Goal: Task Accomplishment & Management: Manage account settings

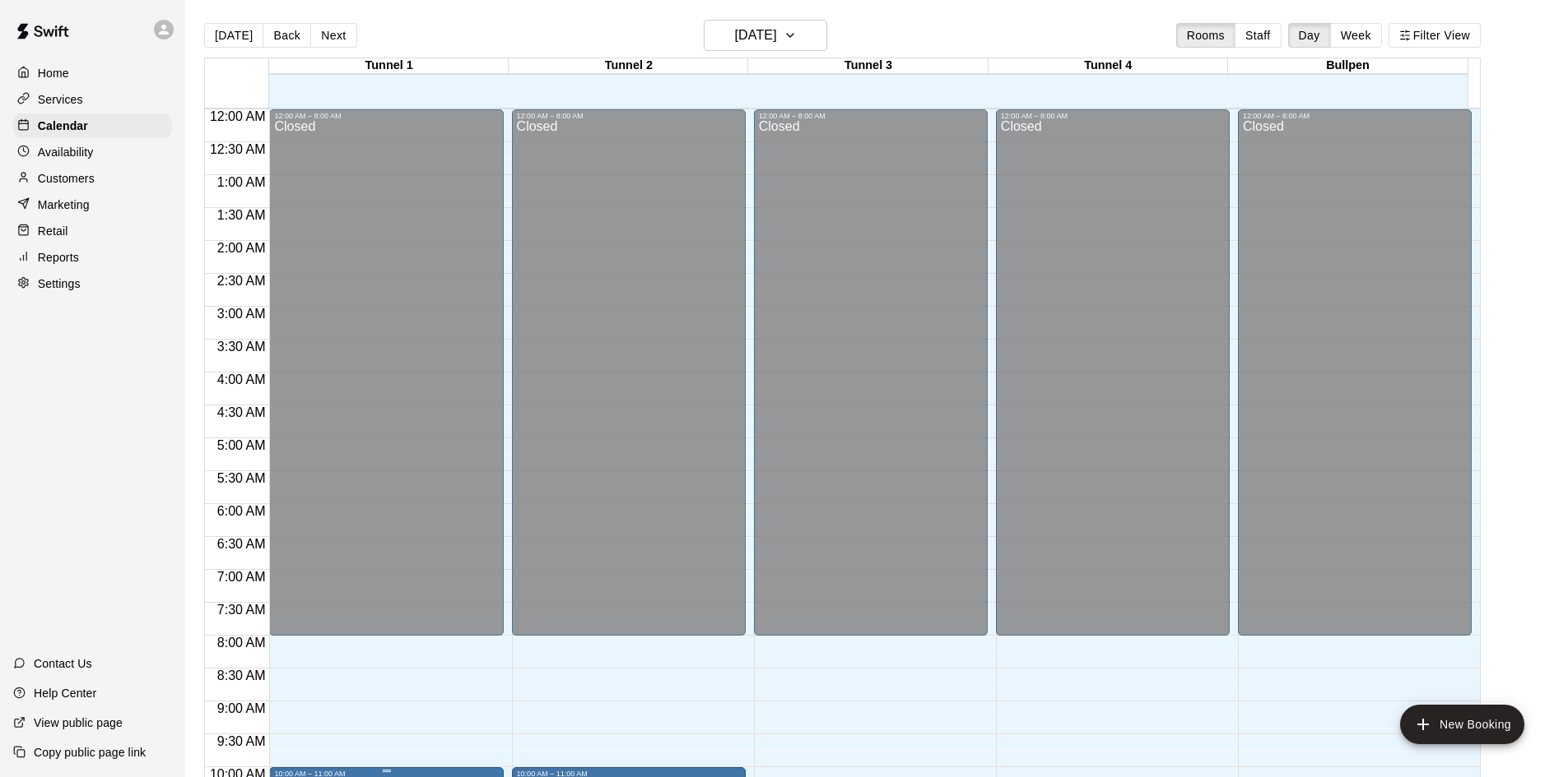
scroll to position [507, 0]
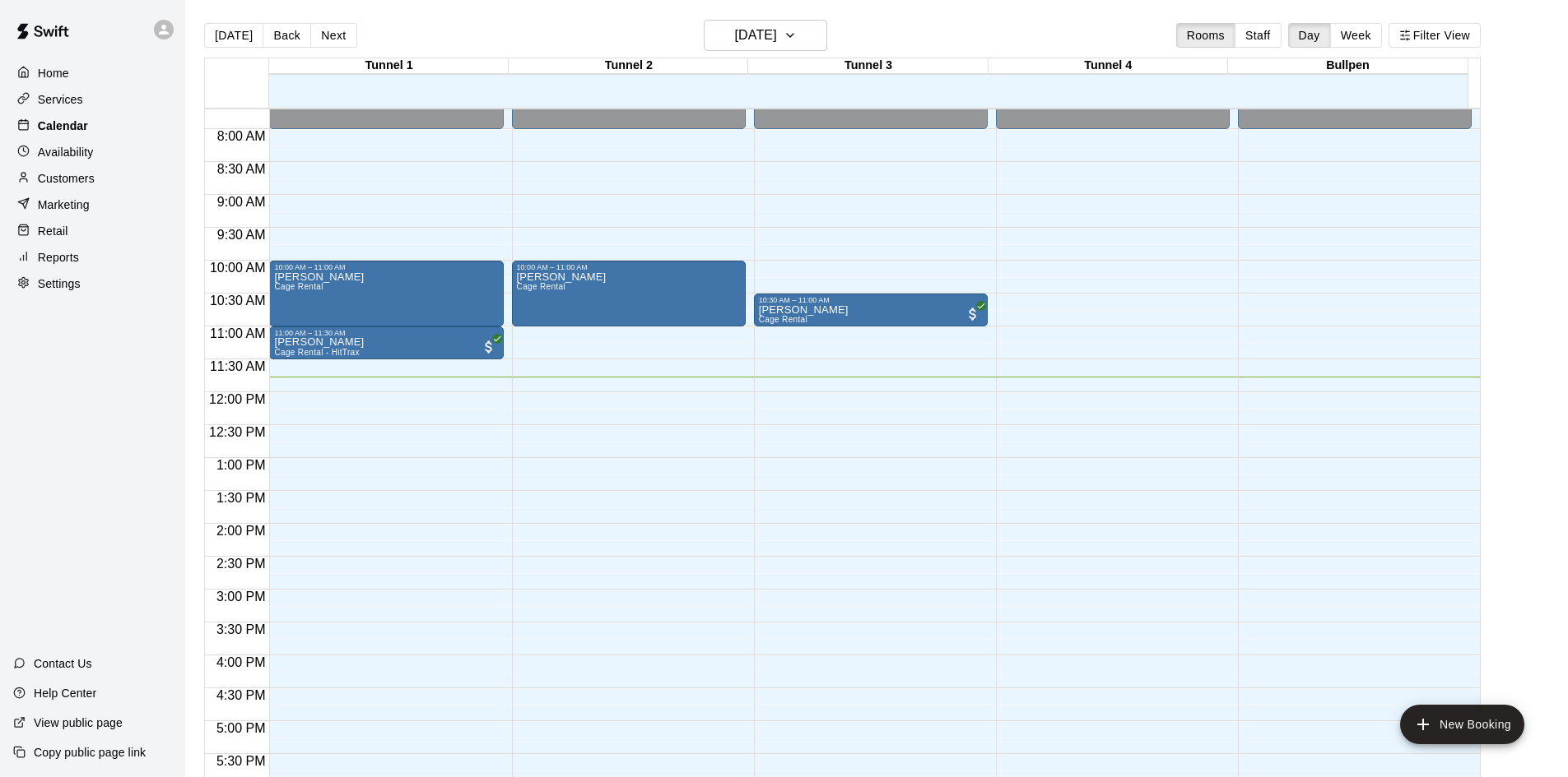
click at [100, 123] on div "Calendar" at bounding box center [92, 126] width 159 height 25
click at [314, 41] on button "Next" at bounding box center [334, 36] width 46 height 25
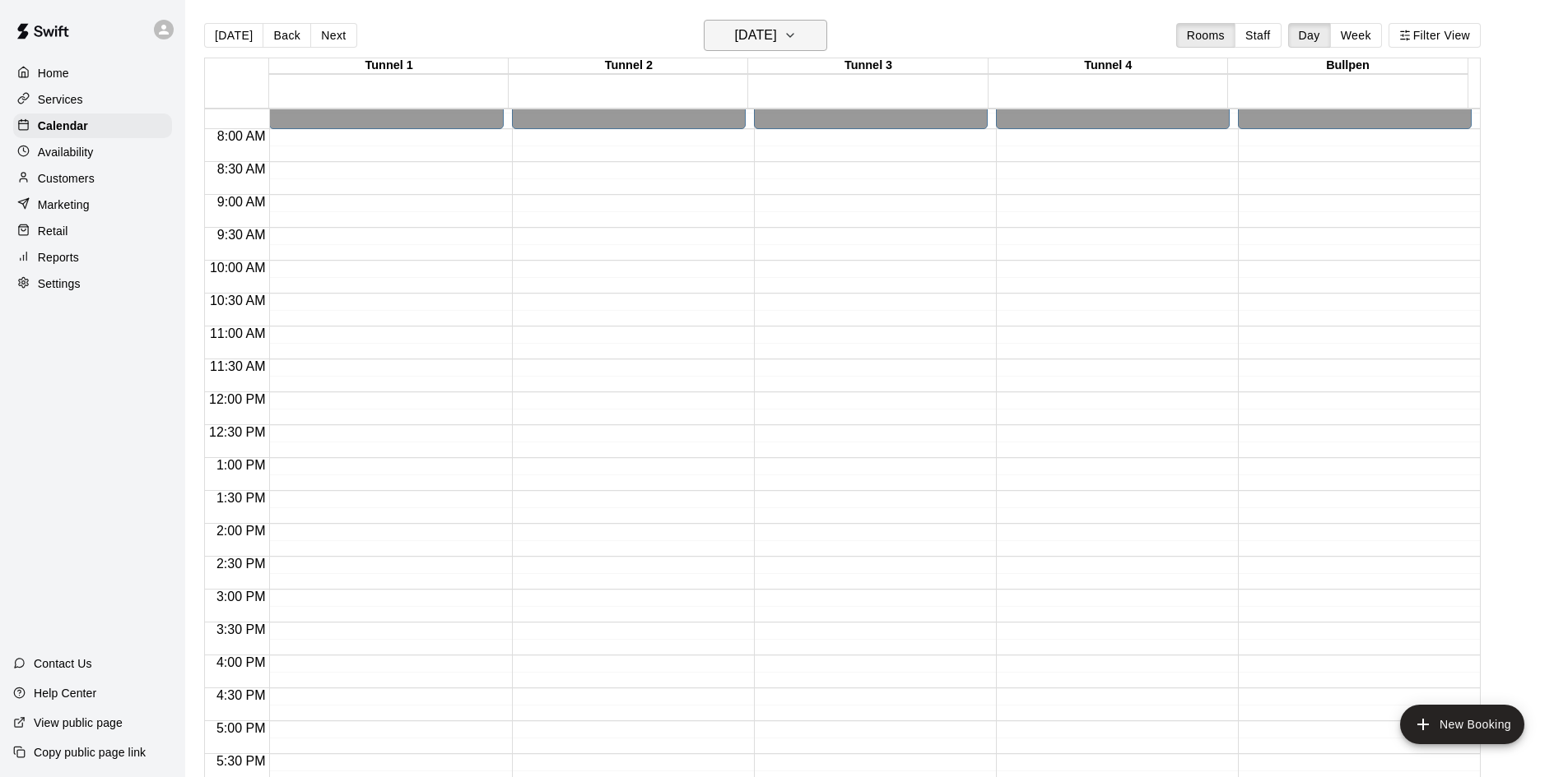
click at [719, 47] on button "Sunday Sep 21" at bounding box center [765, 36] width 123 height 32
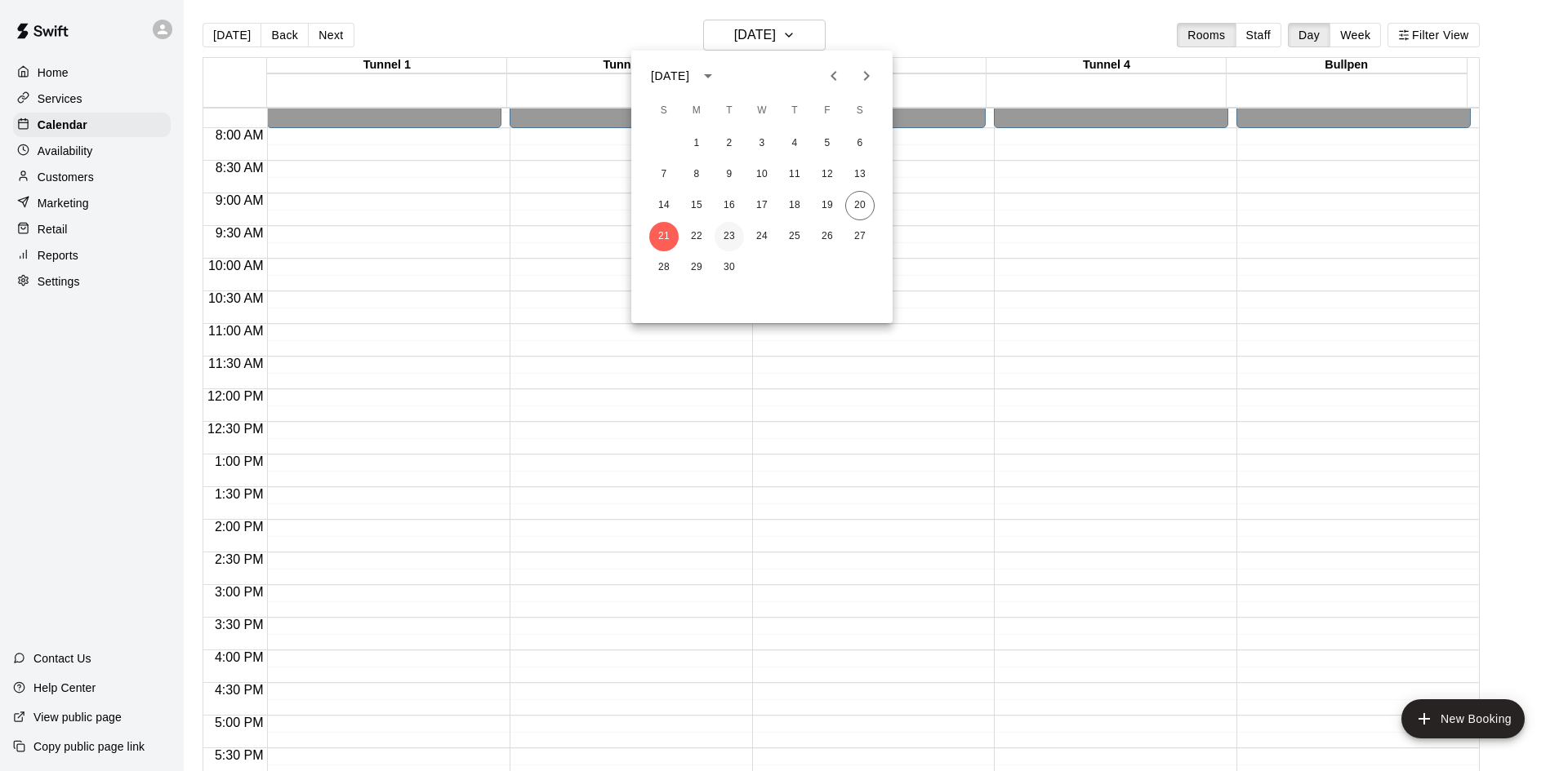
click at [735, 235] on button "23" at bounding box center [729, 237] width 30 height 30
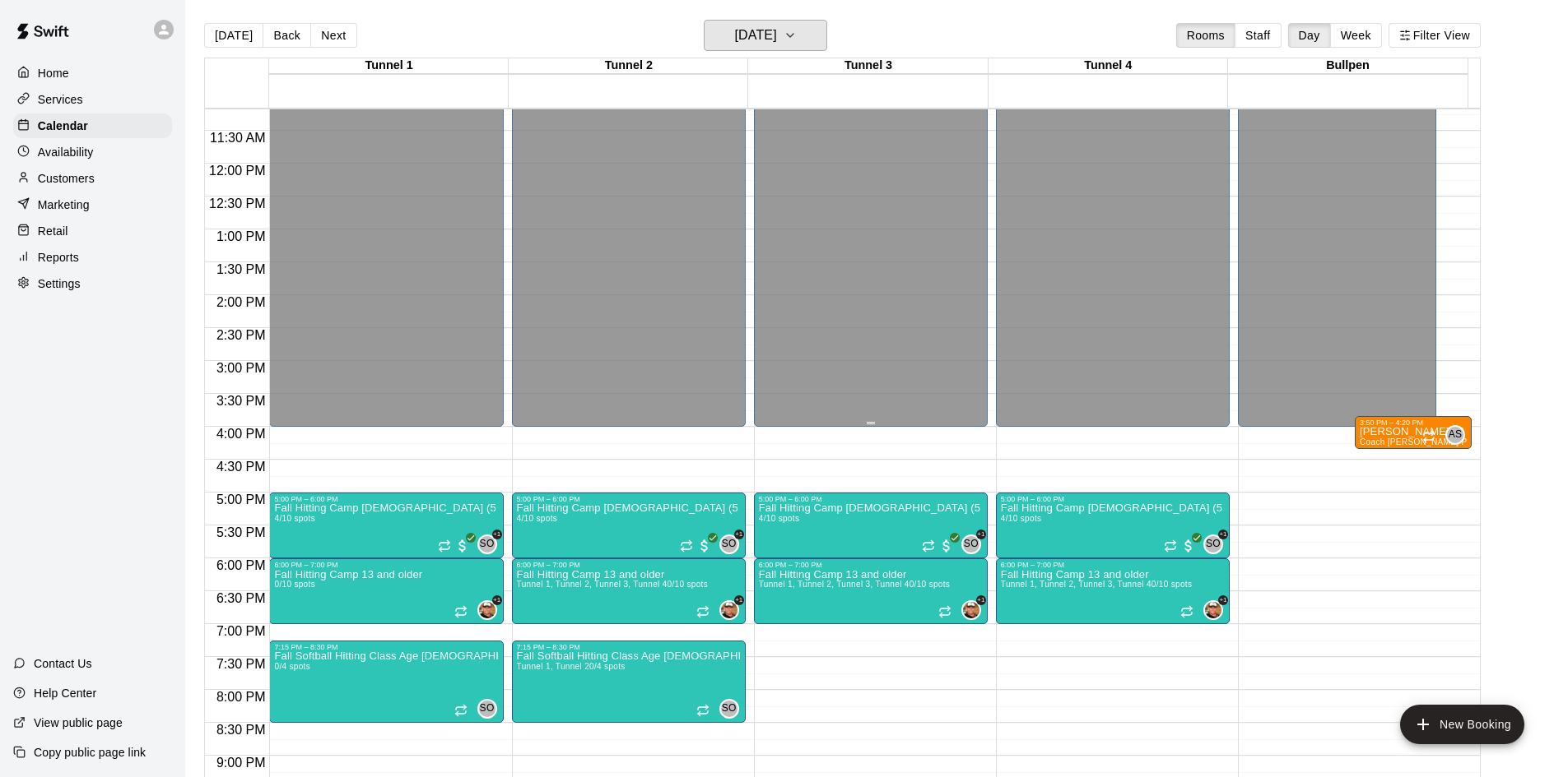
scroll to position [754, 0]
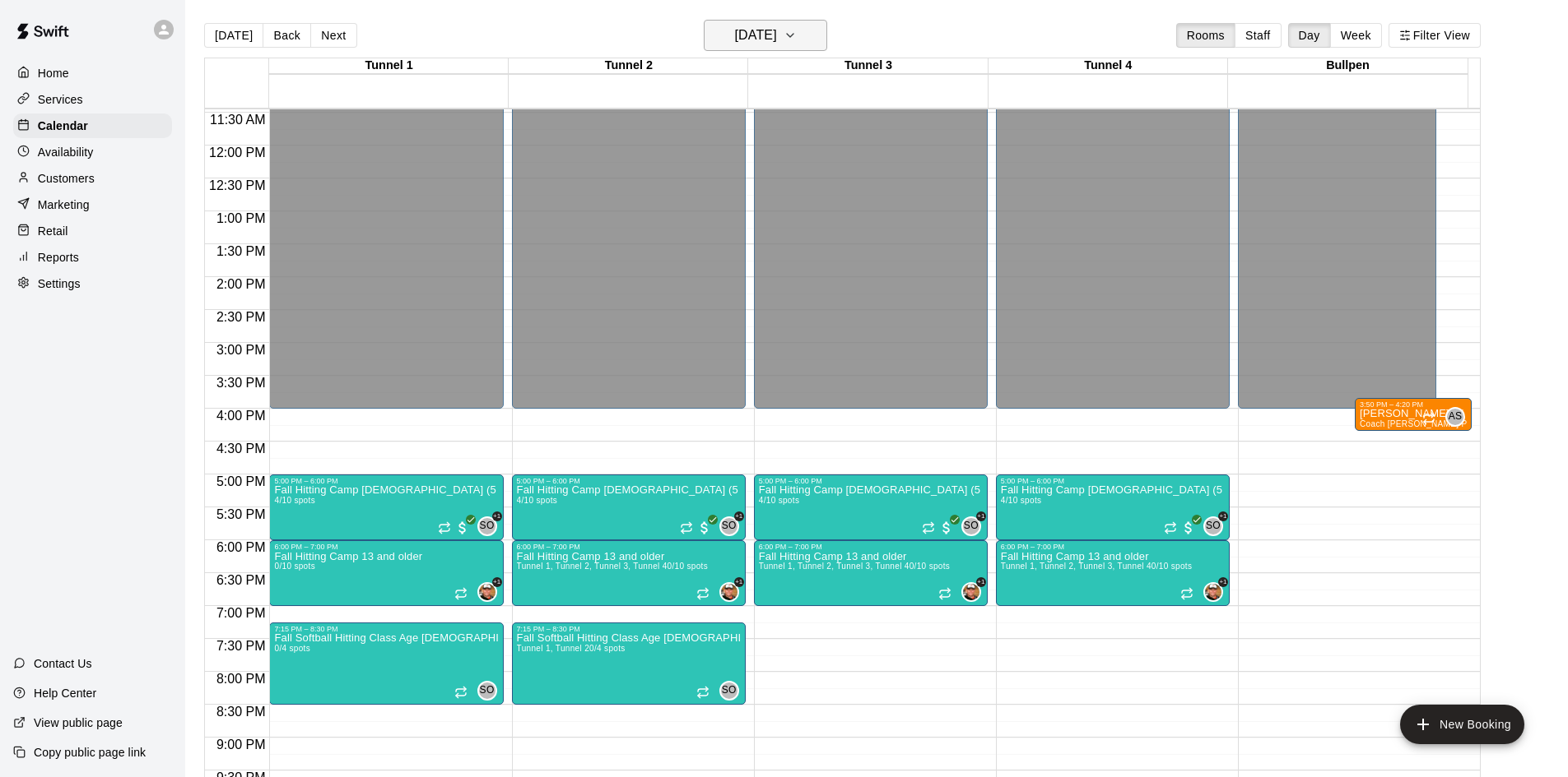
click at [757, 31] on h6 "Tuesday Sep 23" at bounding box center [756, 36] width 42 height 23
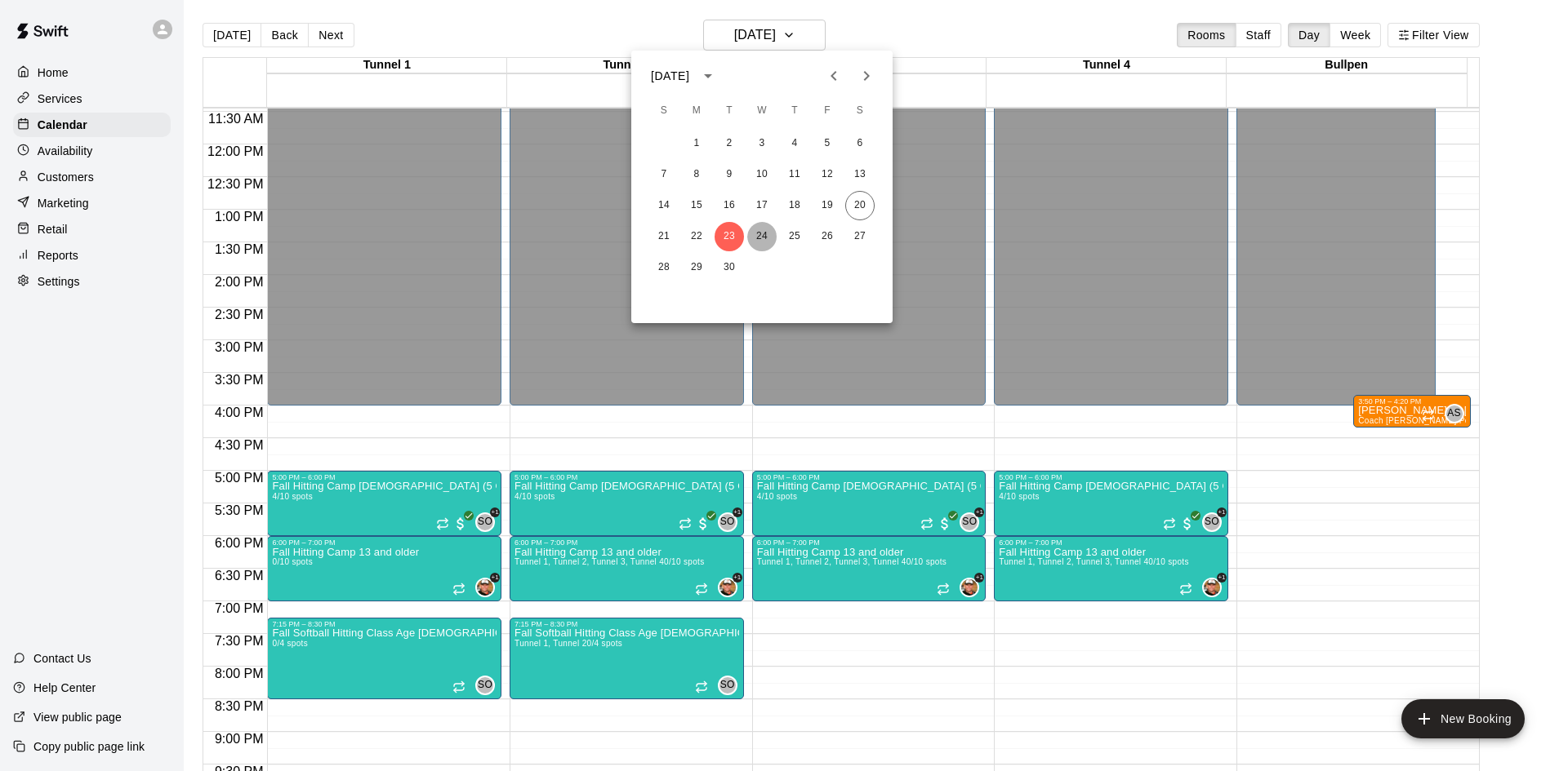
click at [761, 235] on button "24" at bounding box center [762, 237] width 30 height 30
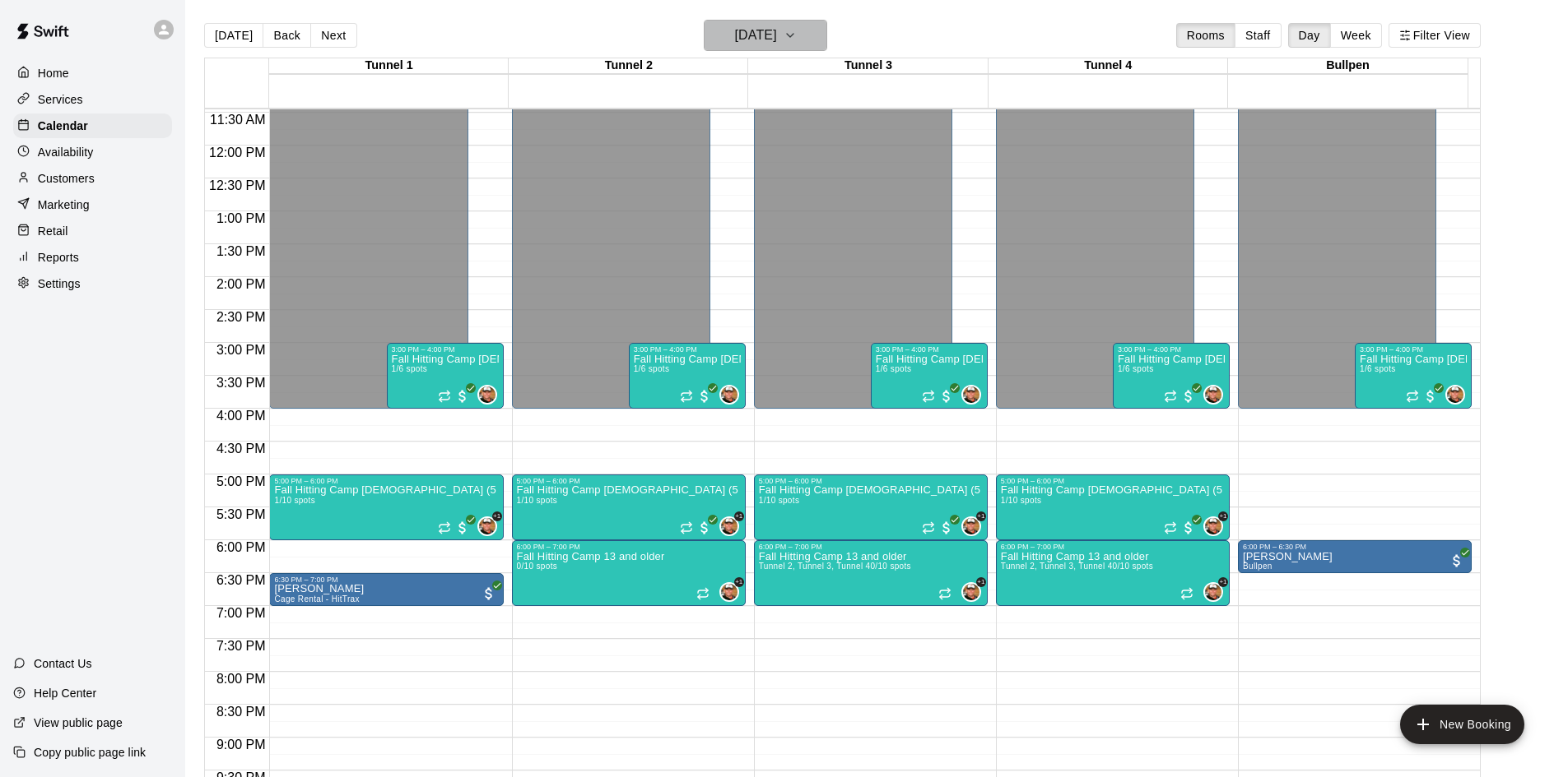
click at [771, 42] on h6 "Wednesday Sep 24" at bounding box center [756, 36] width 42 height 23
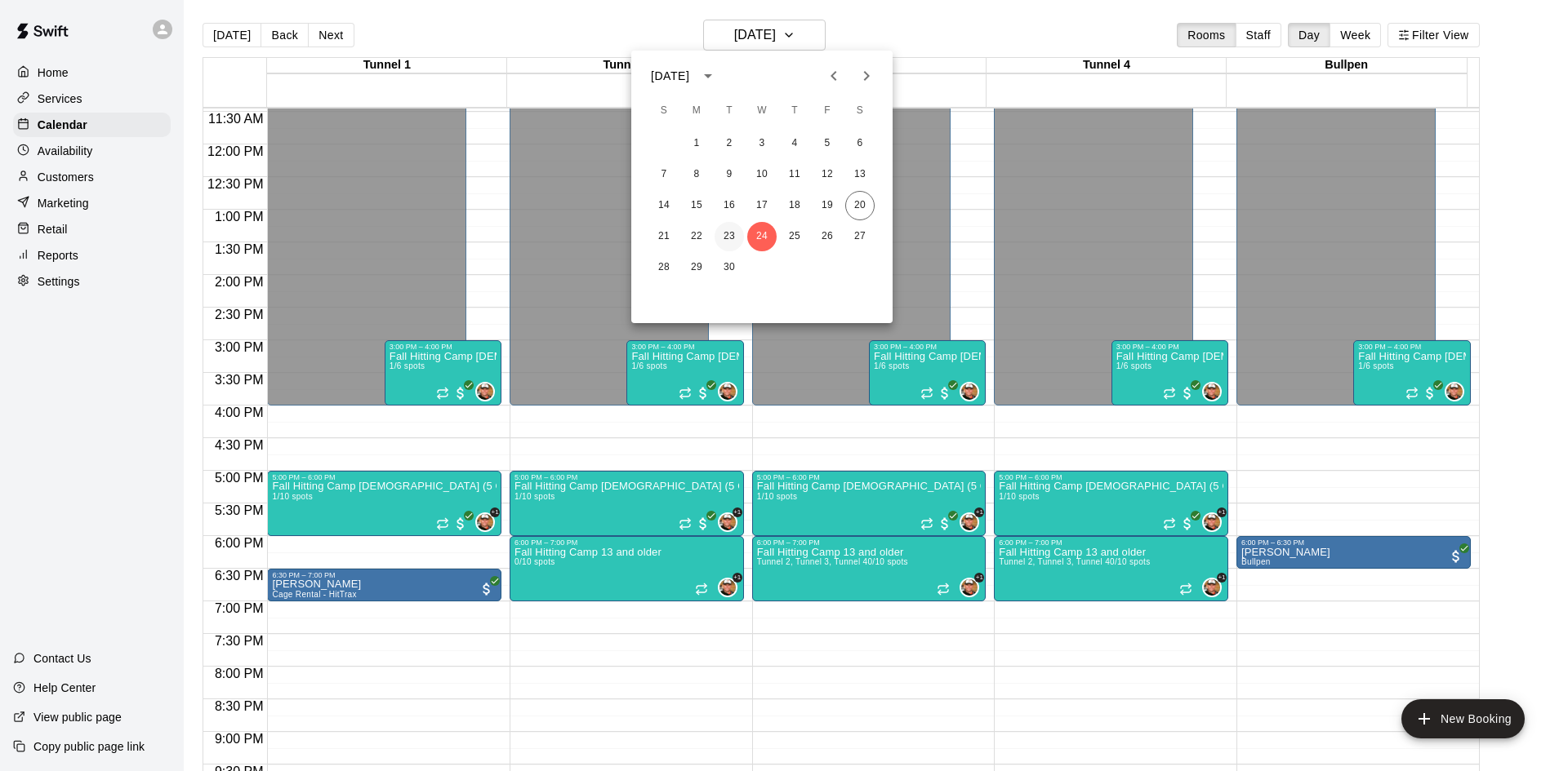
click at [726, 238] on button "23" at bounding box center [729, 237] width 30 height 30
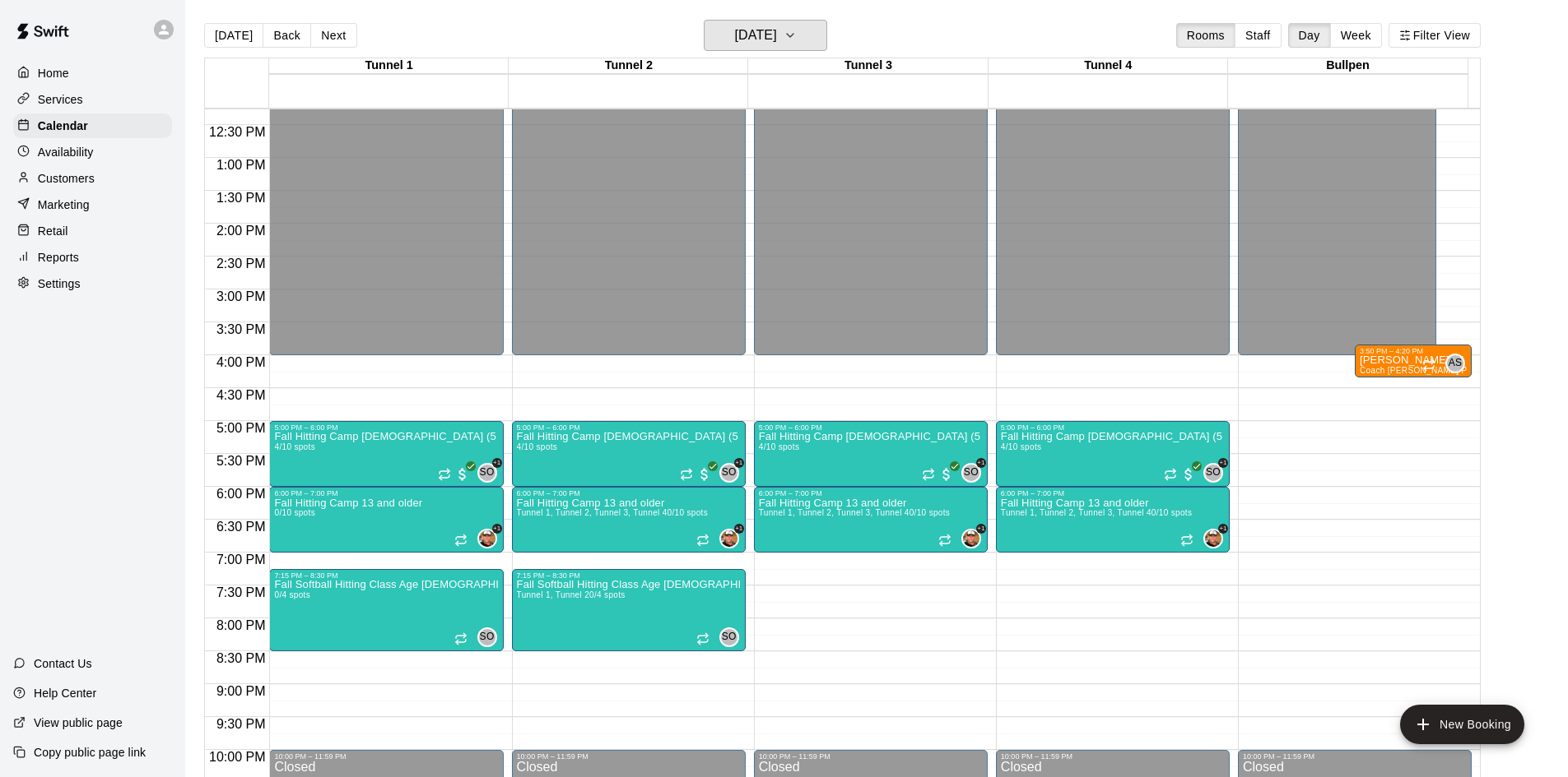
scroll to position [836, 0]
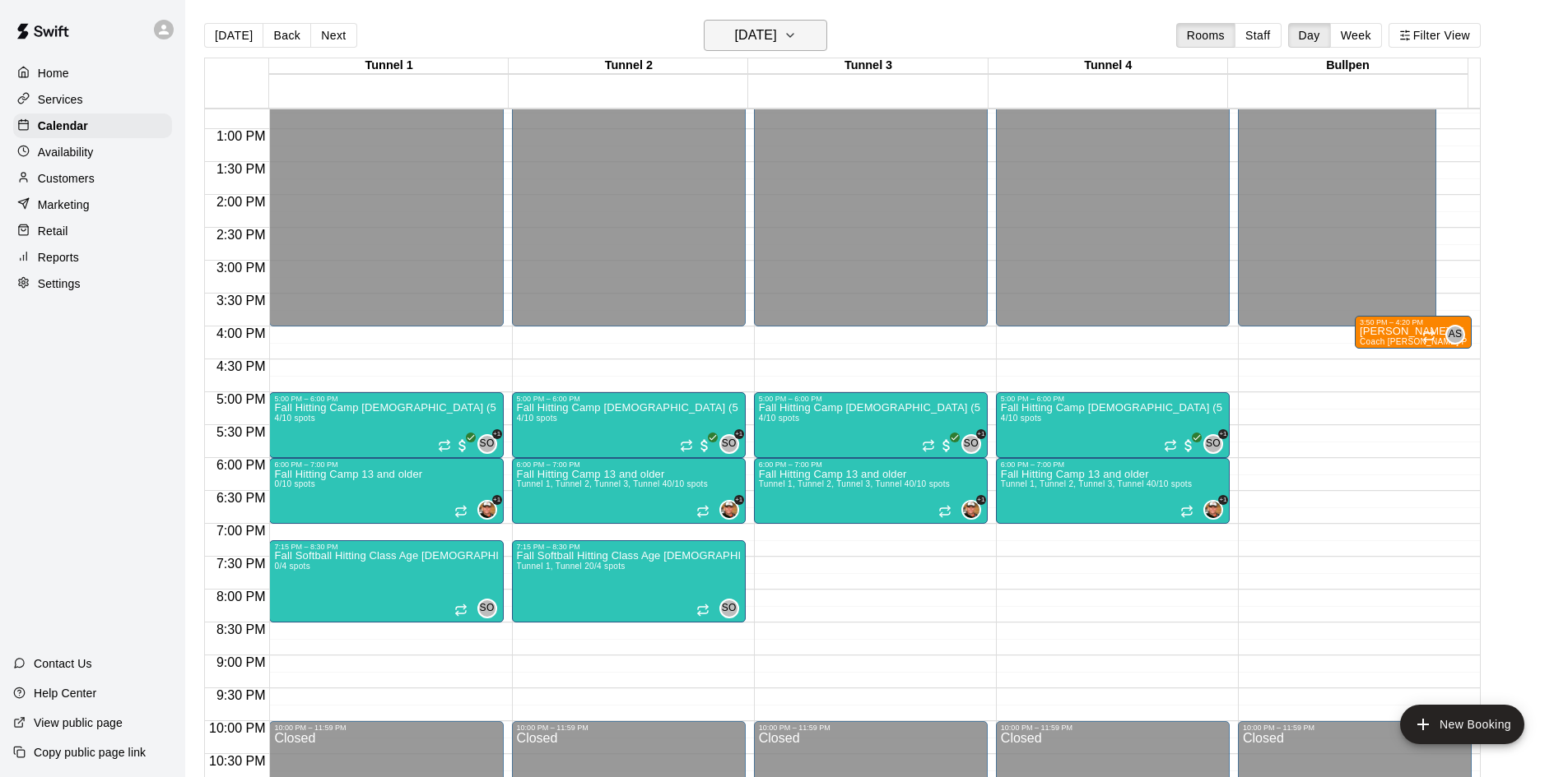
click at [768, 48] on button "Tuesday Sep 23" at bounding box center [765, 36] width 123 height 32
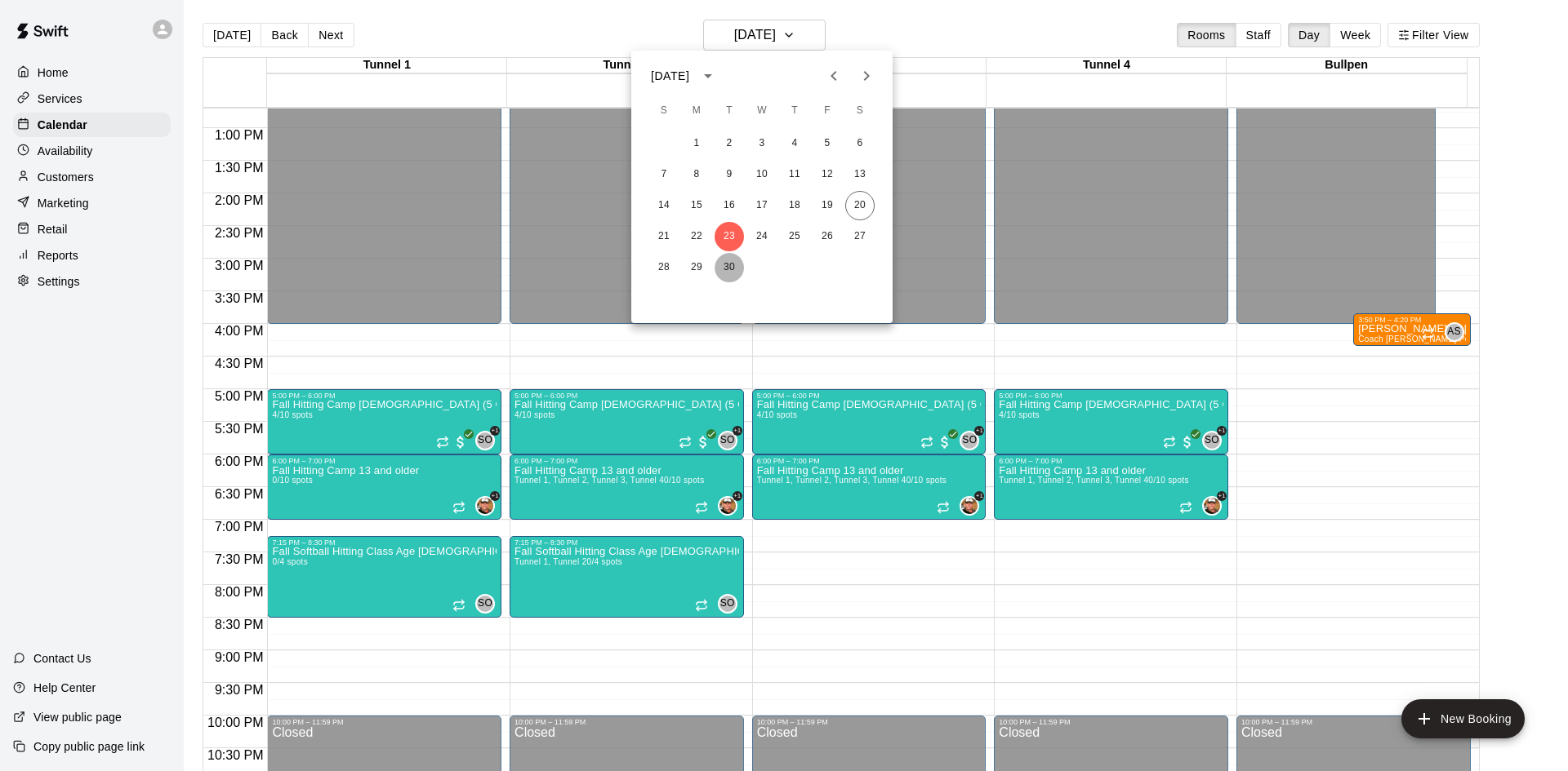
click at [732, 266] on button "30" at bounding box center [729, 267] width 30 height 30
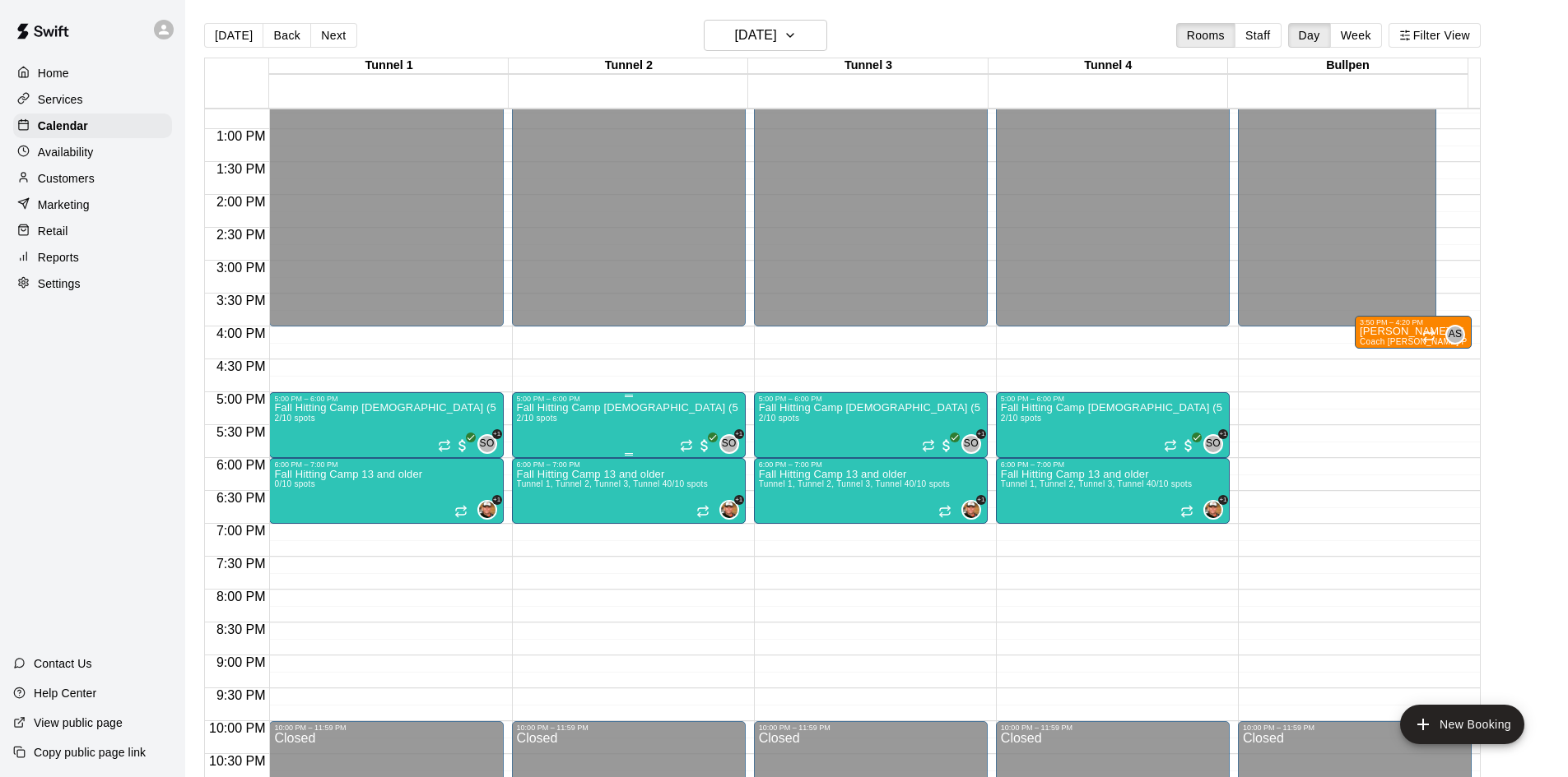
click at [607, 408] on p "Fall Hitting Camp 8-12 Years Old (5 O'Clock Session)" at bounding box center [628, 408] width 224 height 0
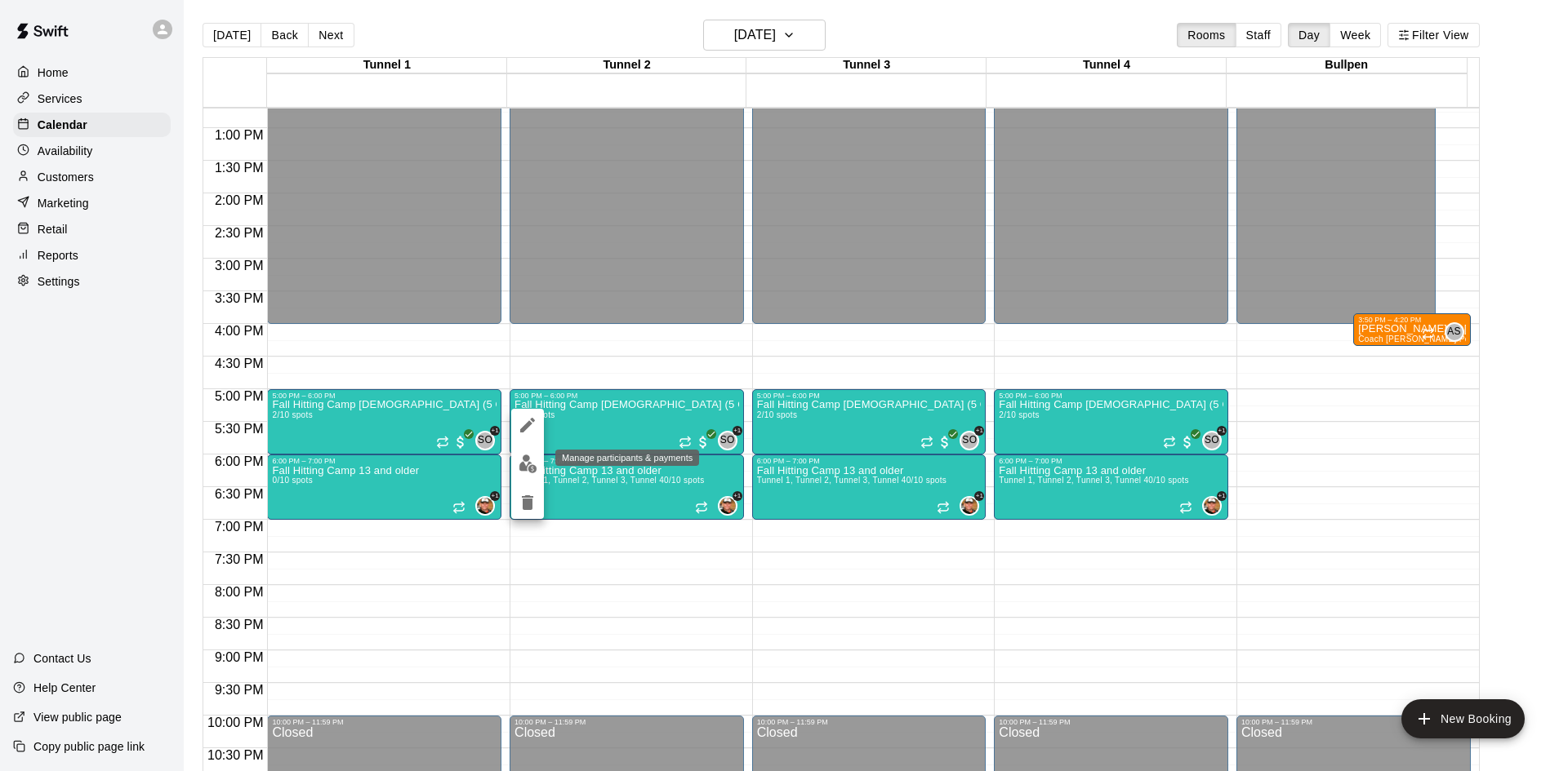
click at [524, 465] on img "edit" at bounding box center [528, 465] width 19 height 19
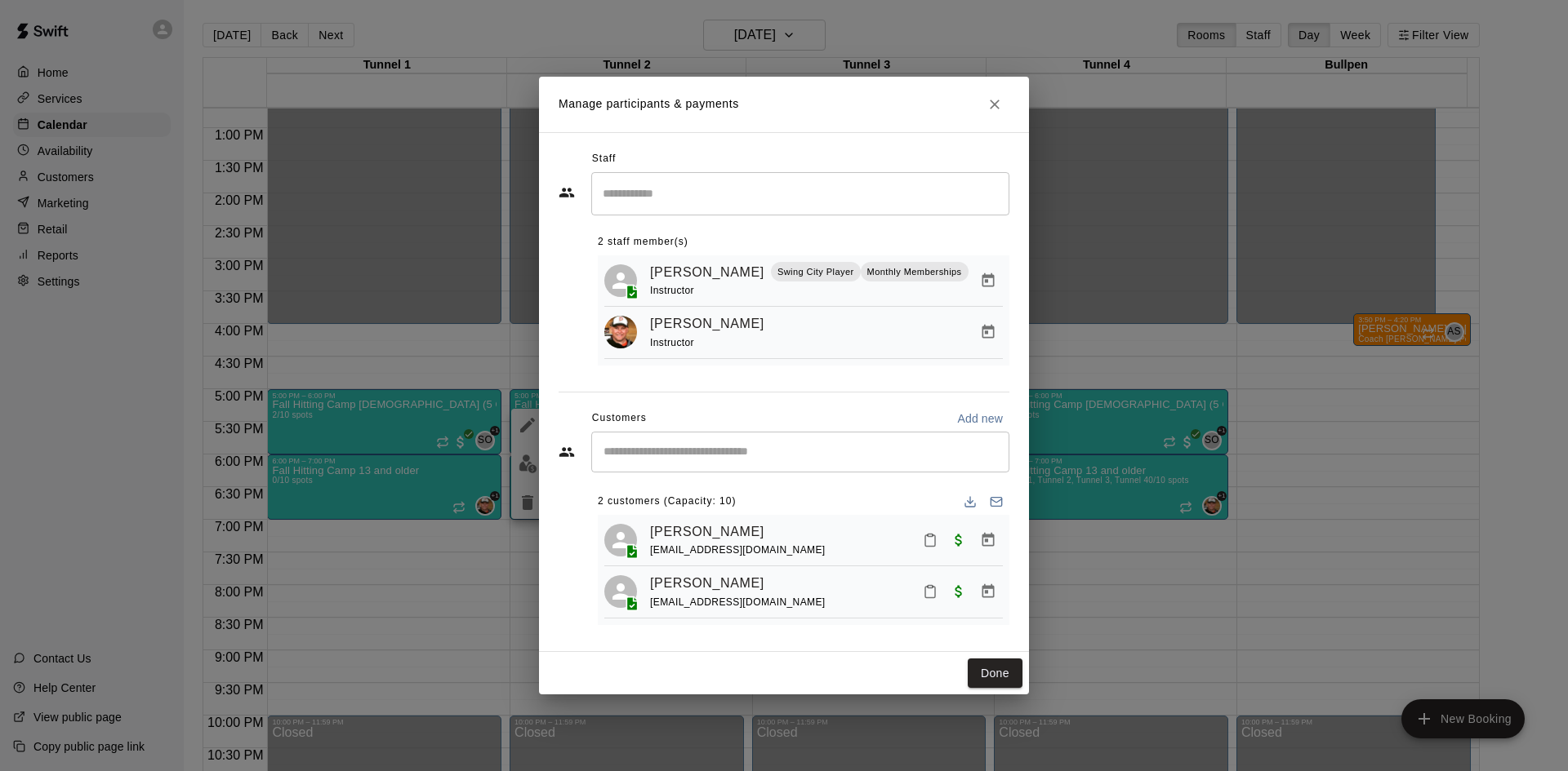
click at [1517, 88] on div "Manage participants & payments Staff ​ 2 staff member(s) Shaun ODea Swing City …" at bounding box center [784, 386] width 1568 height 771
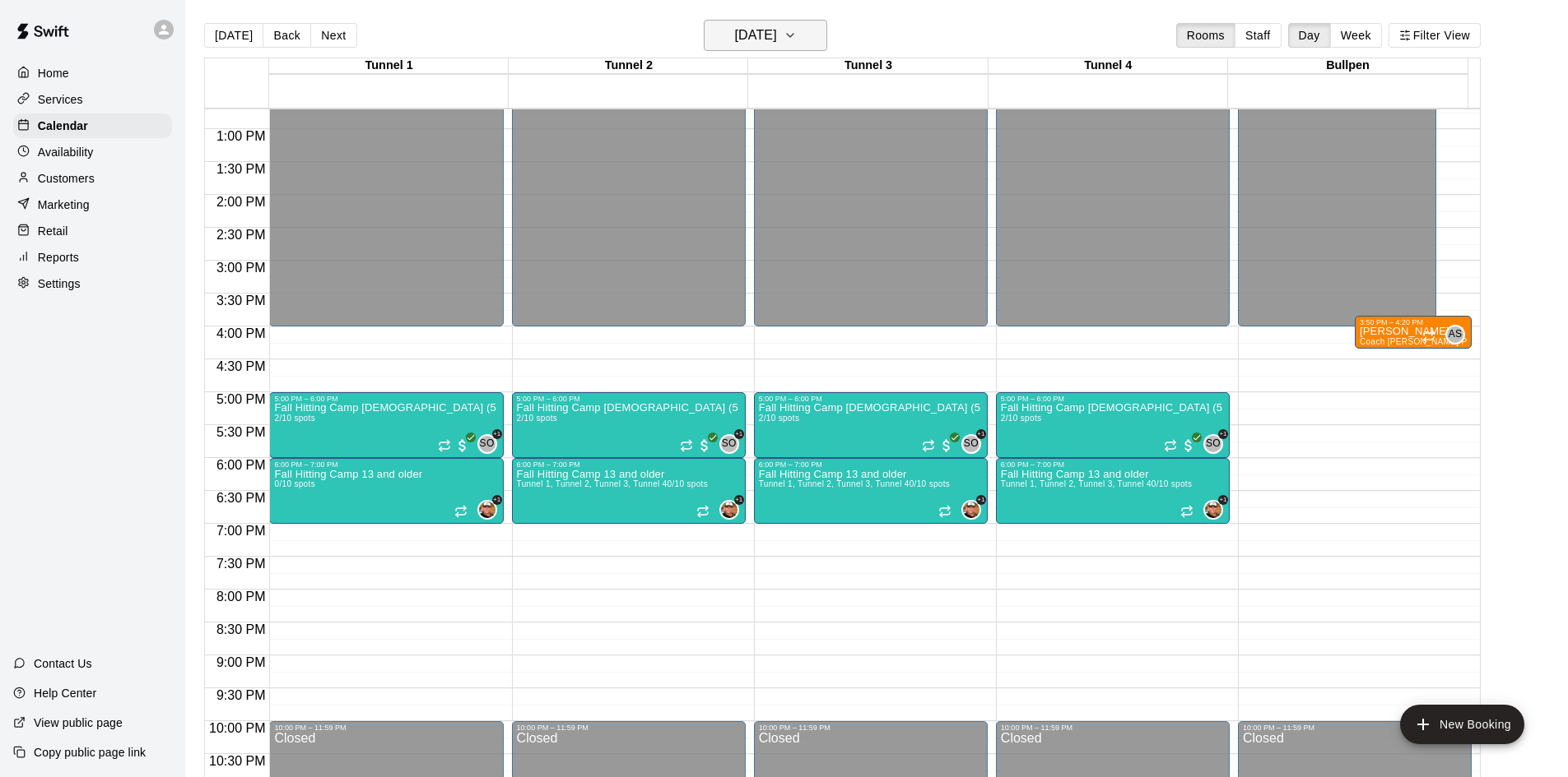
click at [773, 37] on h6 "Tuesday Sep 30" at bounding box center [756, 36] width 42 height 23
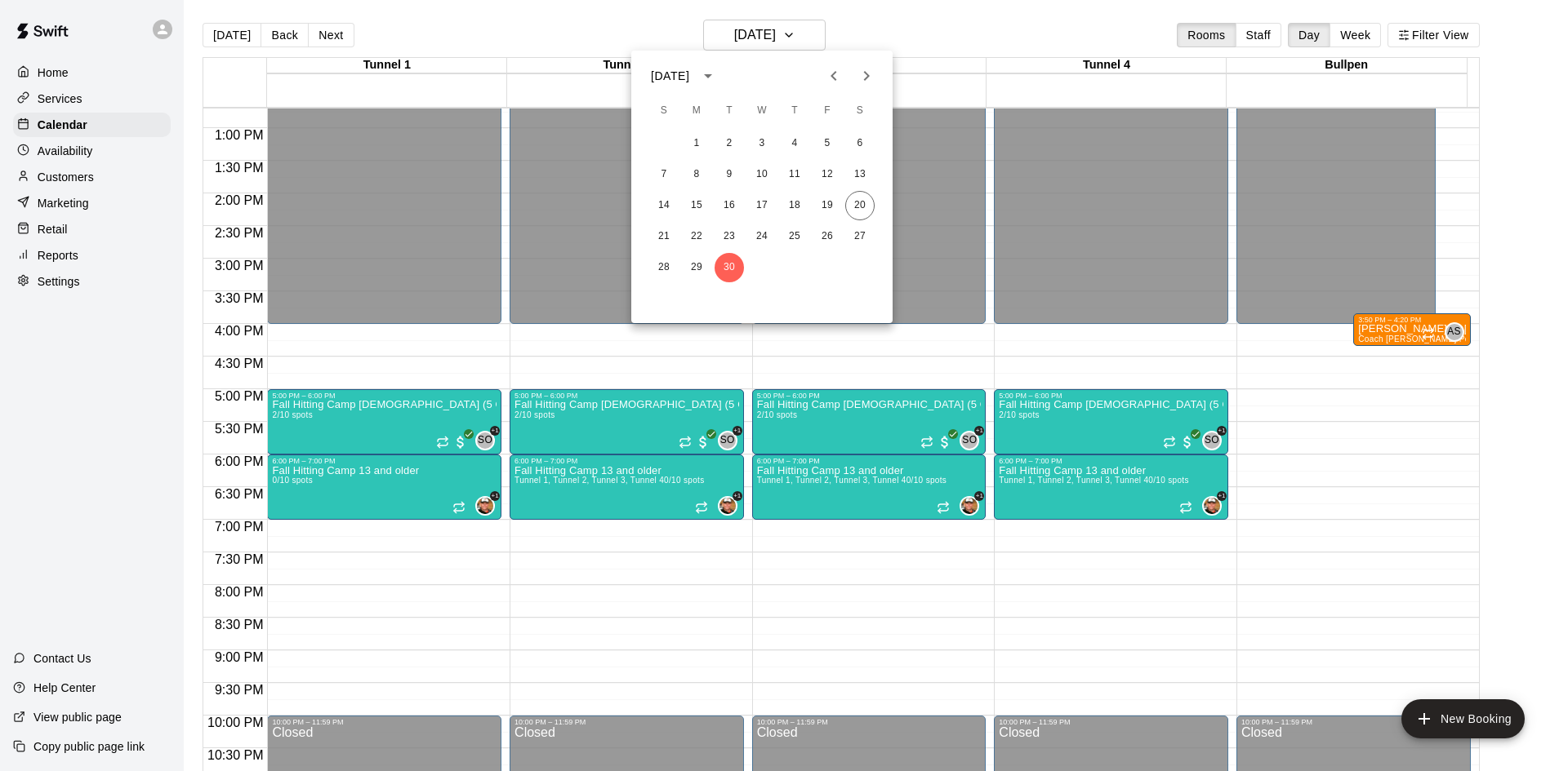
click at [867, 77] on icon "Next month" at bounding box center [867, 75] width 6 height 10
click at [764, 146] on button "1" at bounding box center [762, 143] width 30 height 30
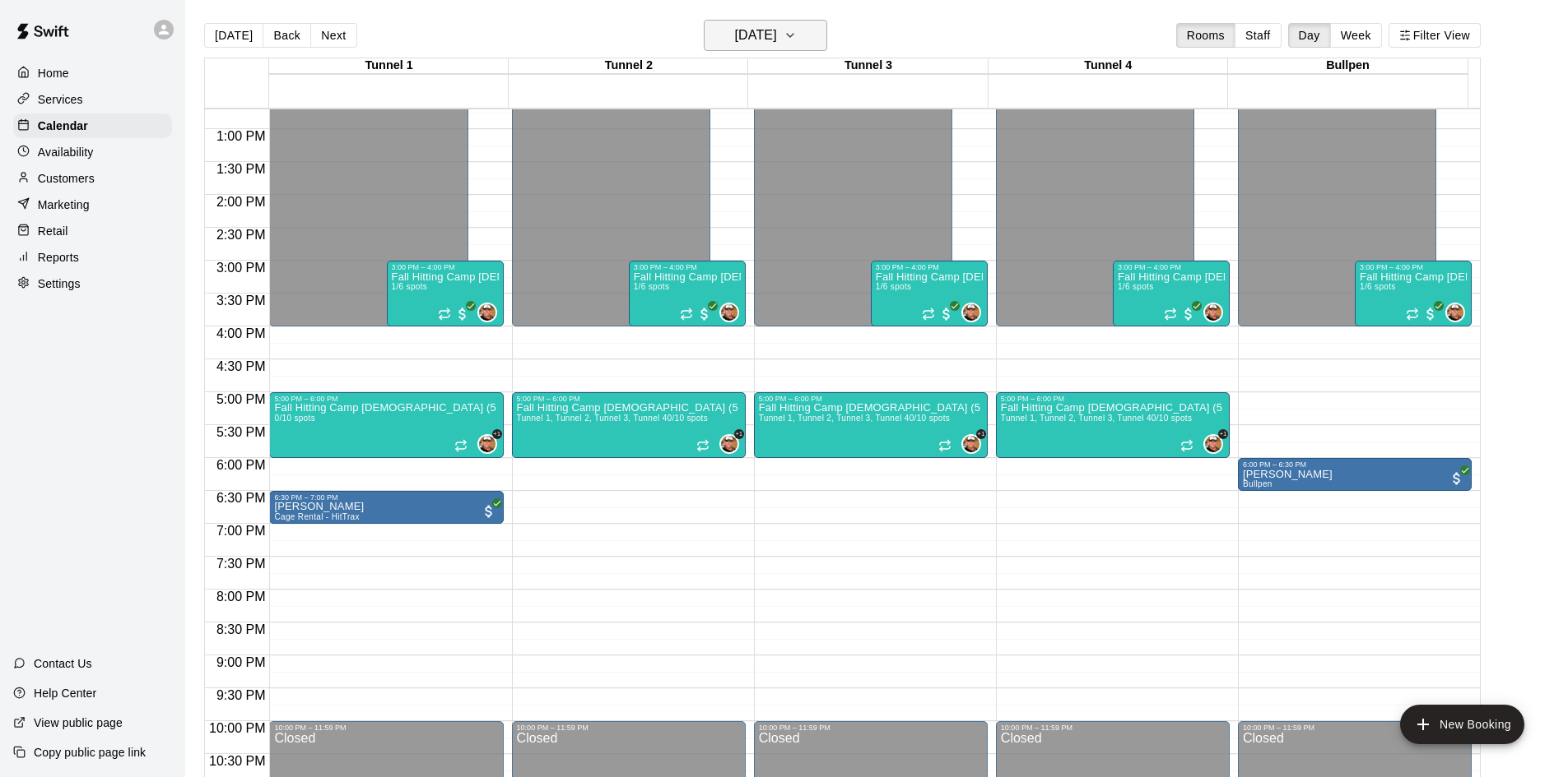
click at [777, 38] on h6 "Wednesday Oct 01" at bounding box center [756, 36] width 42 height 23
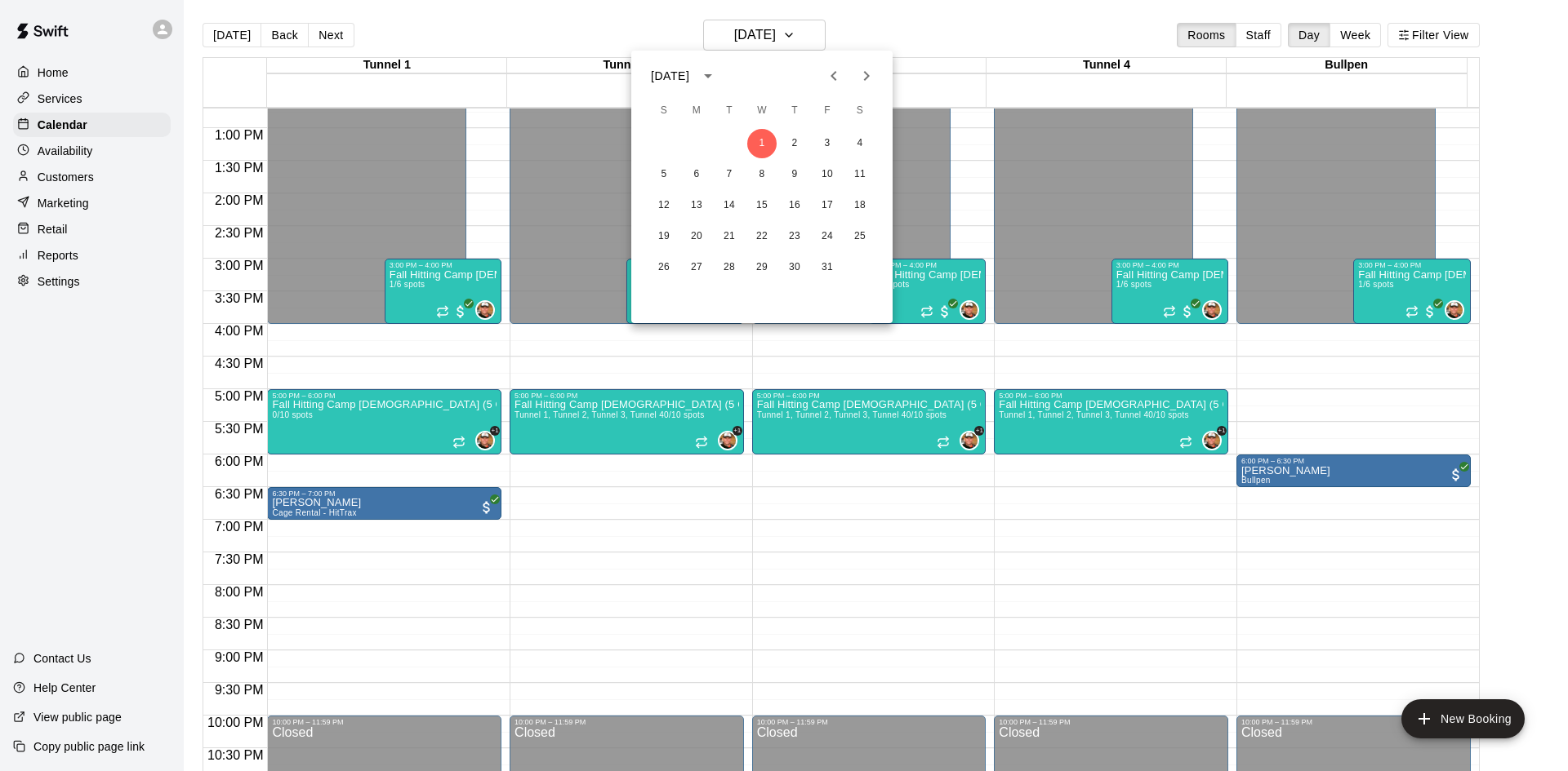
click at [103, 156] on div at bounding box center [784, 386] width 1568 height 771
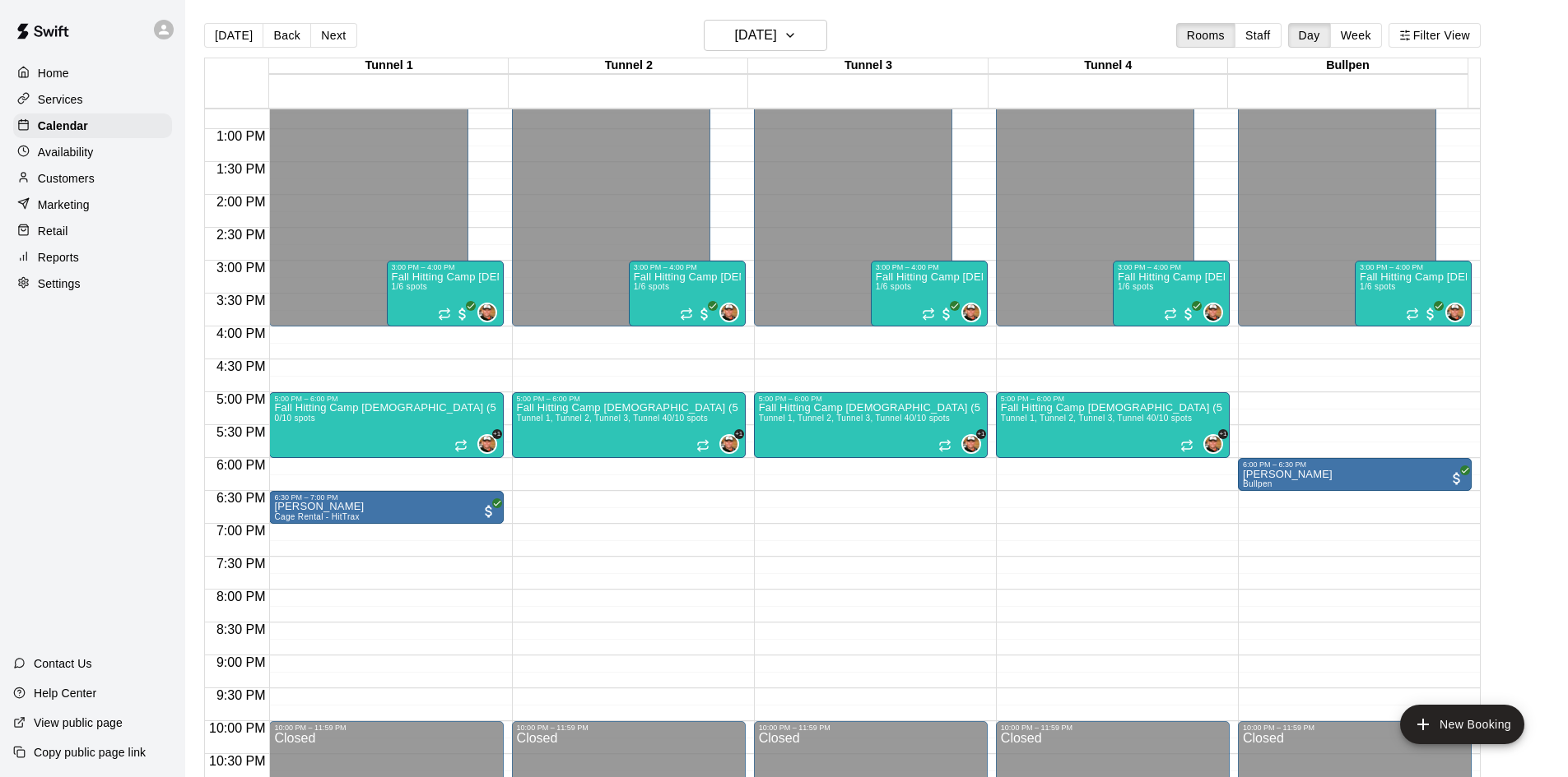
click at [88, 185] on p "Customers" at bounding box center [65, 178] width 57 height 16
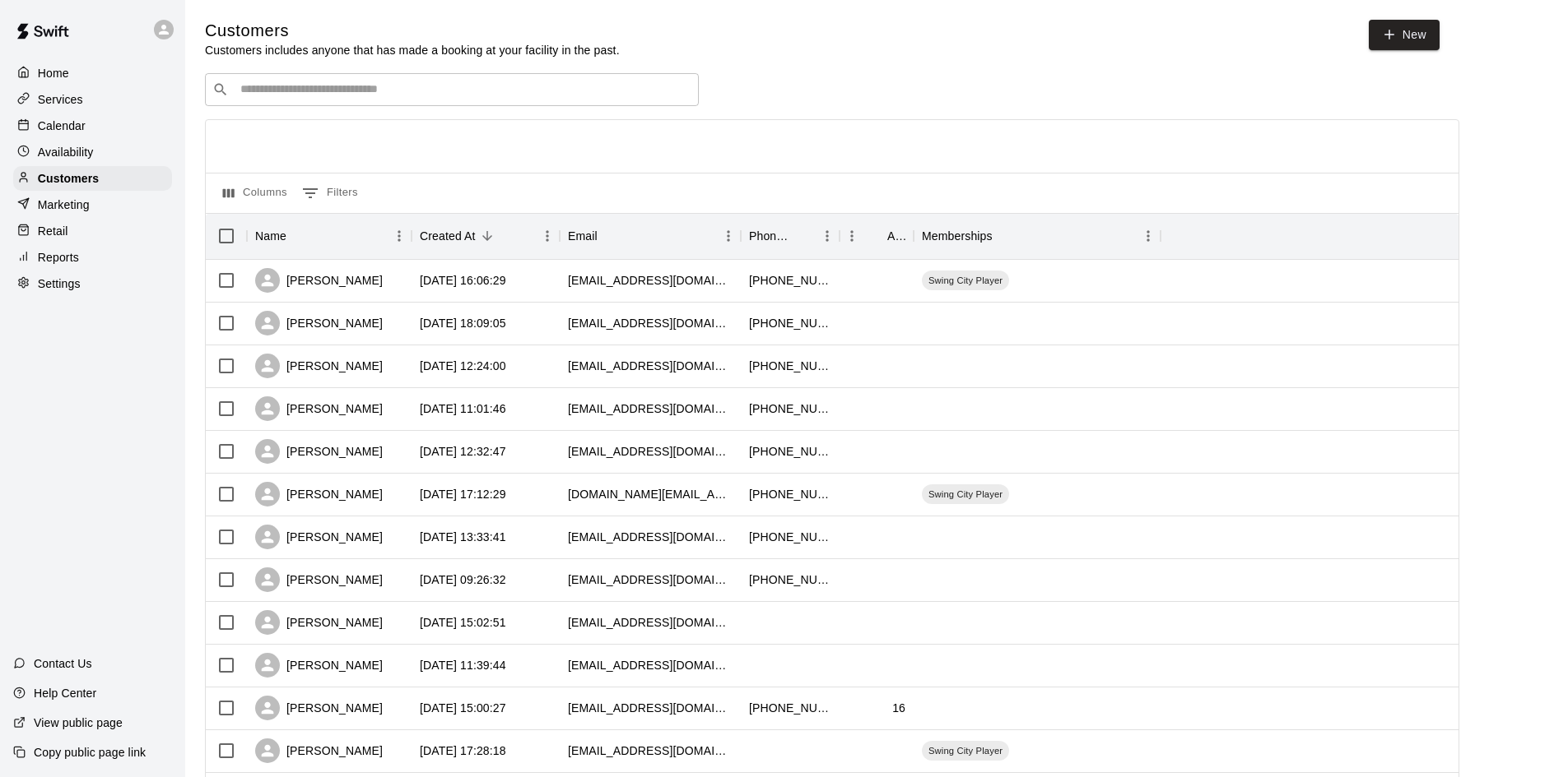
click at [298, 83] on div "​ ​" at bounding box center [451, 89] width 493 height 33
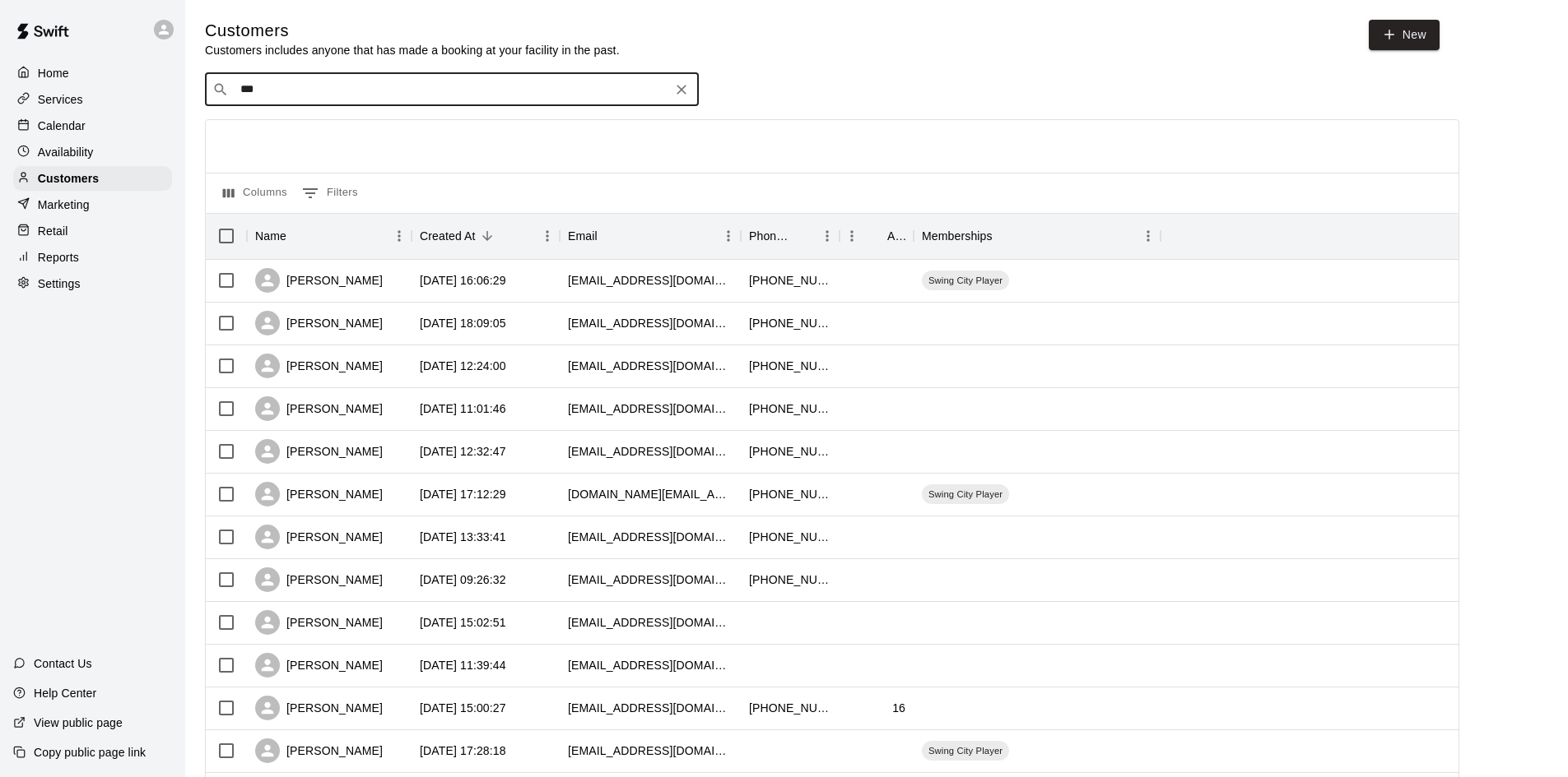
type input "****"
click at [372, 137] on div "Theresa Glasgow theresa44@uwalumni.com" at bounding box center [340, 135] width 177 height 36
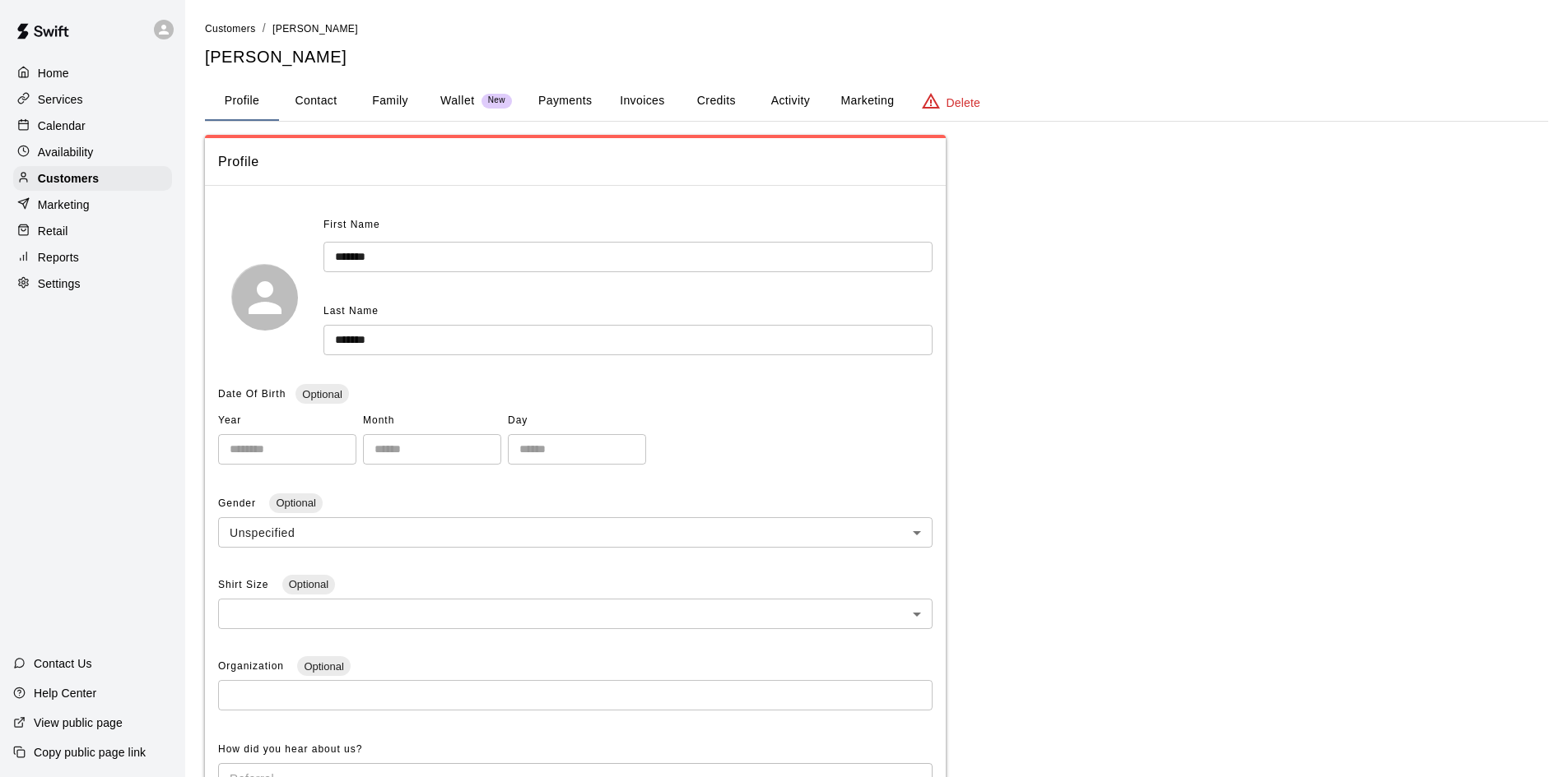
click at [566, 91] on button "Payments" at bounding box center [565, 101] width 80 height 39
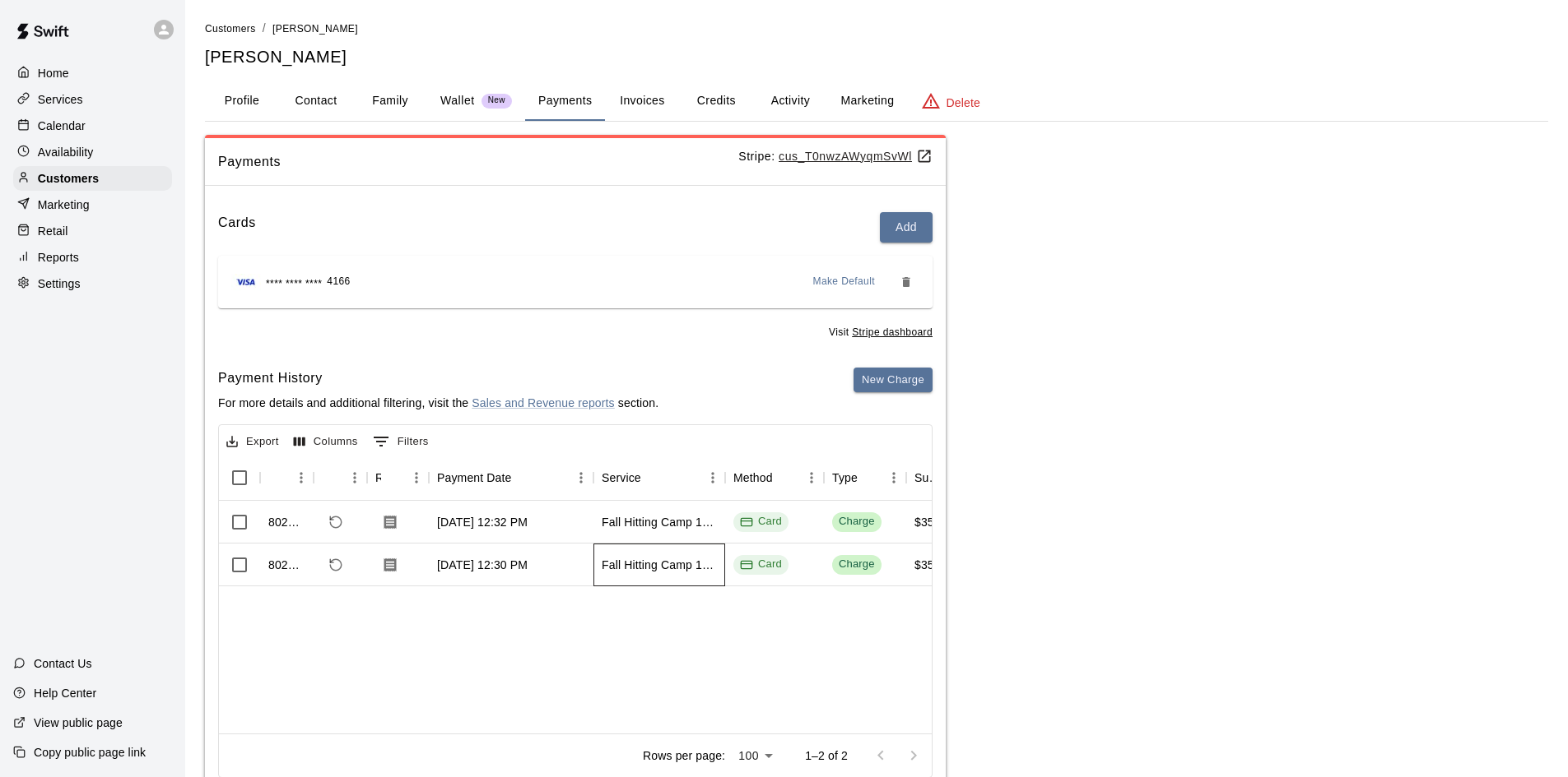
click at [618, 568] on div "Fall Hitting Camp 13 and older" at bounding box center [659, 564] width 115 height 16
click at [394, 99] on button "Family" at bounding box center [390, 101] width 74 height 39
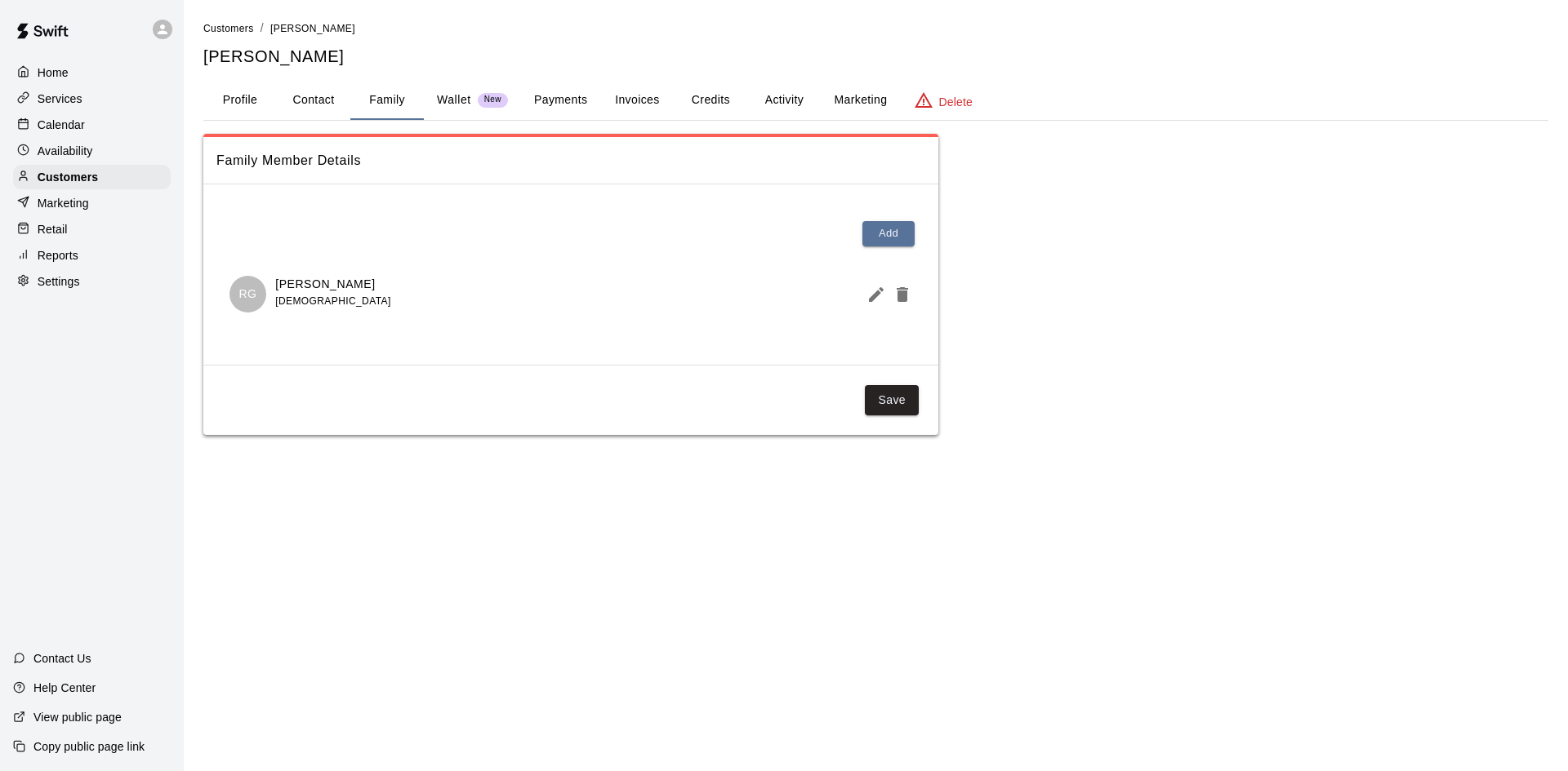
click at [562, 99] on button "Payments" at bounding box center [560, 100] width 79 height 39
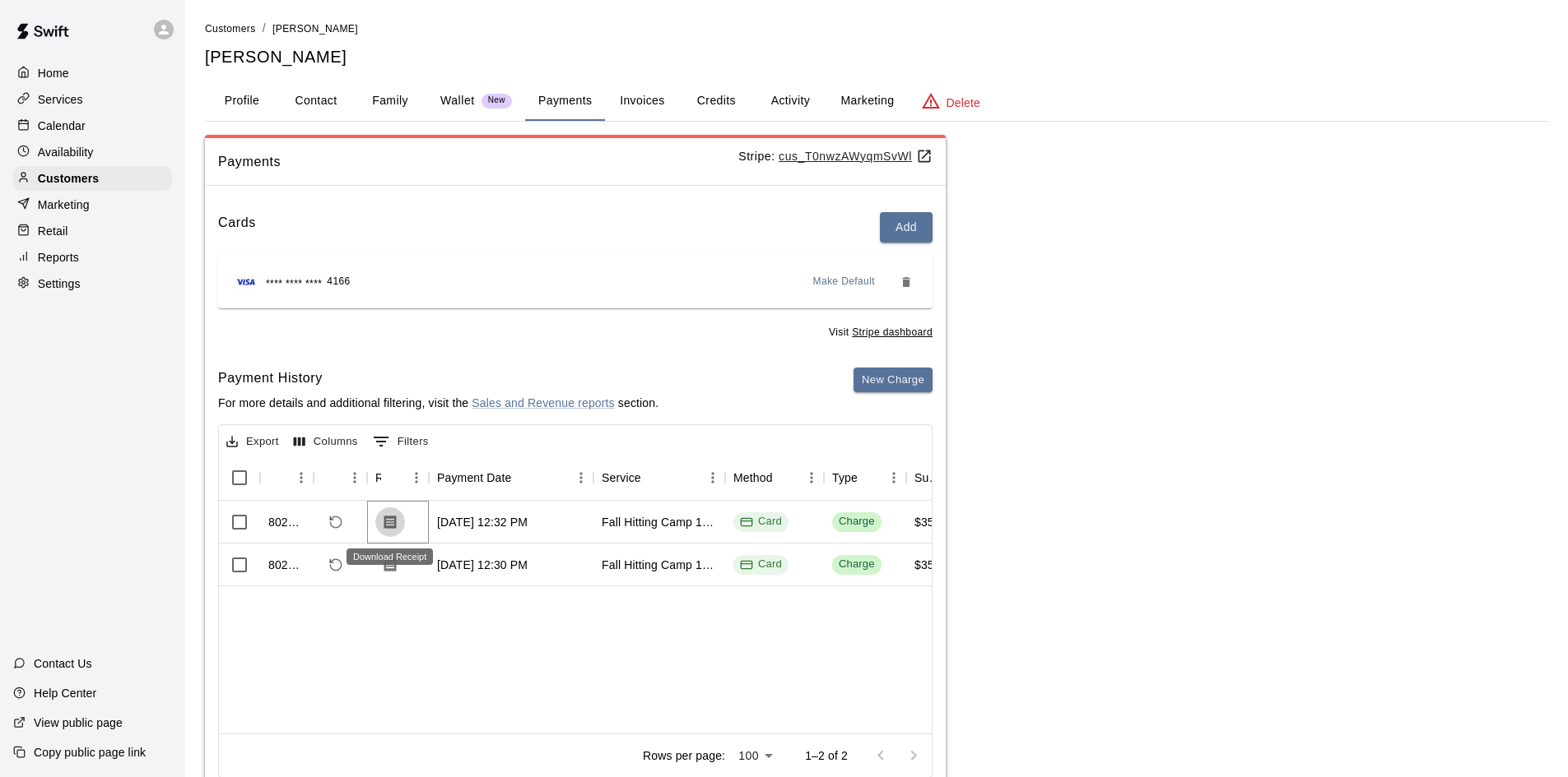
click at [392, 526] on icon "Download Receipt" at bounding box center [391, 522] width 13 height 14
click at [89, 182] on p "Customers" at bounding box center [67, 178] width 61 height 16
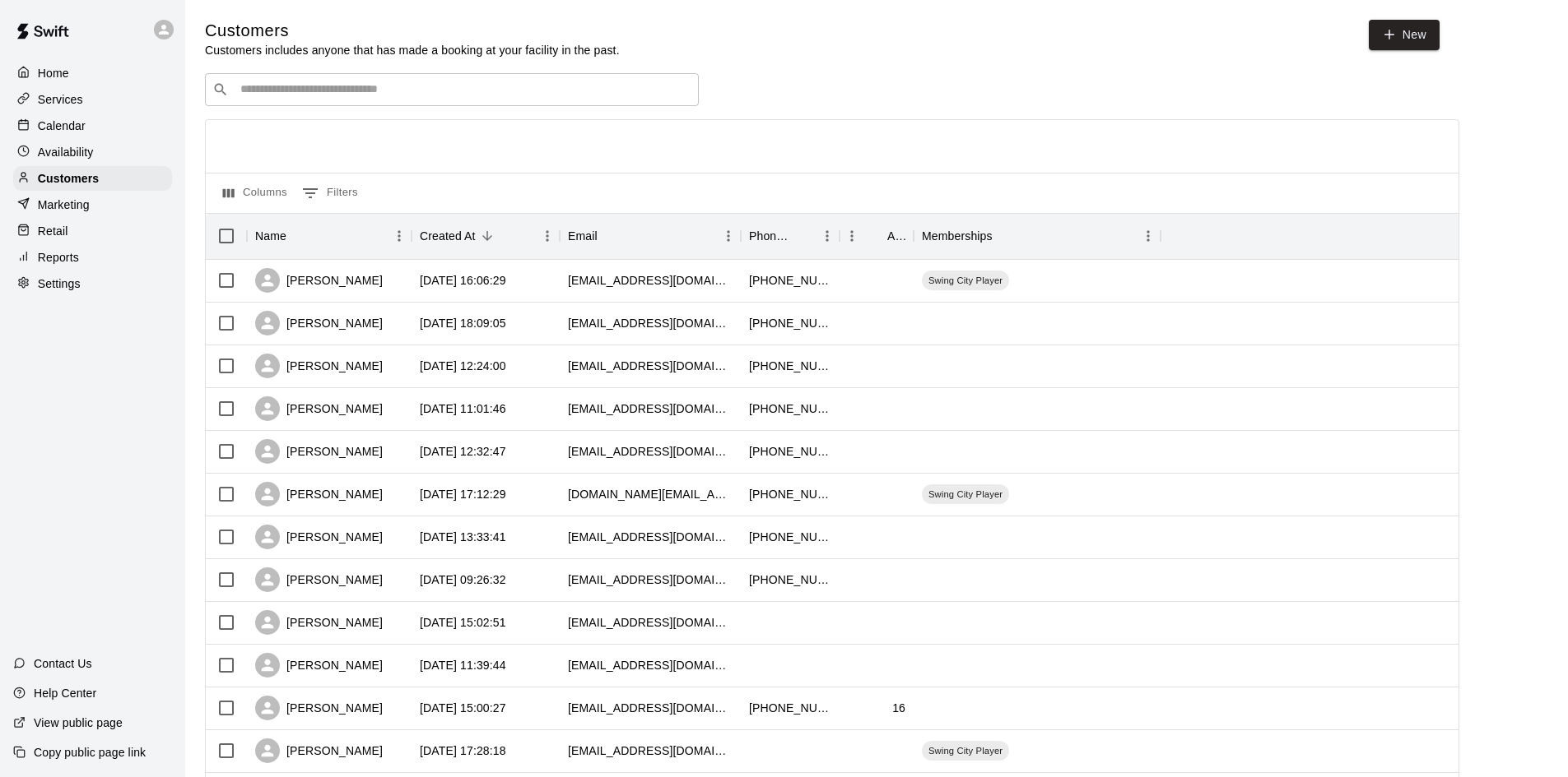
click at [137, 128] on div "Calendar" at bounding box center [92, 126] width 159 height 25
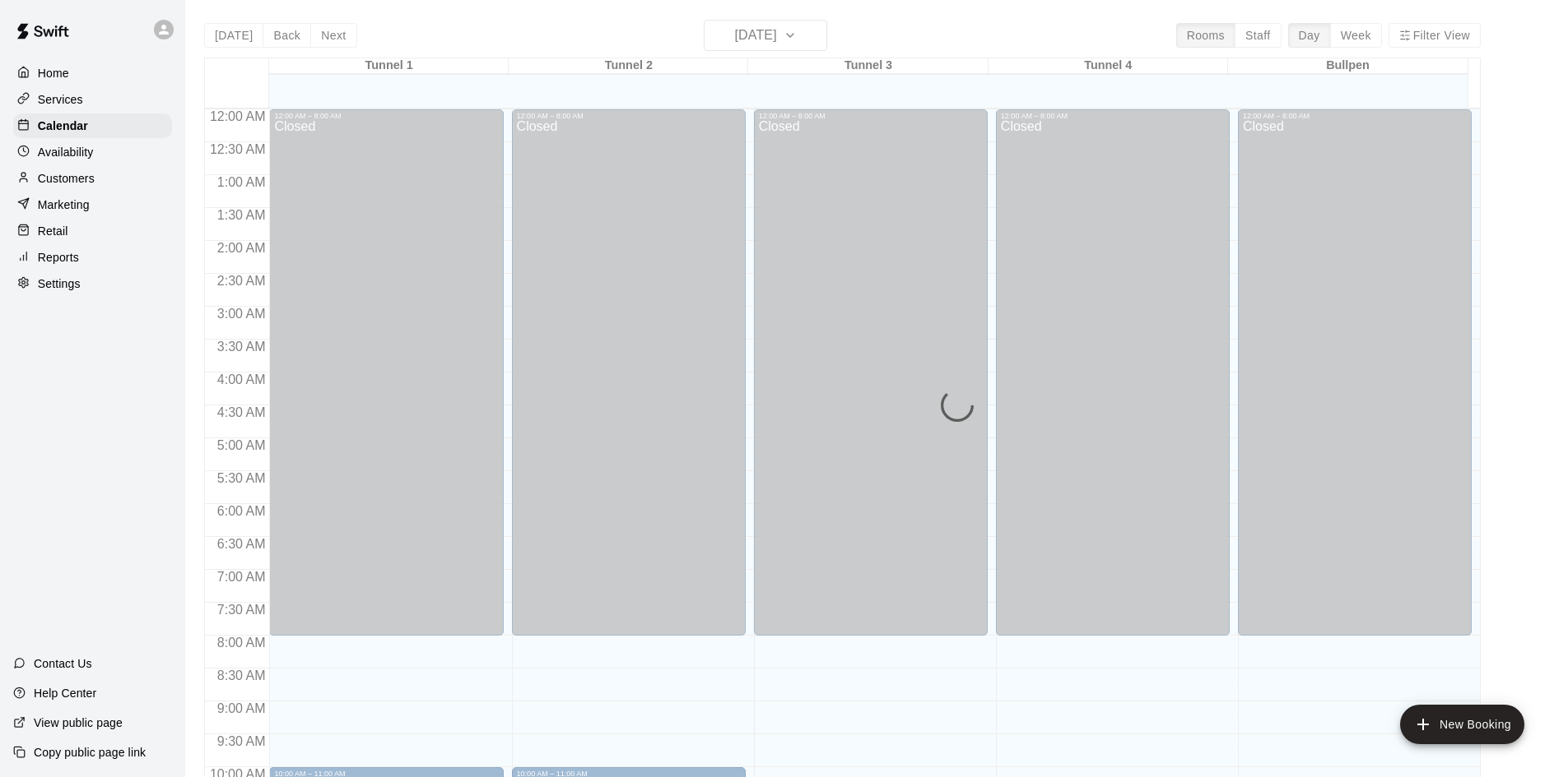
scroll to position [779, 0]
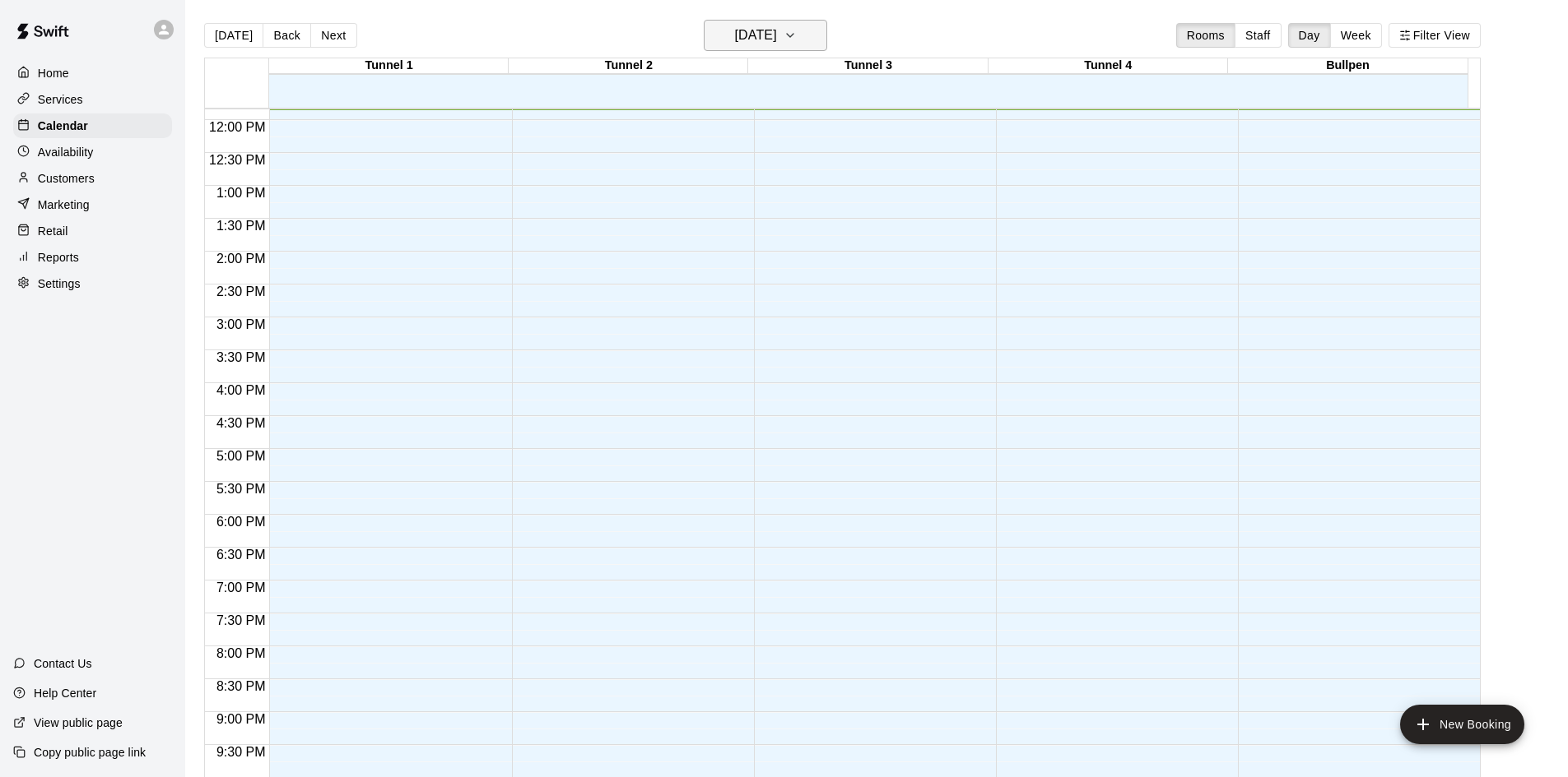
click at [777, 28] on h6 "[DATE]" at bounding box center [756, 36] width 42 height 23
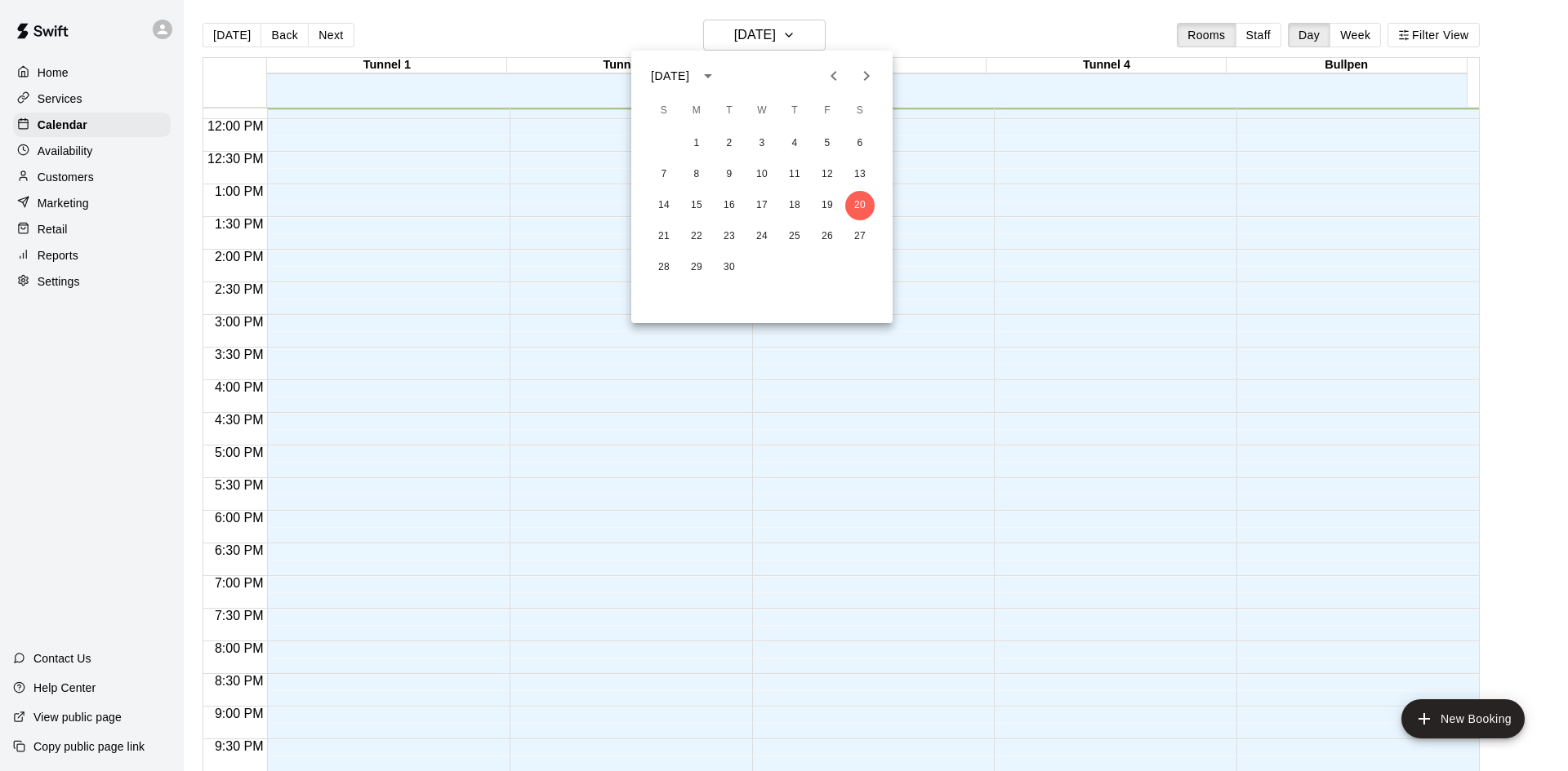
click at [1005, 33] on div at bounding box center [784, 386] width 1568 height 771
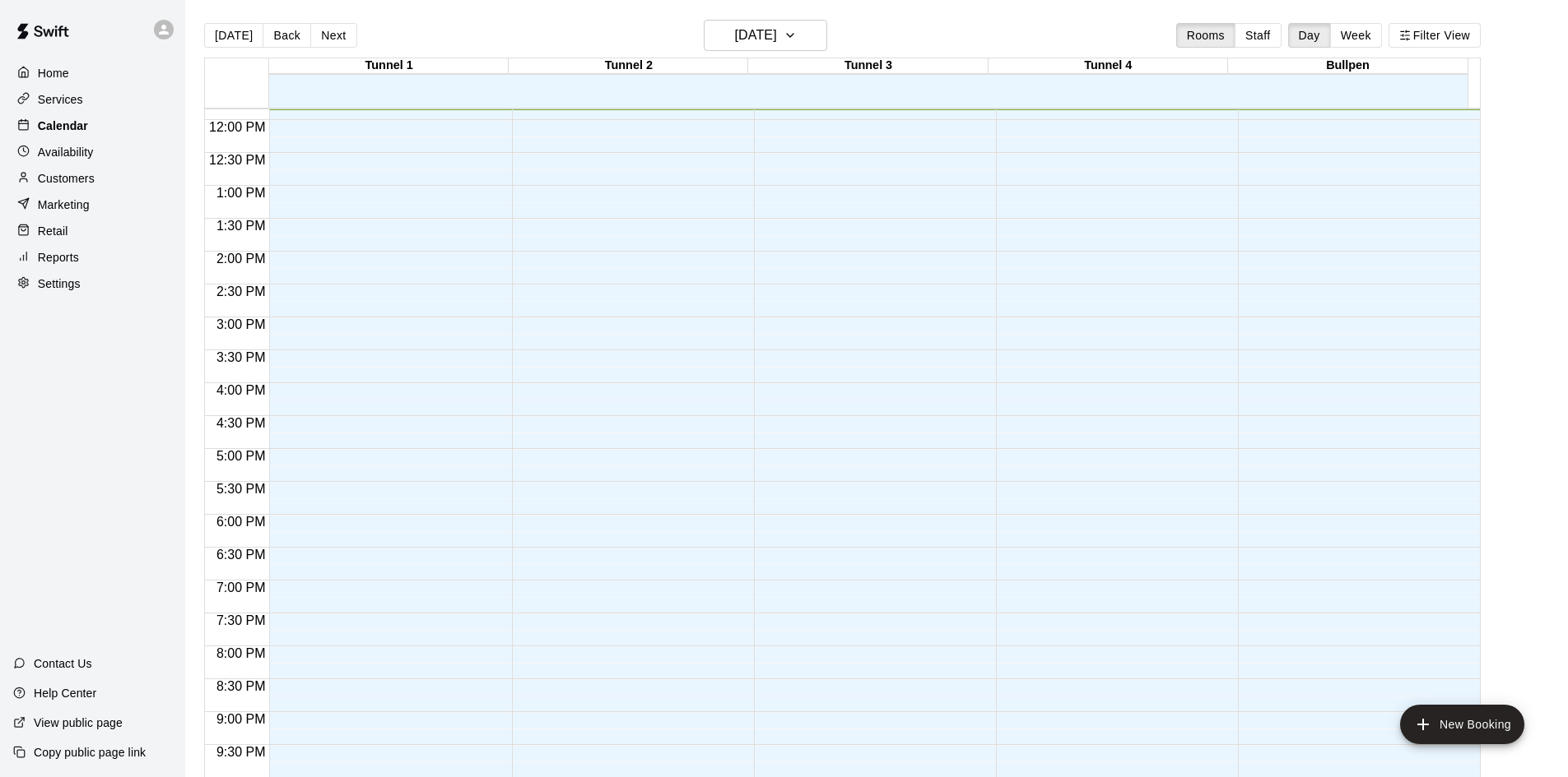
click at [62, 125] on p "Calendar" at bounding box center [63, 125] width 50 height 16
click at [63, 37] on img at bounding box center [42, 31] width 86 height 49
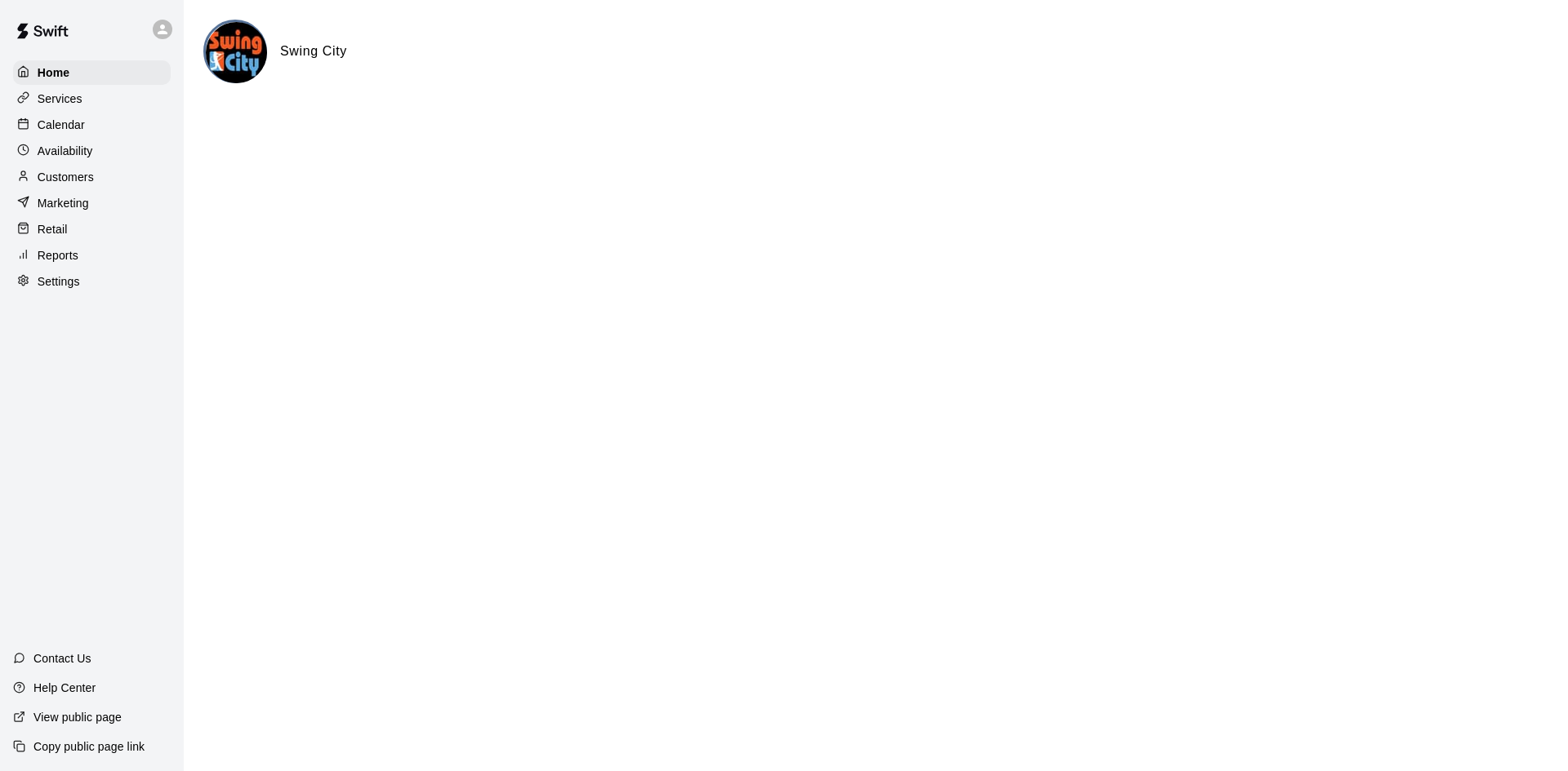
click at [67, 288] on p "Settings" at bounding box center [58, 281] width 42 height 16
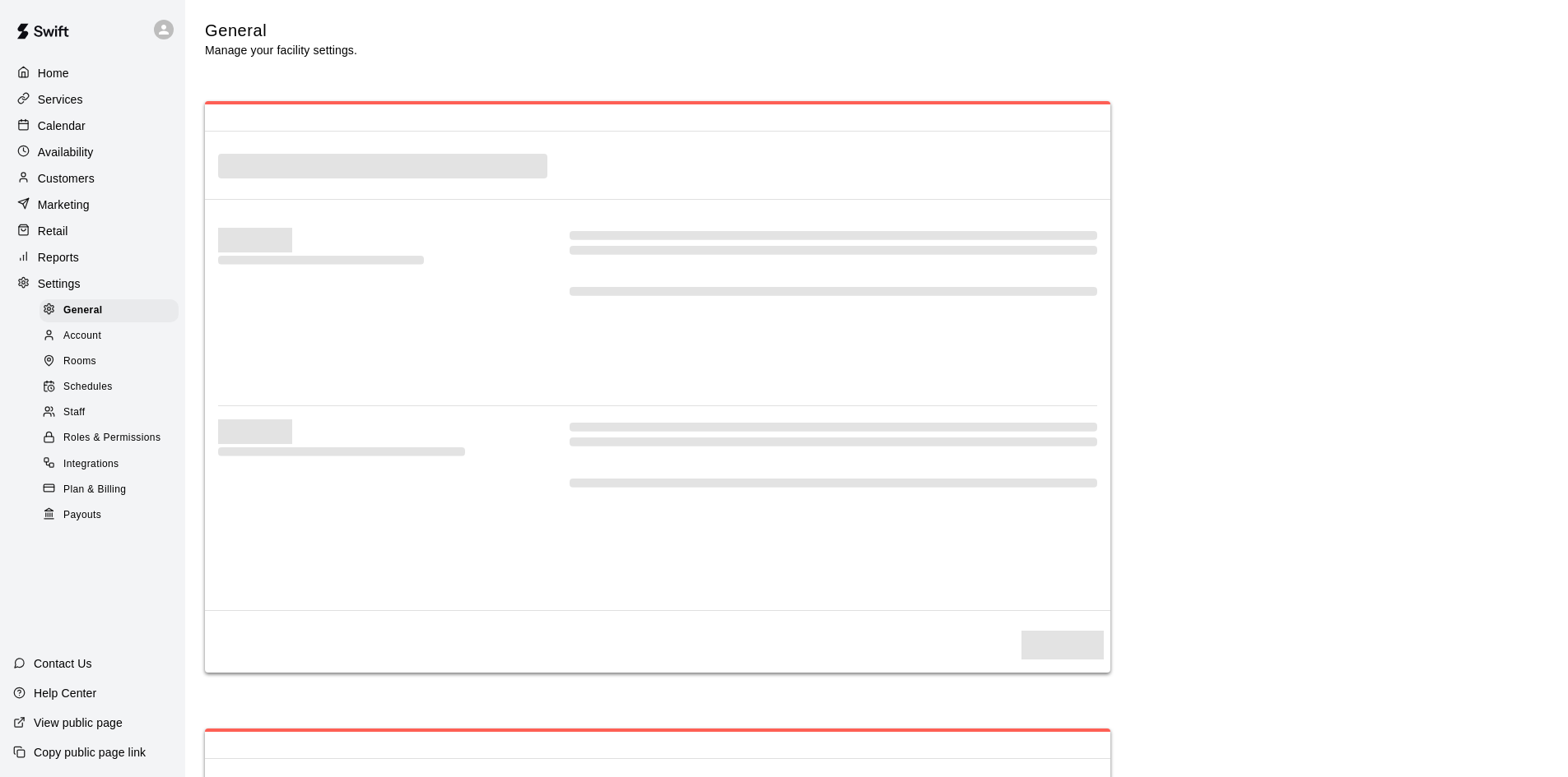
select select "**"
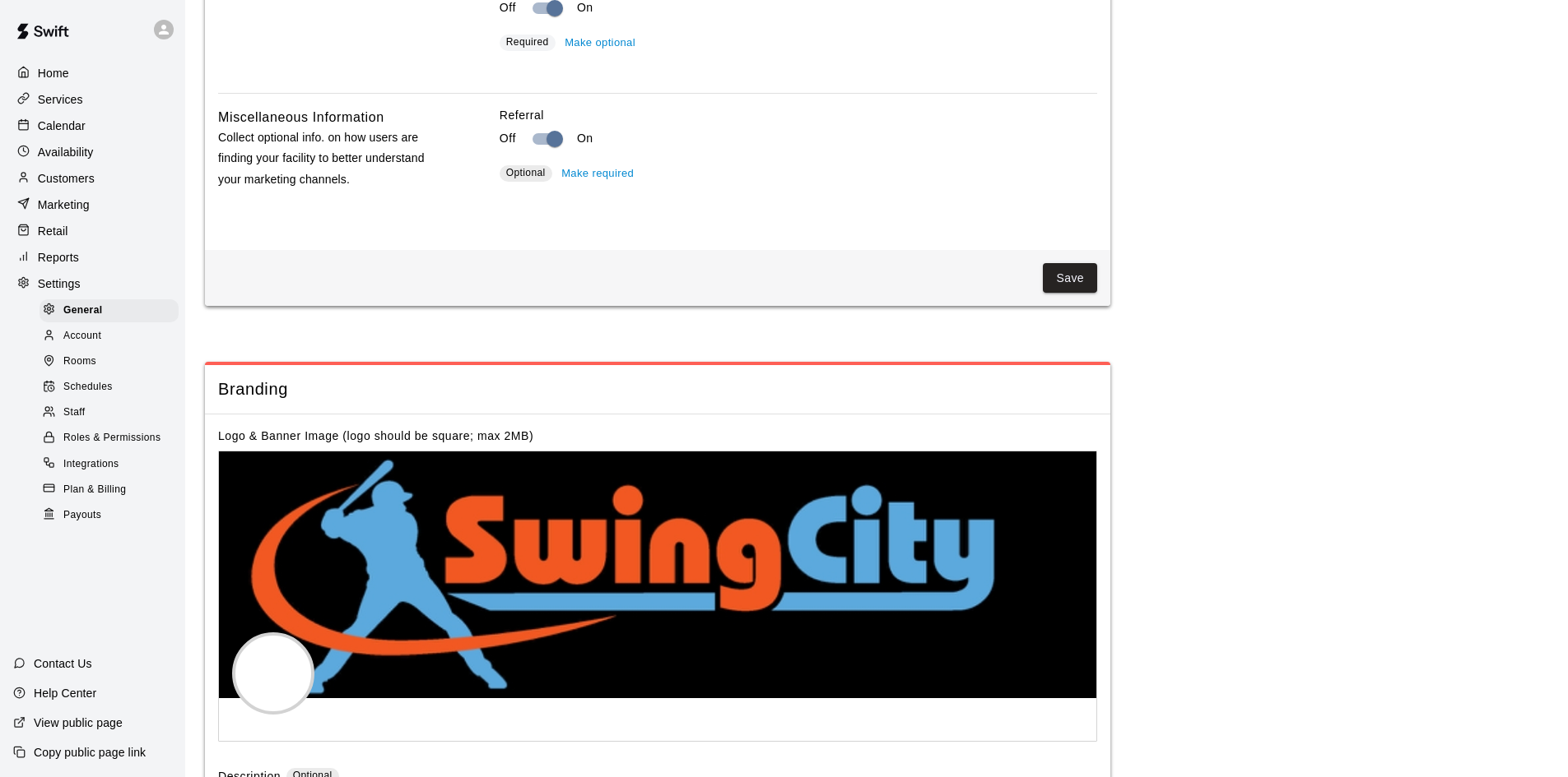
scroll to position [3098, 0]
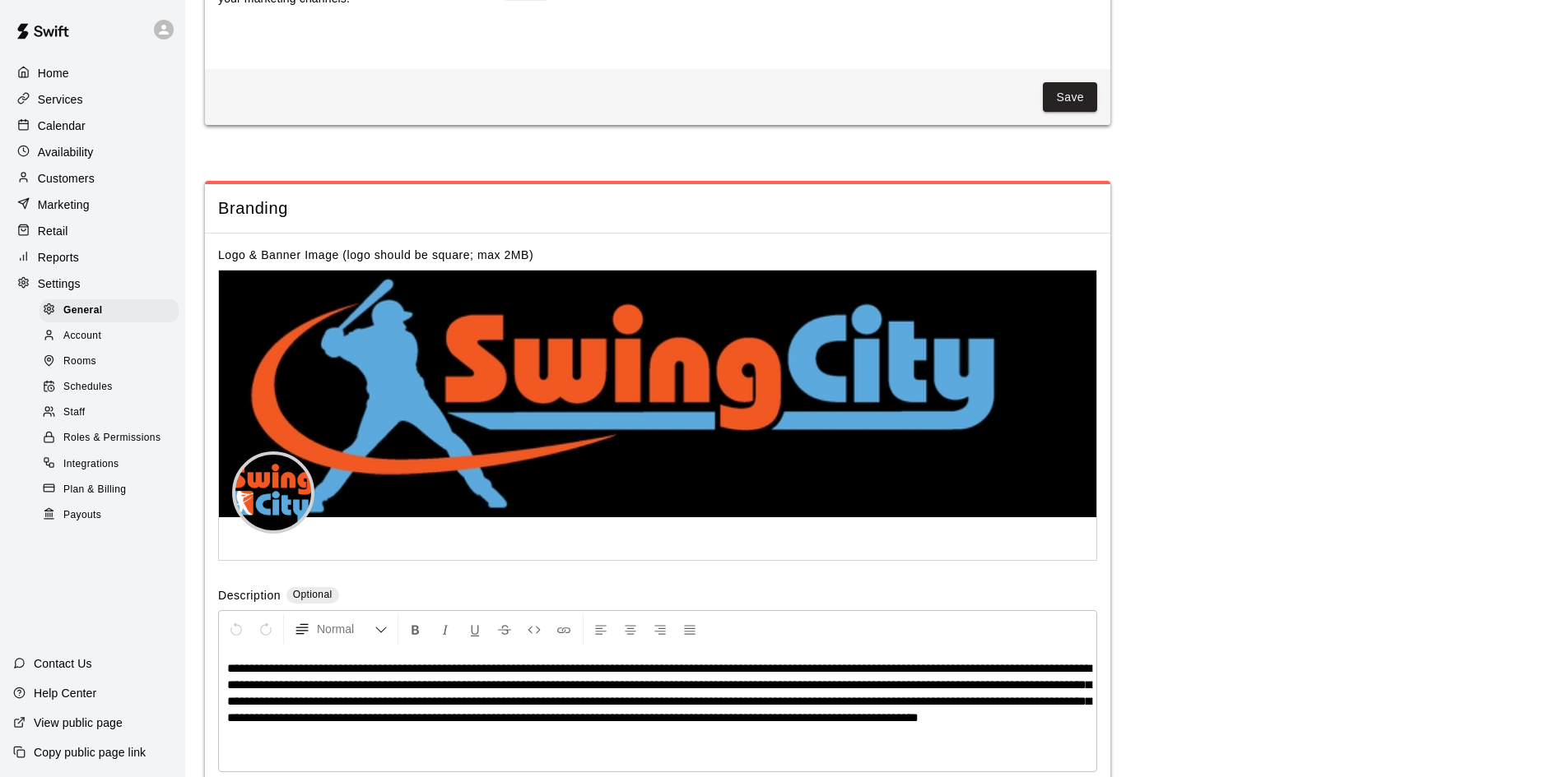
click at [109, 417] on div "Staff" at bounding box center [109, 414] width 139 height 23
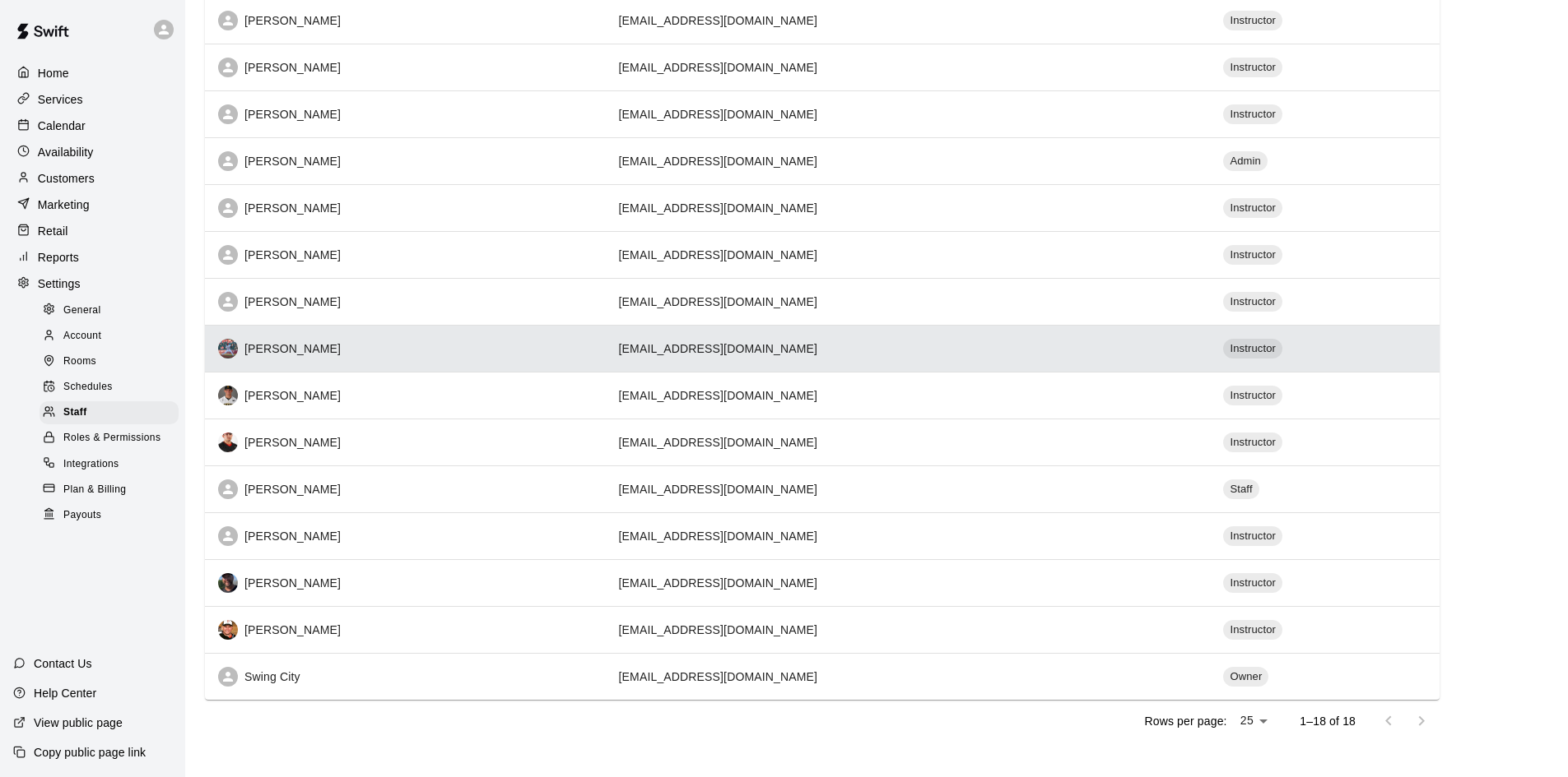
scroll to position [373, 0]
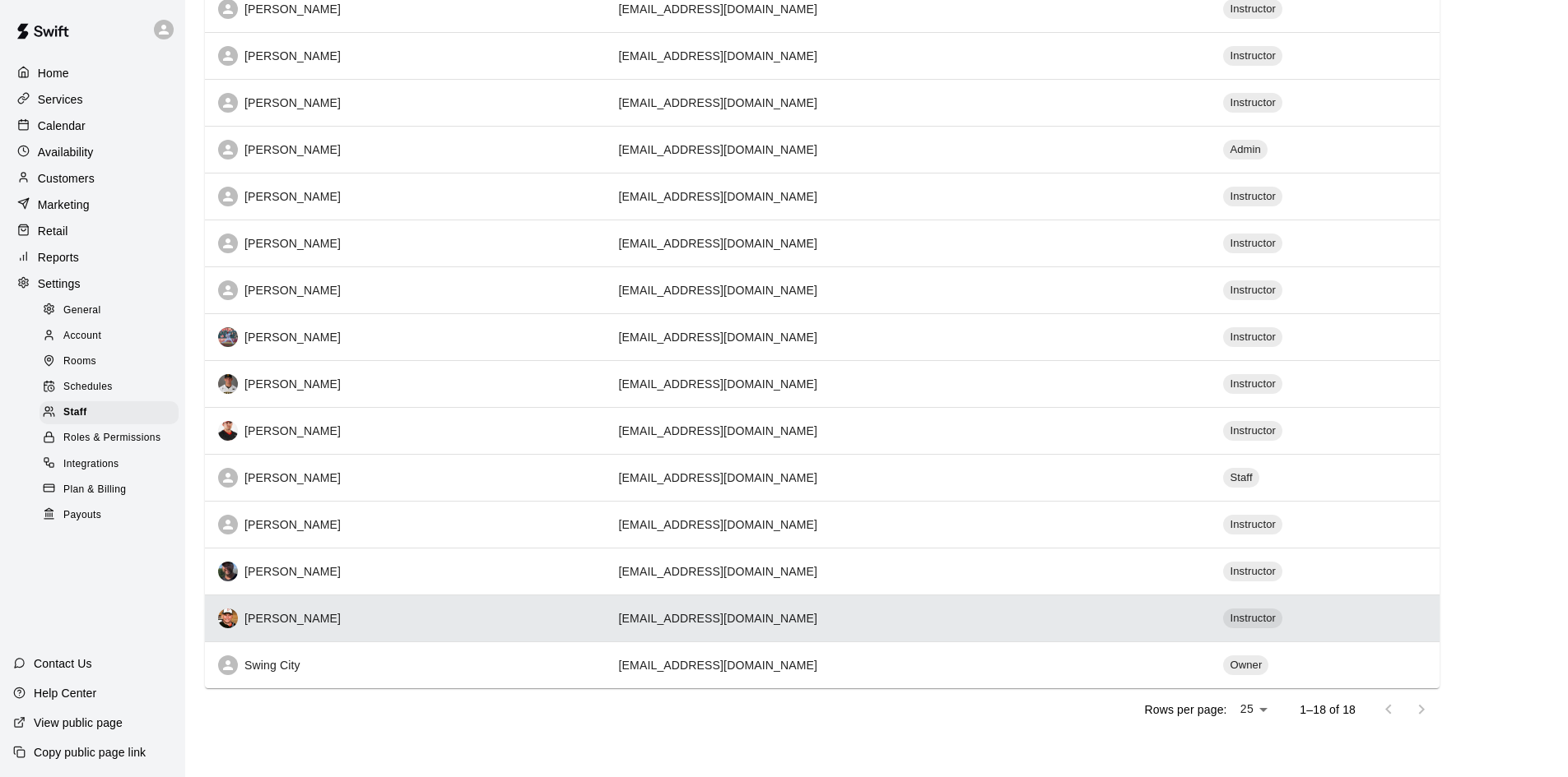
click at [450, 618] on div "[PERSON_NAME]" at bounding box center [405, 618] width 374 height 20
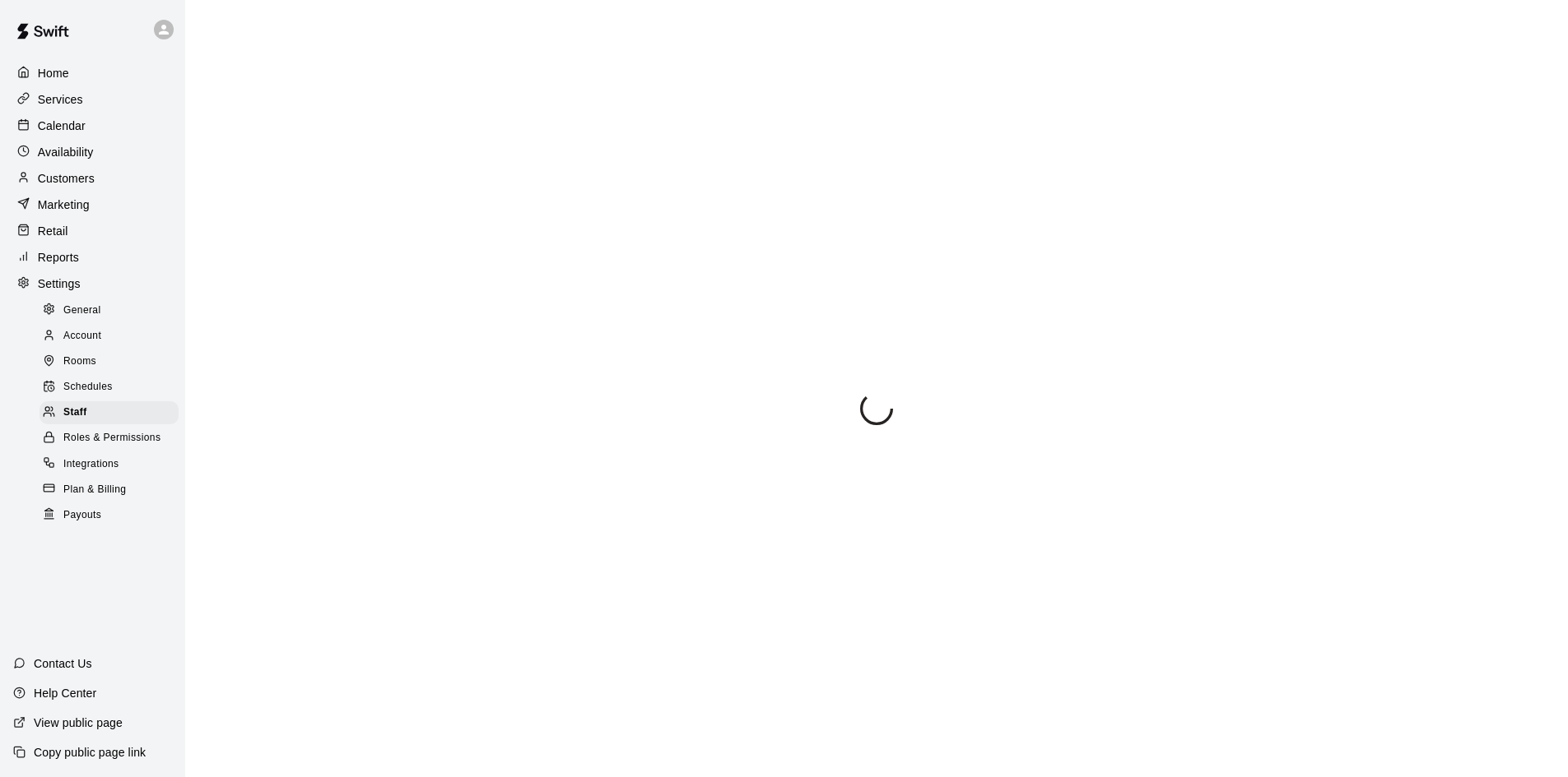
select select "**"
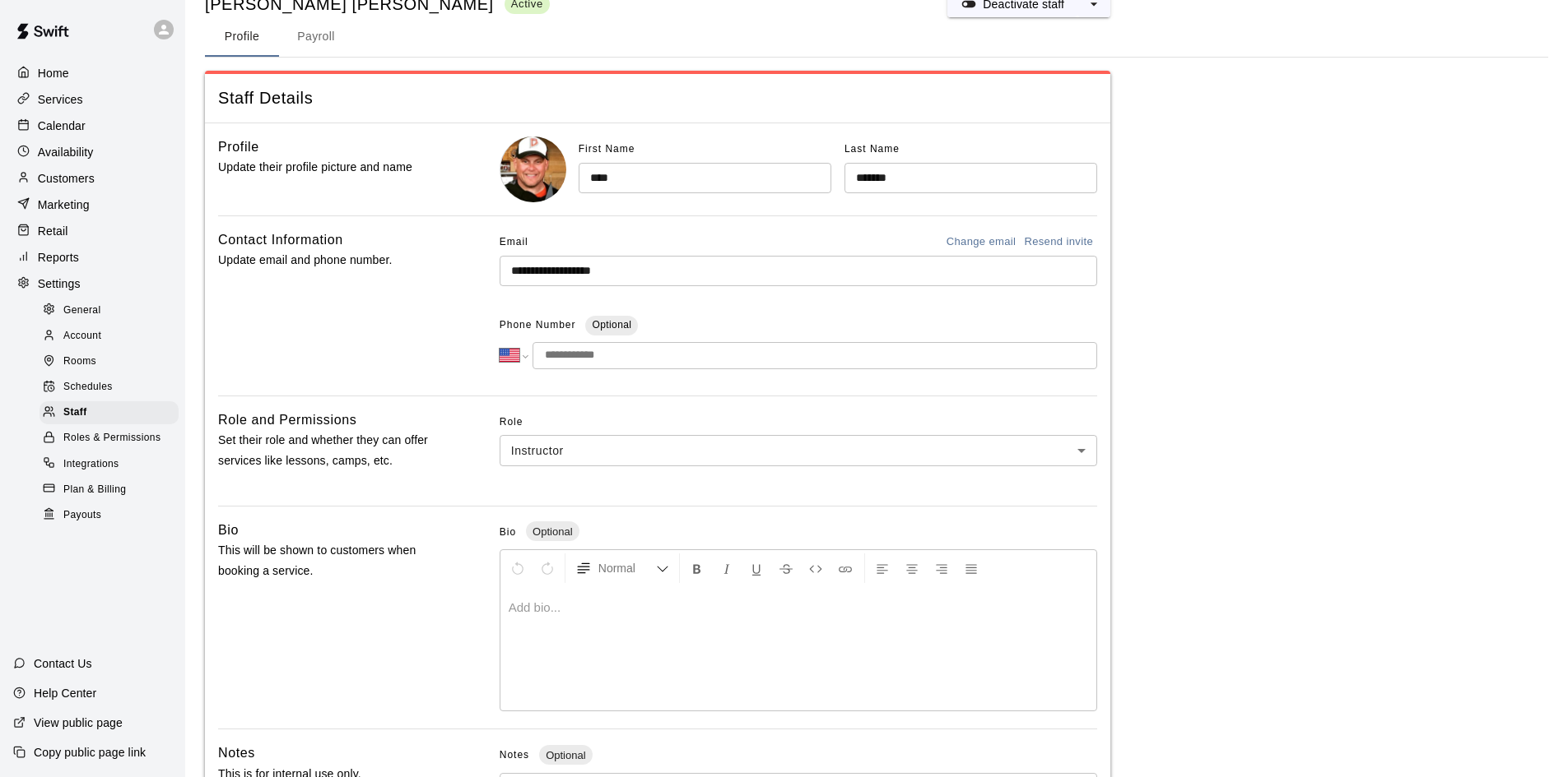
scroll to position [83, 0]
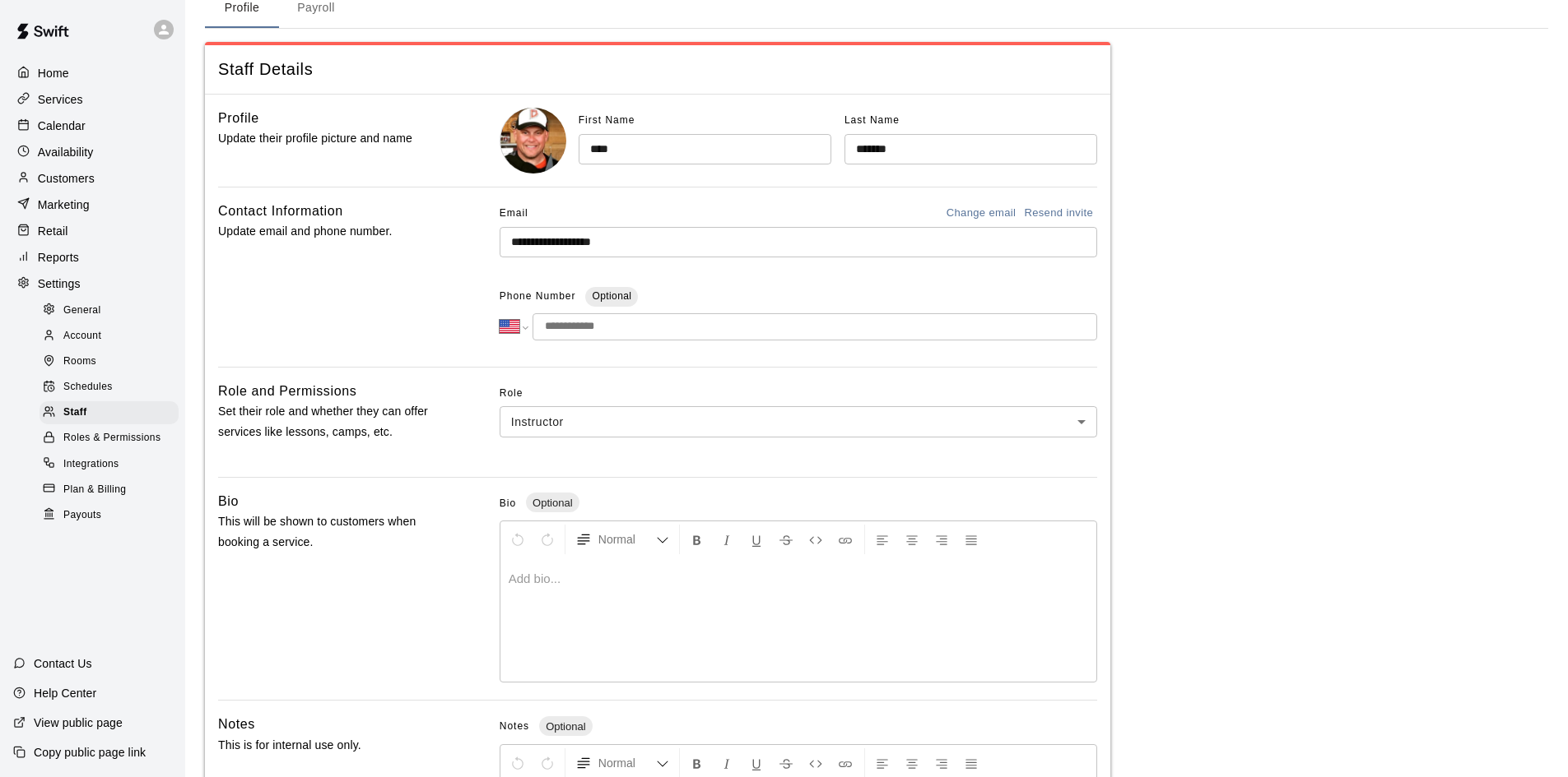
click at [930, 414] on body "**********" at bounding box center [784, 459] width 1568 height 1083
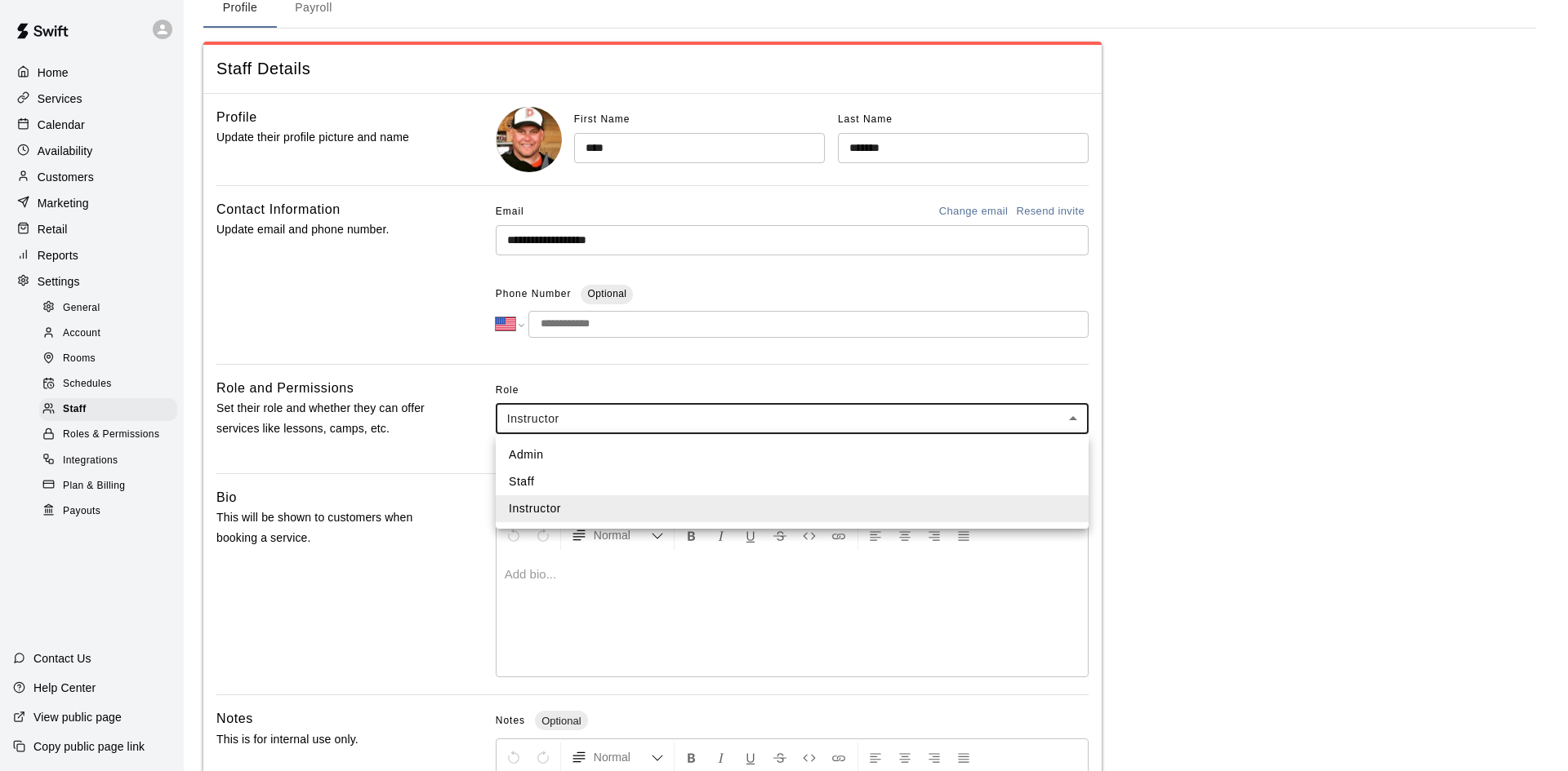
click at [1253, 376] on div at bounding box center [784, 386] width 1568 height 771
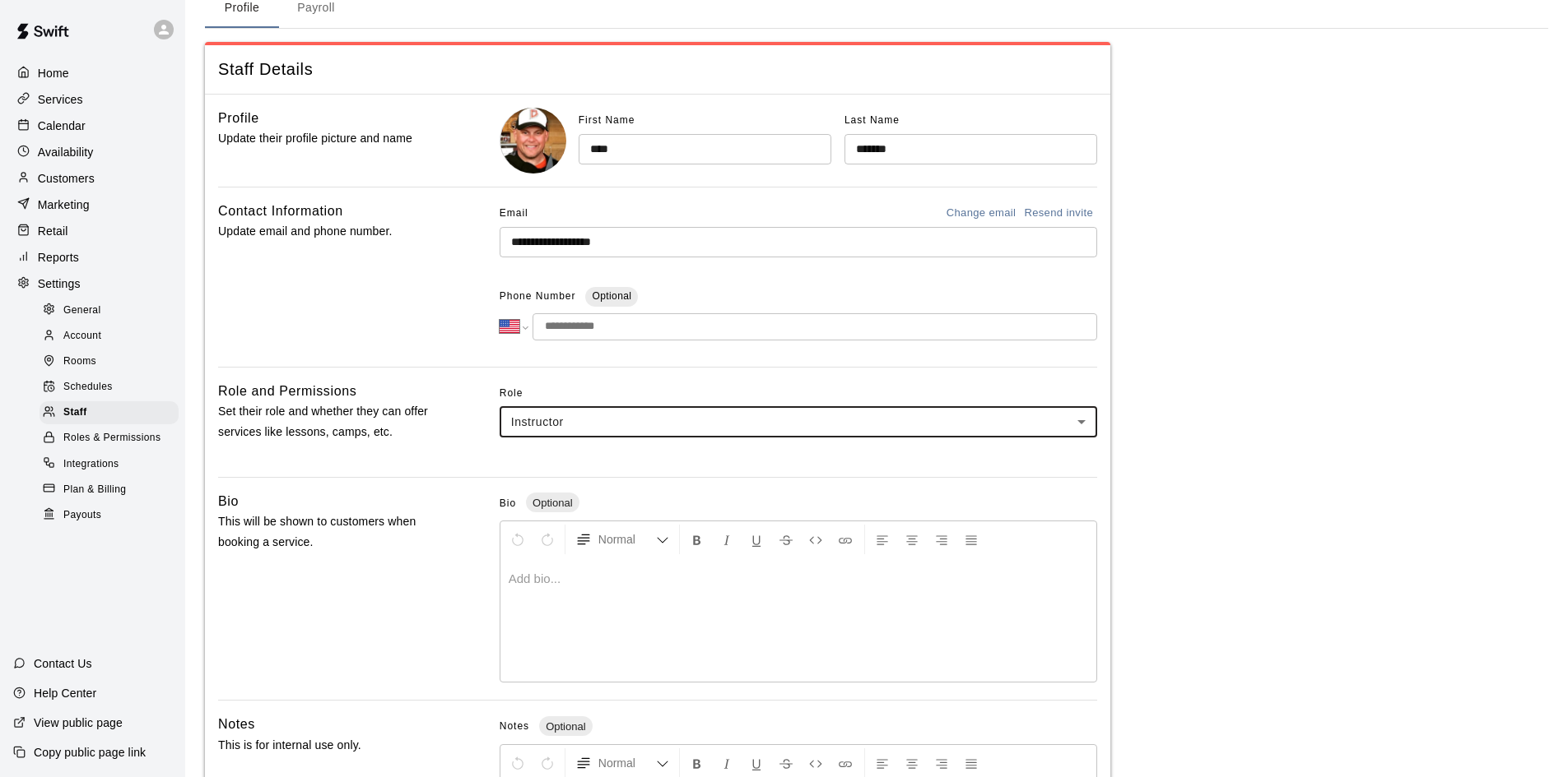
click at [747, 429] on body "**********" at bounding box center [784, 459] width 1568 height 1083
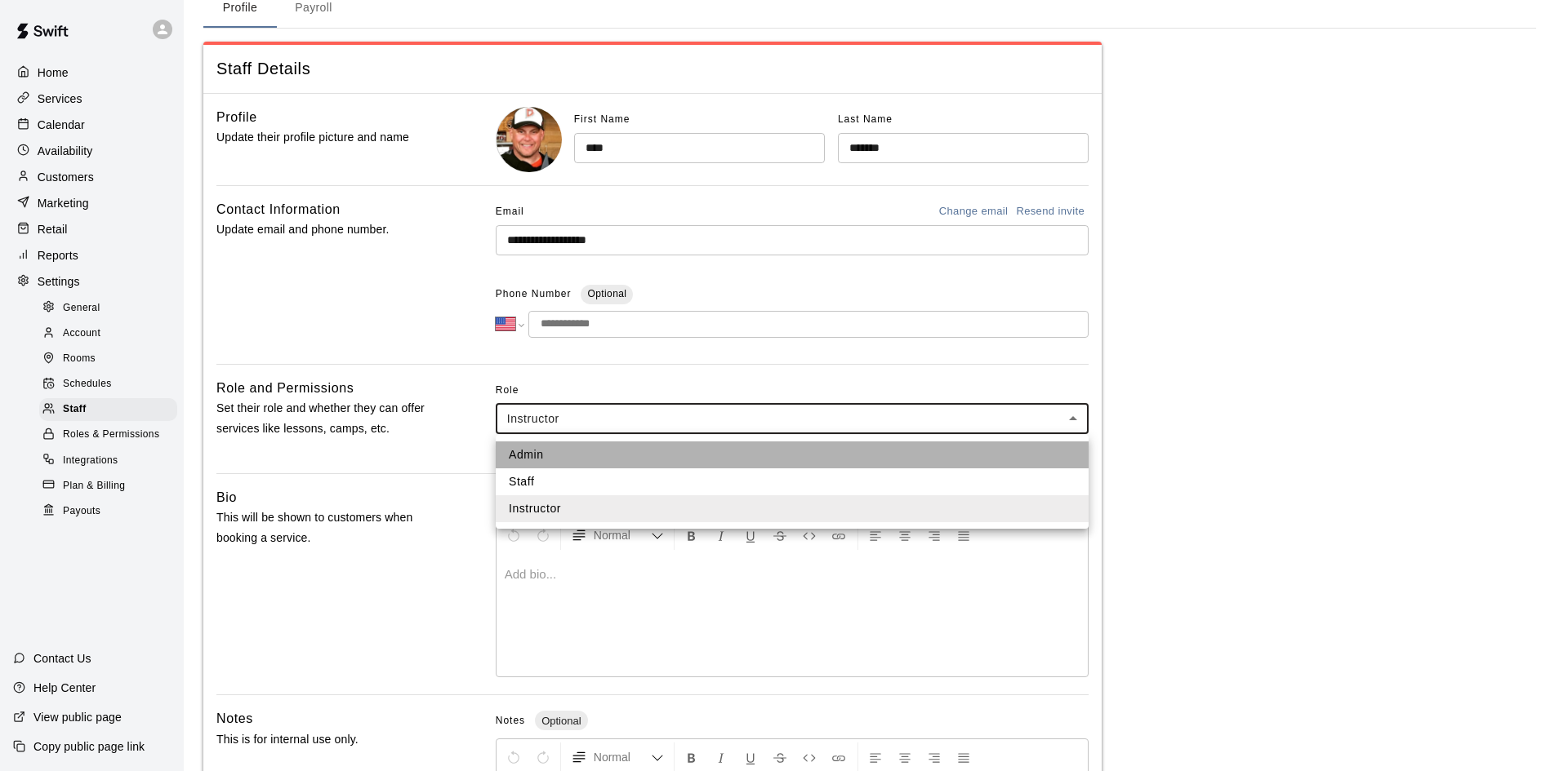
click at [585, 449] on li "Admin" at bounding box center [791, 455] width 593 height 27
type input "*****"
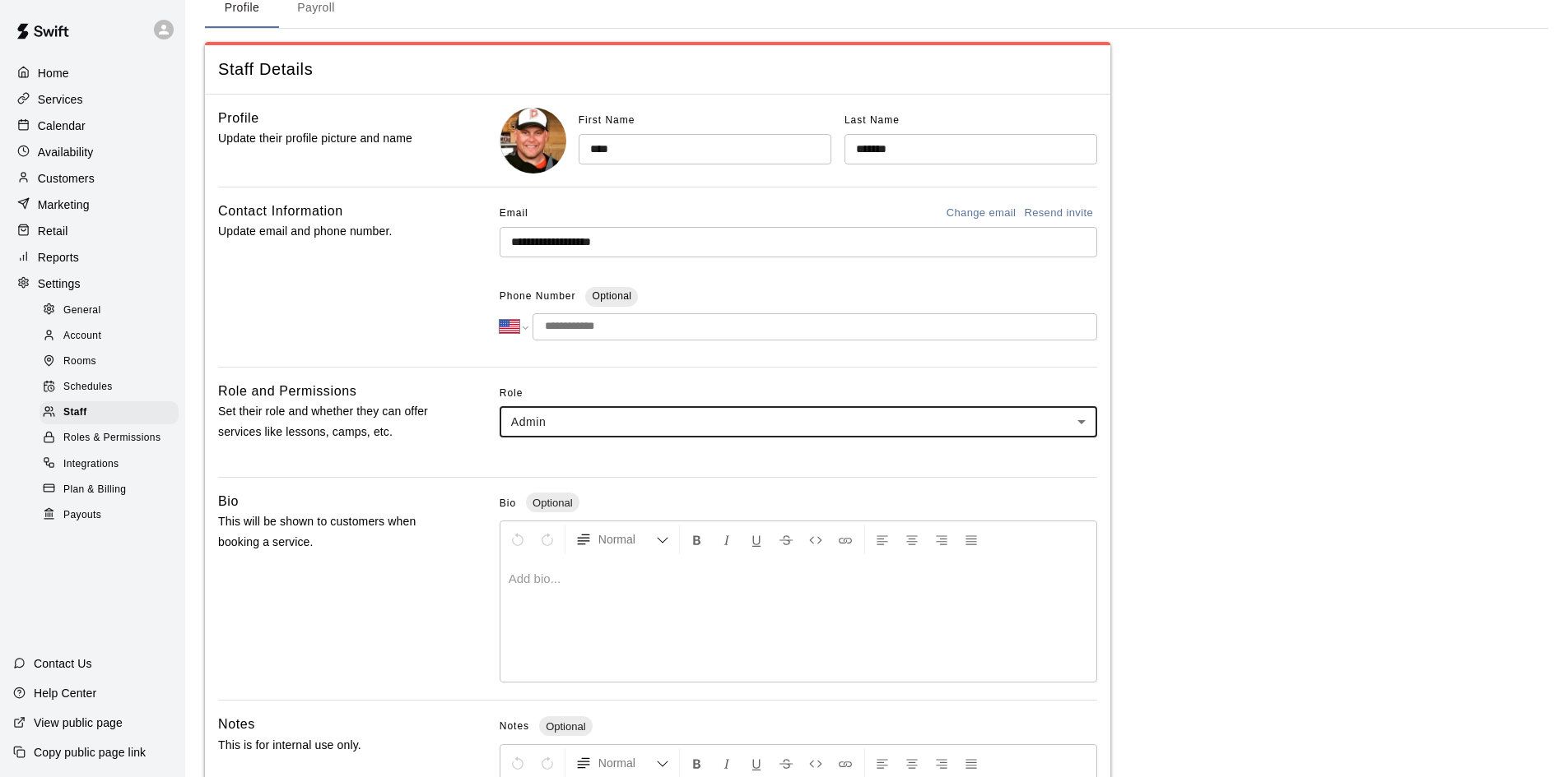
scroll to position [306, 0]
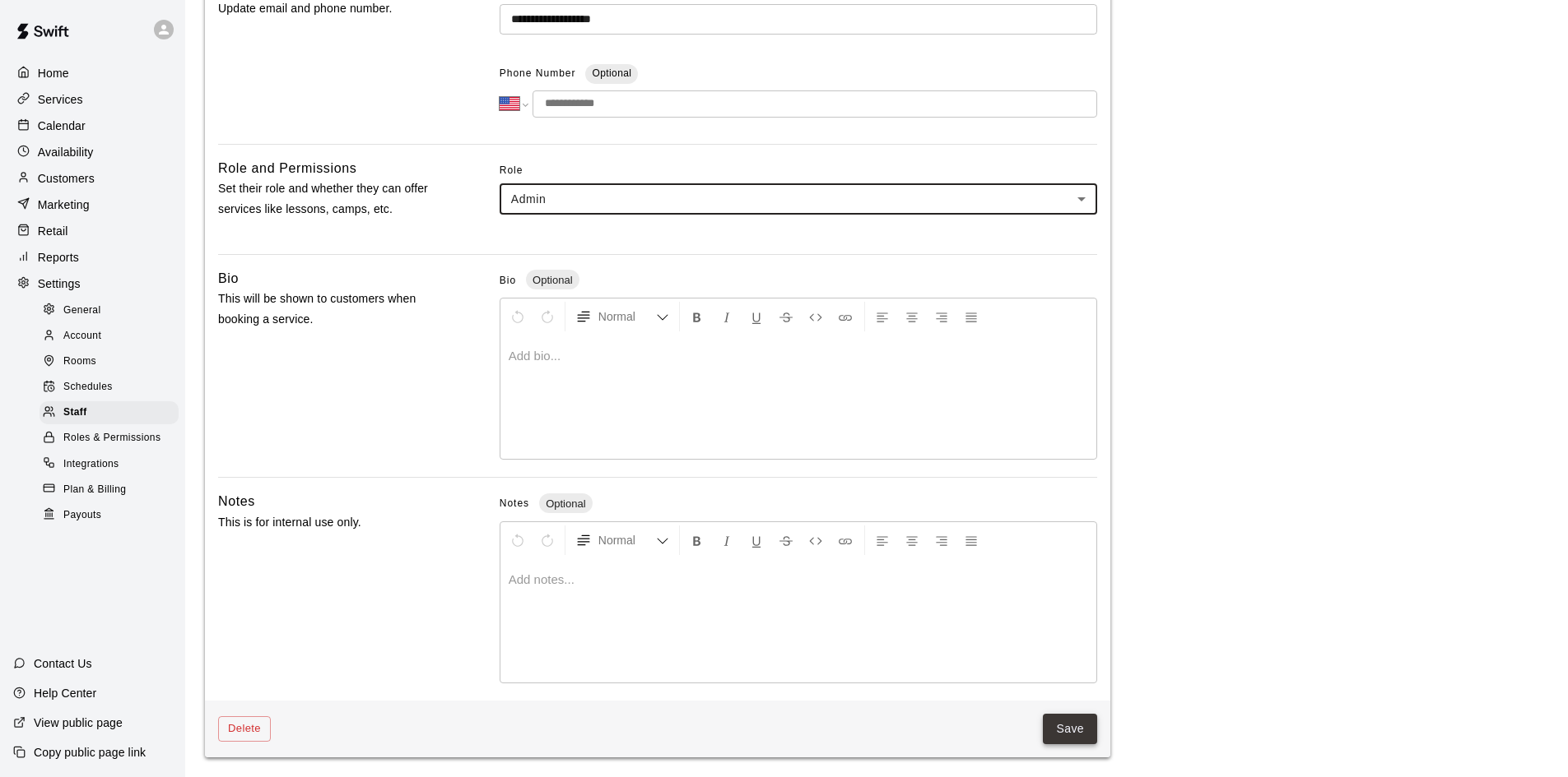
click at [1074, 718] on button "Save" at bounding box center [1070, 730] width 54 height 31
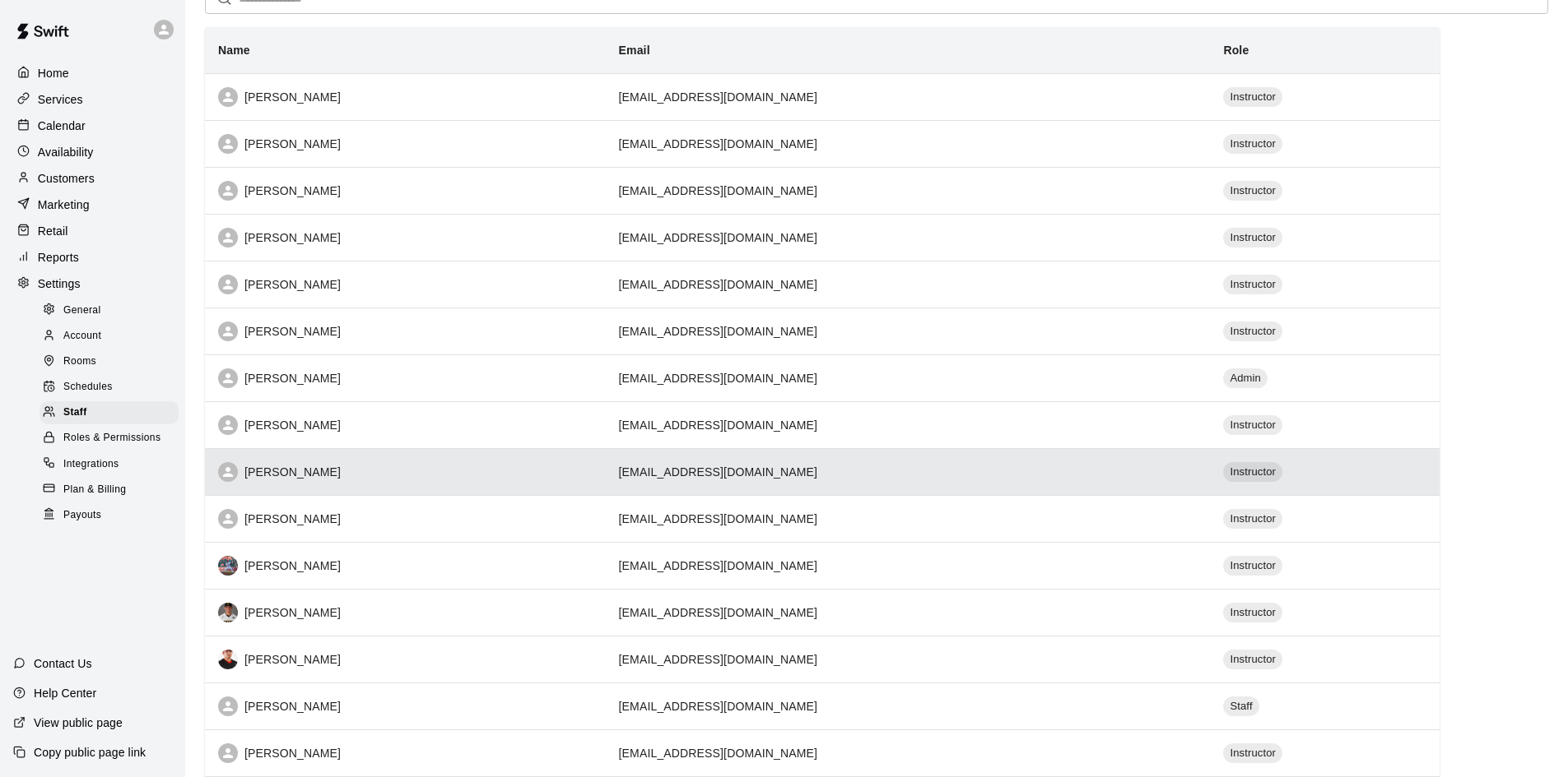
scroll to position [373, 0]
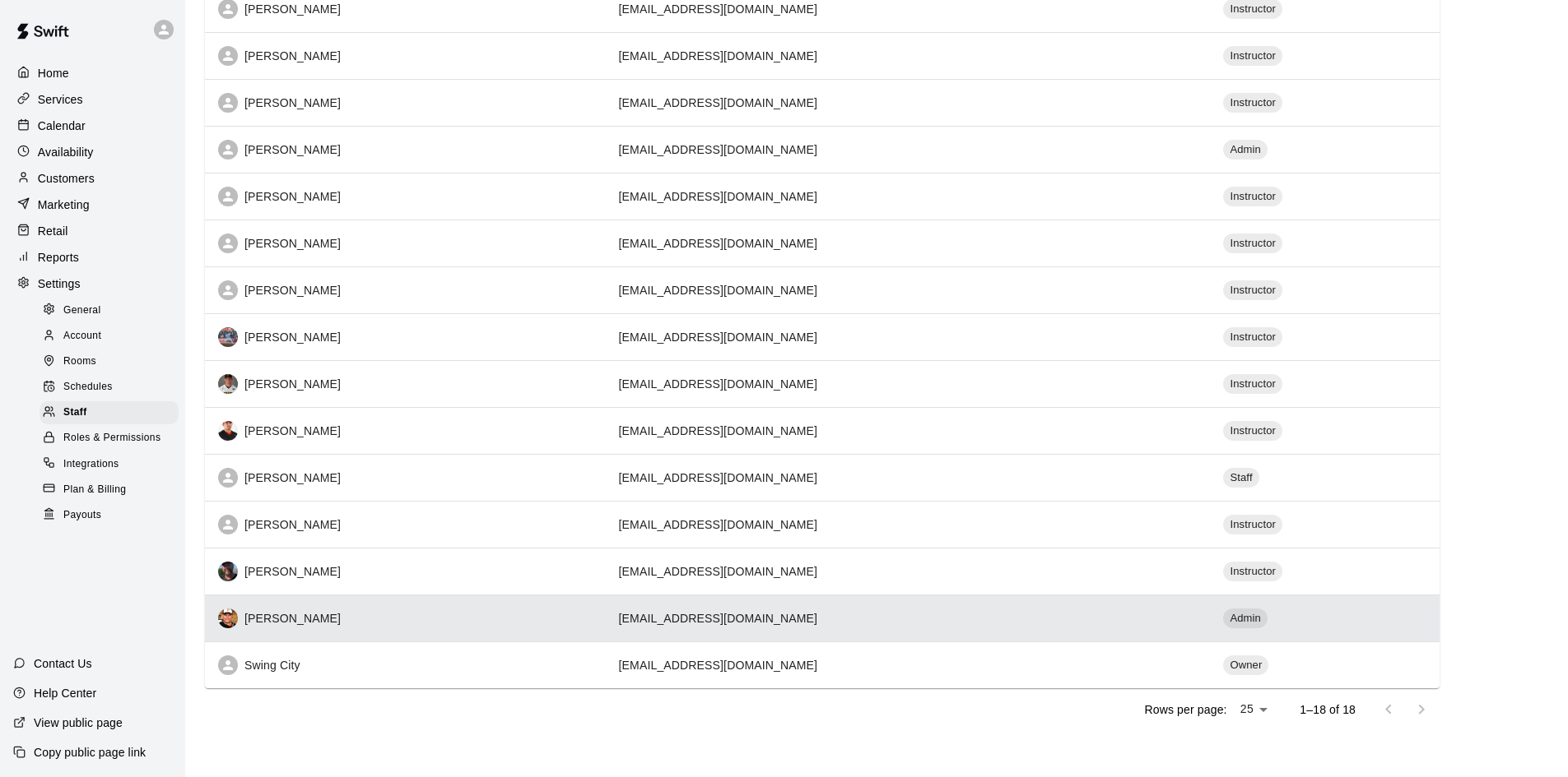
click at [404, 611] on div "[PERSON_NAME]" at bounding box center [405, 618] width 374 height 20
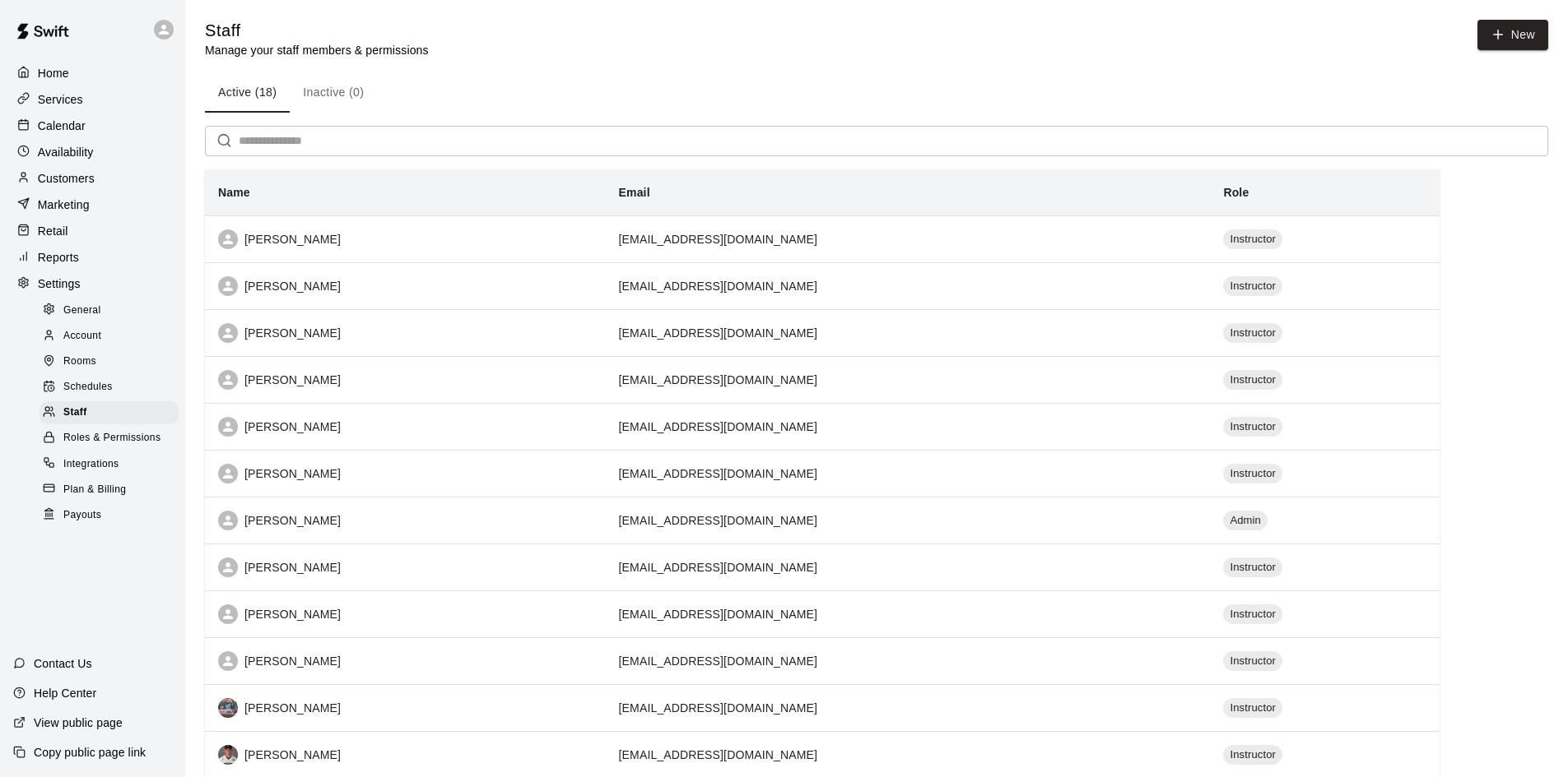
select select "**"
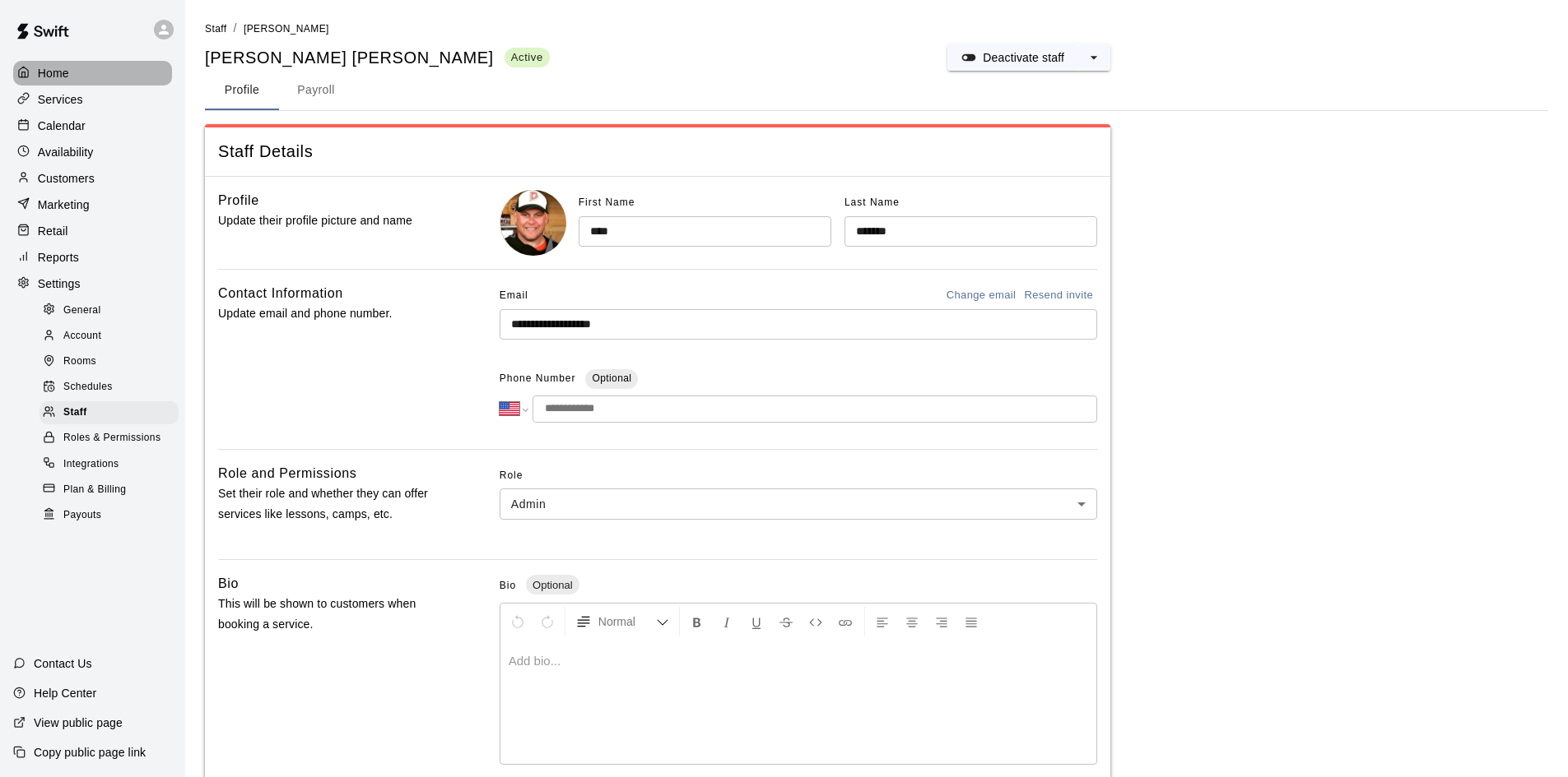
click at [53, 74] on p "Home" at bounding box center [53, 73] width 32 height 16
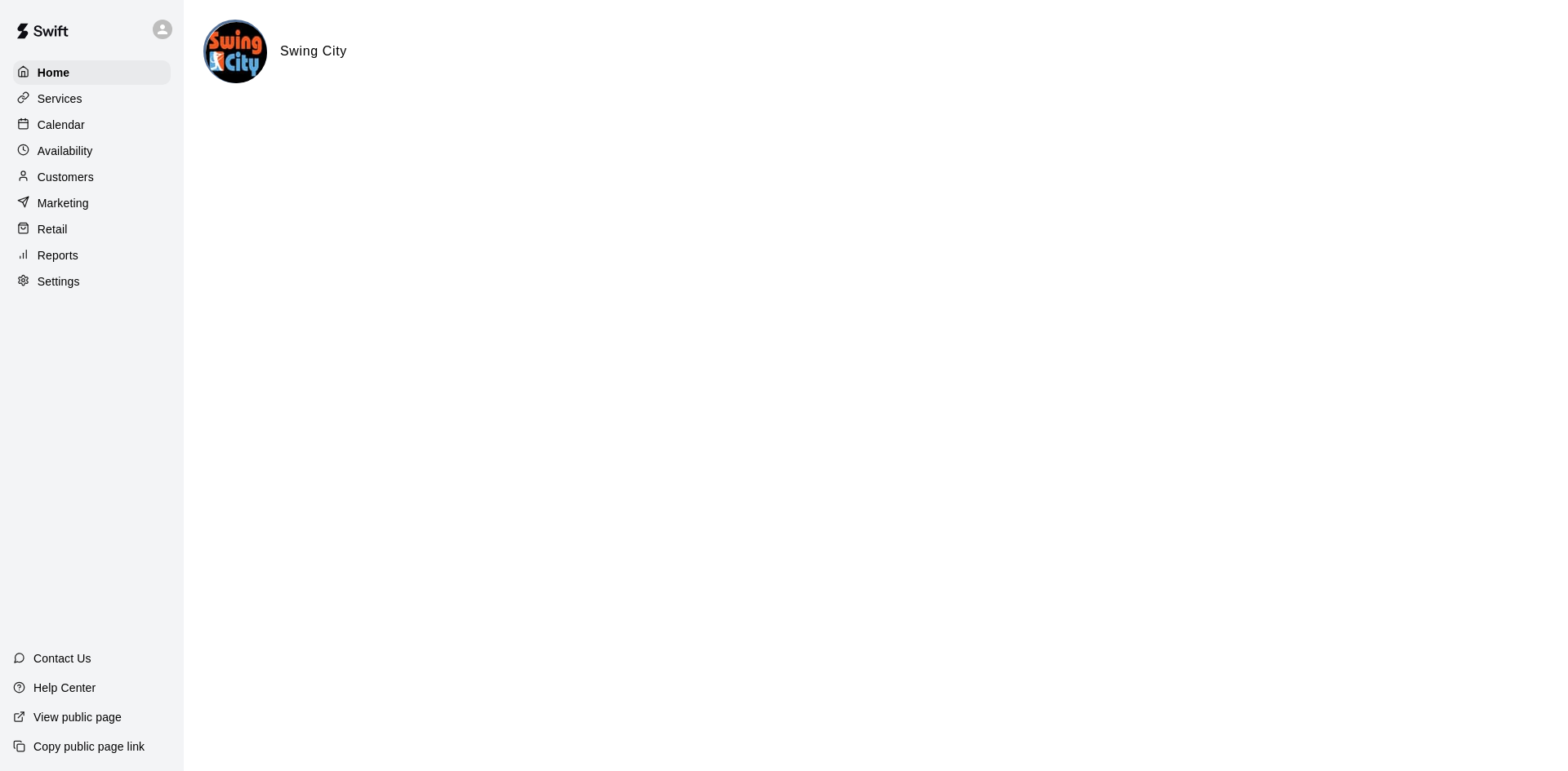
click at [88, 121] on div "Calendar" at bounding box center [92, 125] width 157 height 25
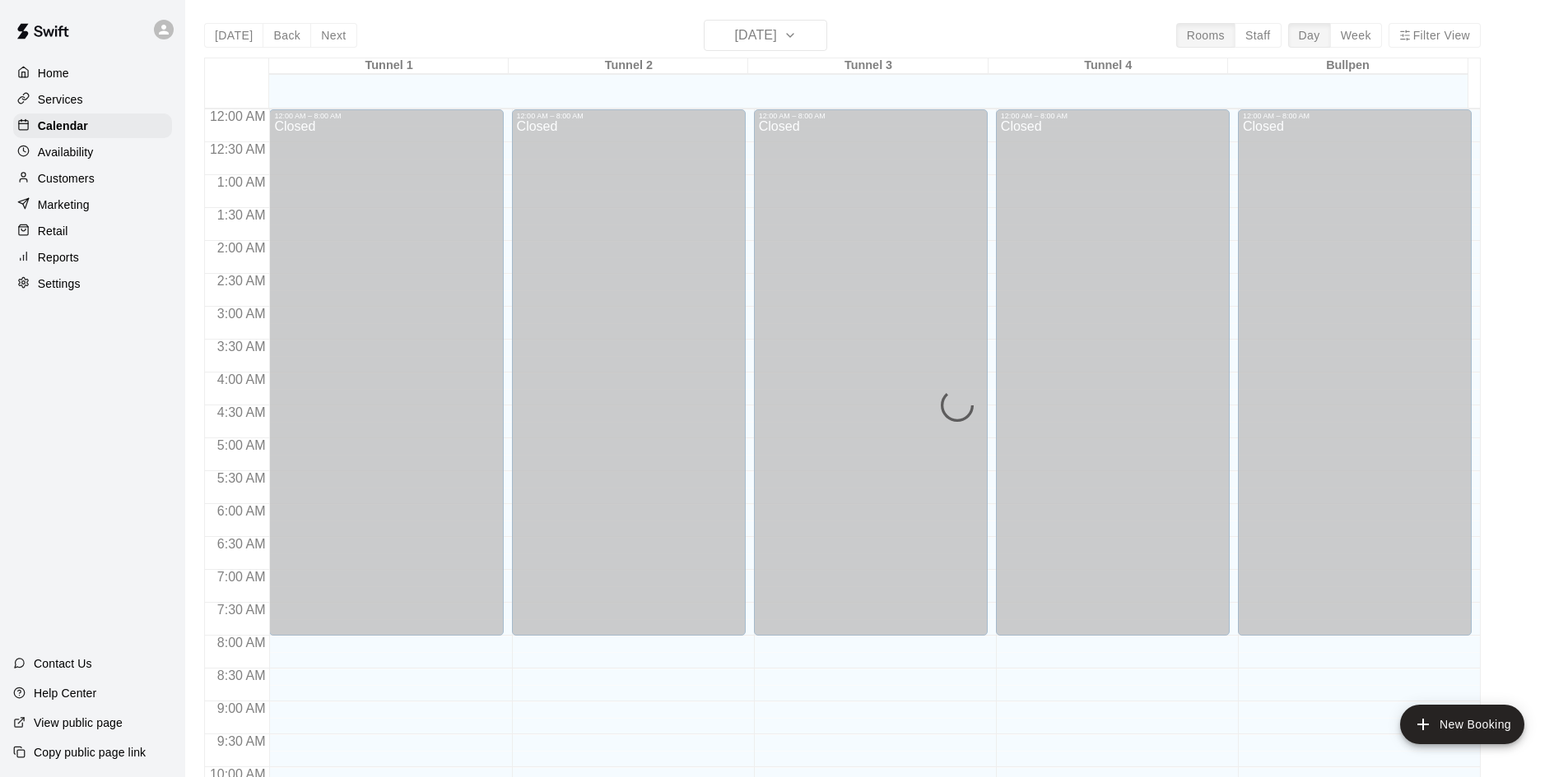
scroll to position [789, 0]
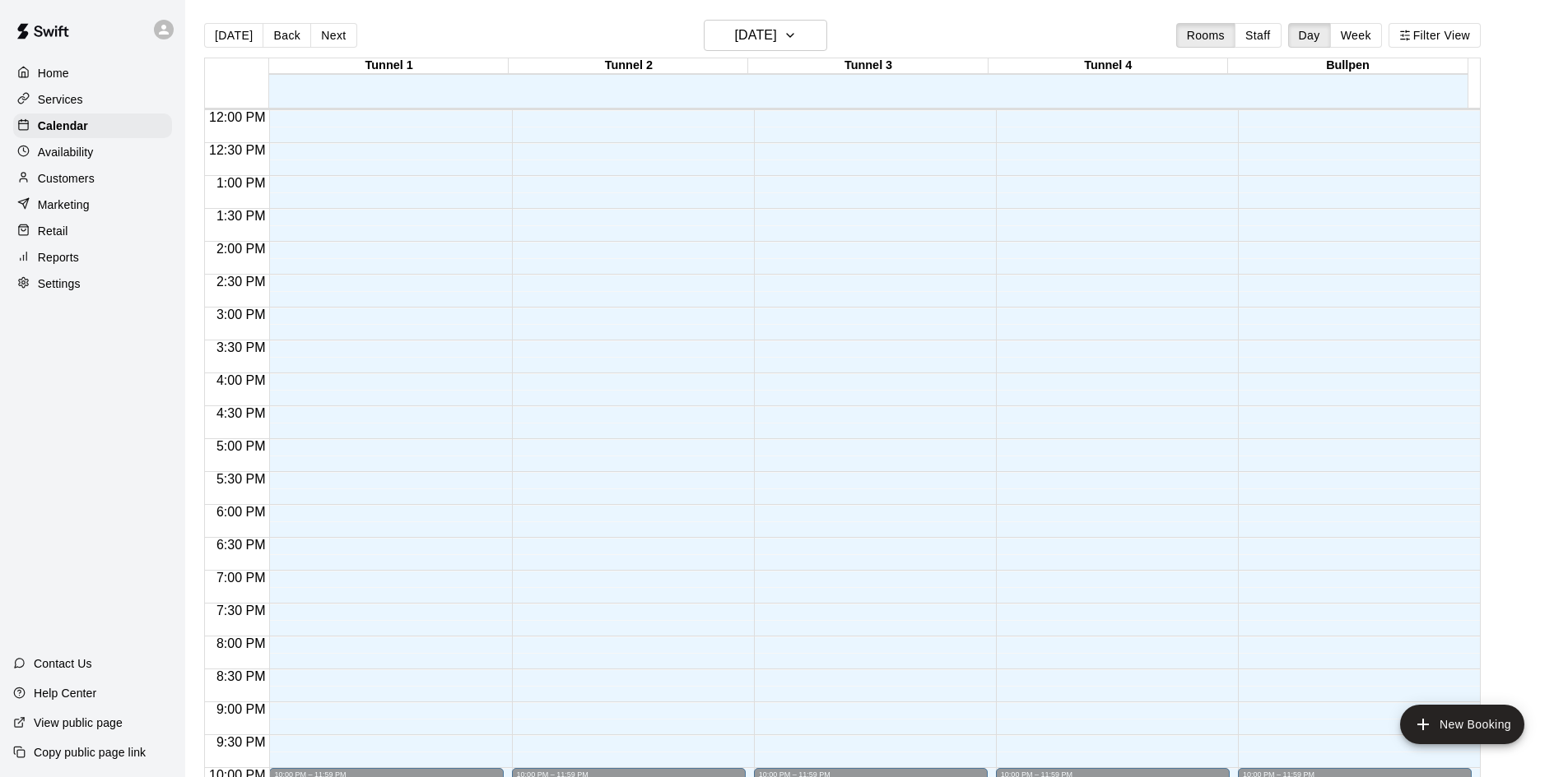
click at [94, 291] on div "Settings" at bounding box center [92, 284] width 159 height 25
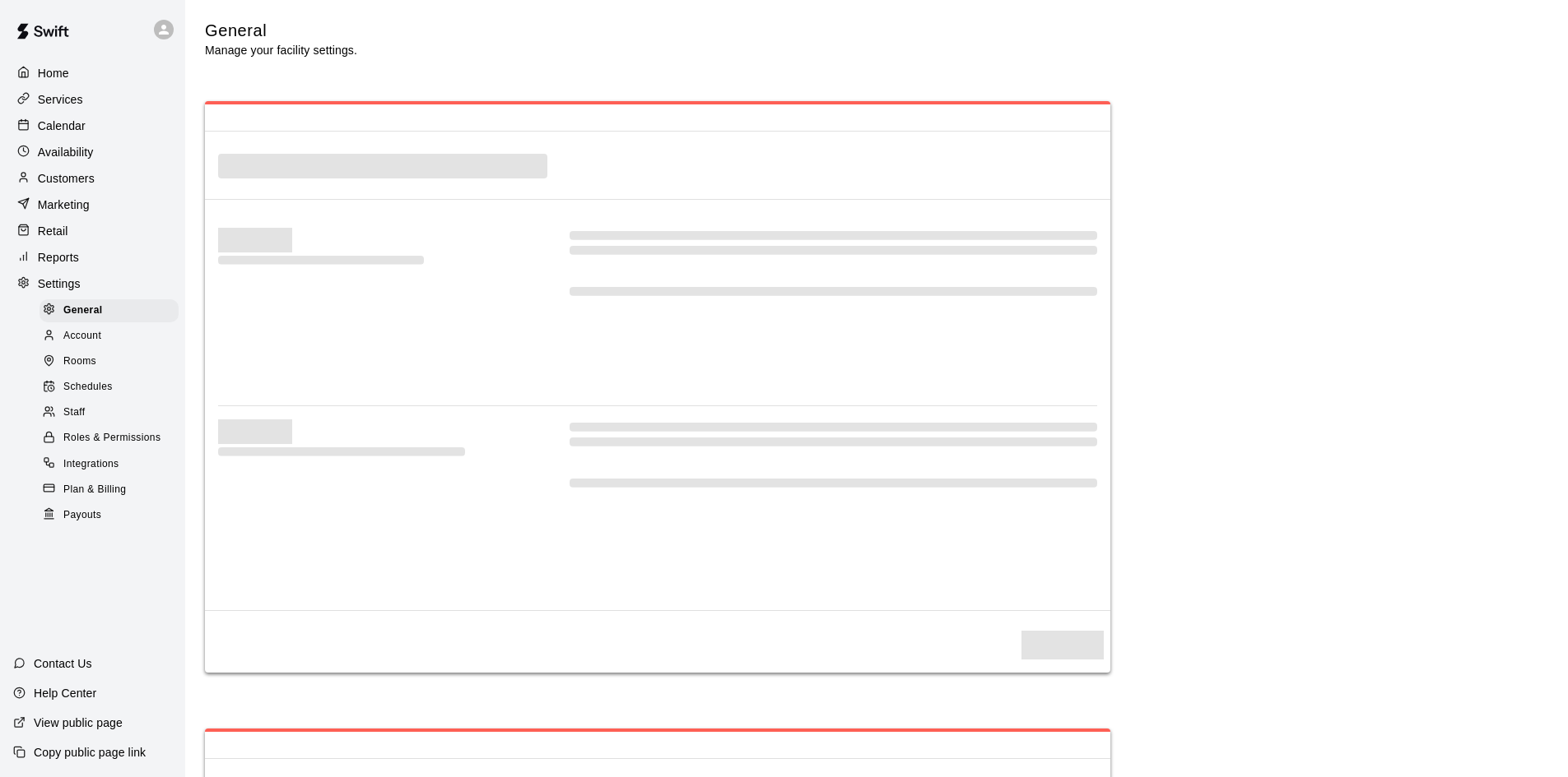
select select "**"
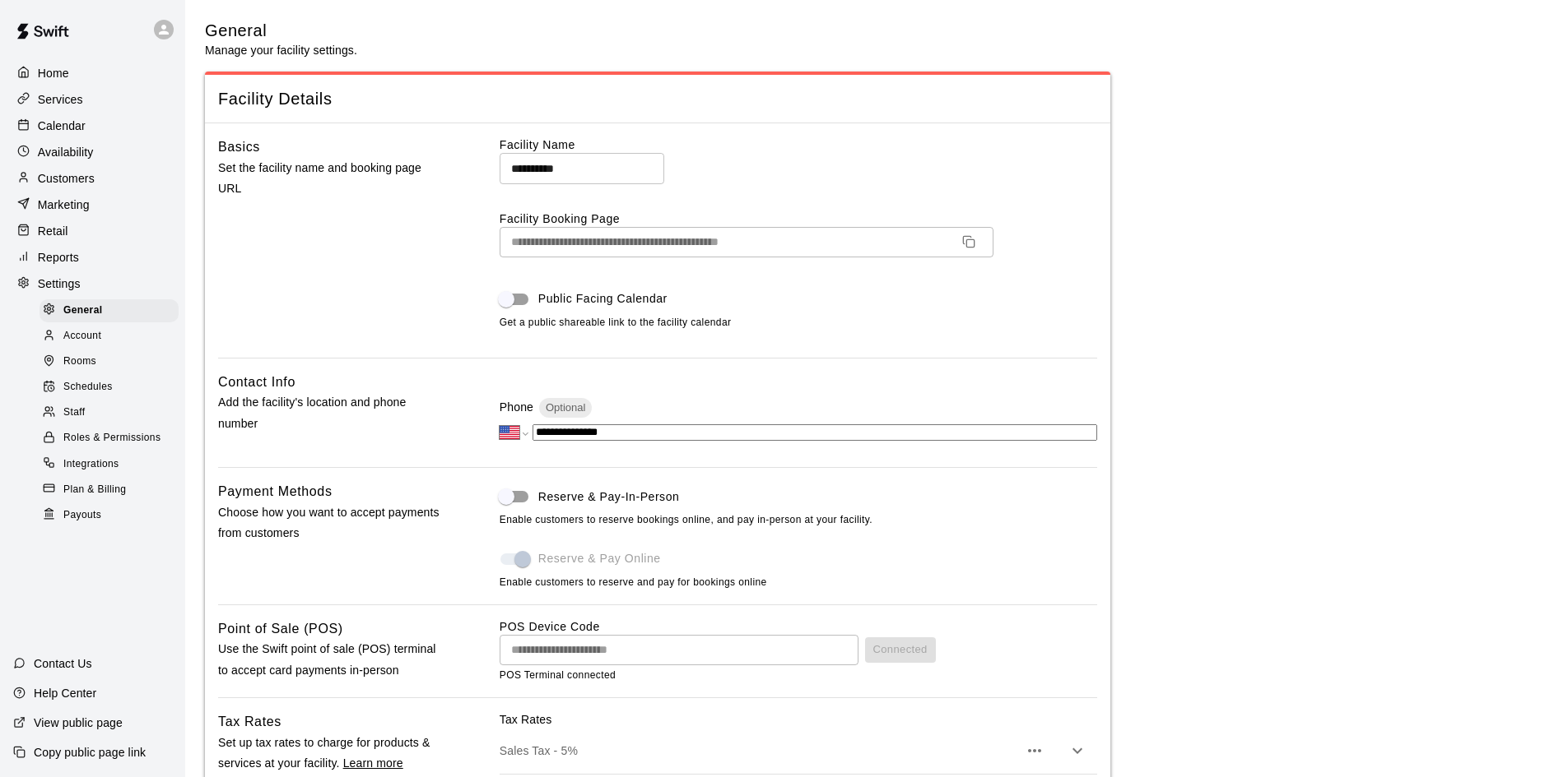
scroll to position [2918, 0]
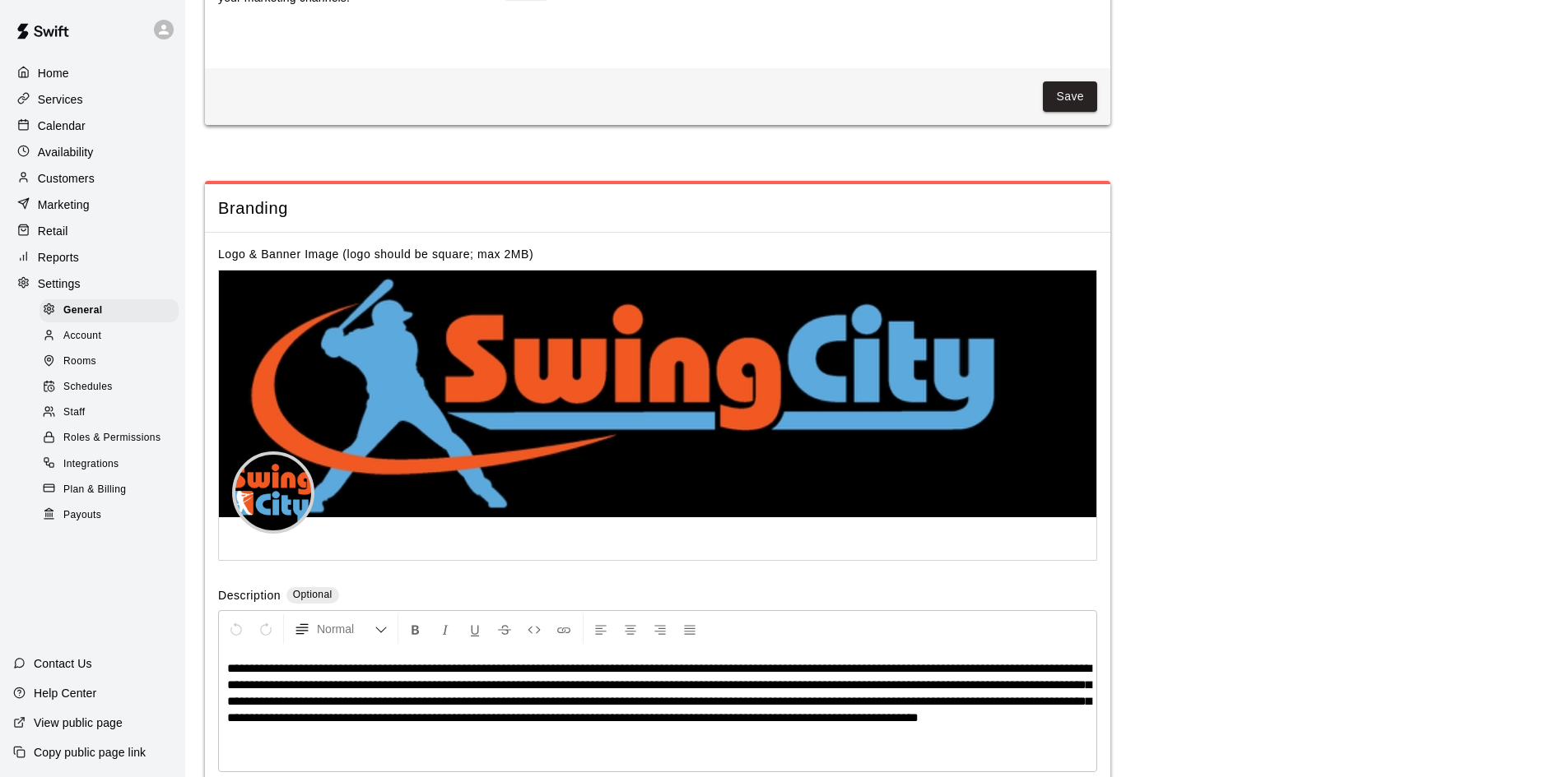
click at [138, 424] on div "Staff" at bounding box center [109, 414] width 139 height 23
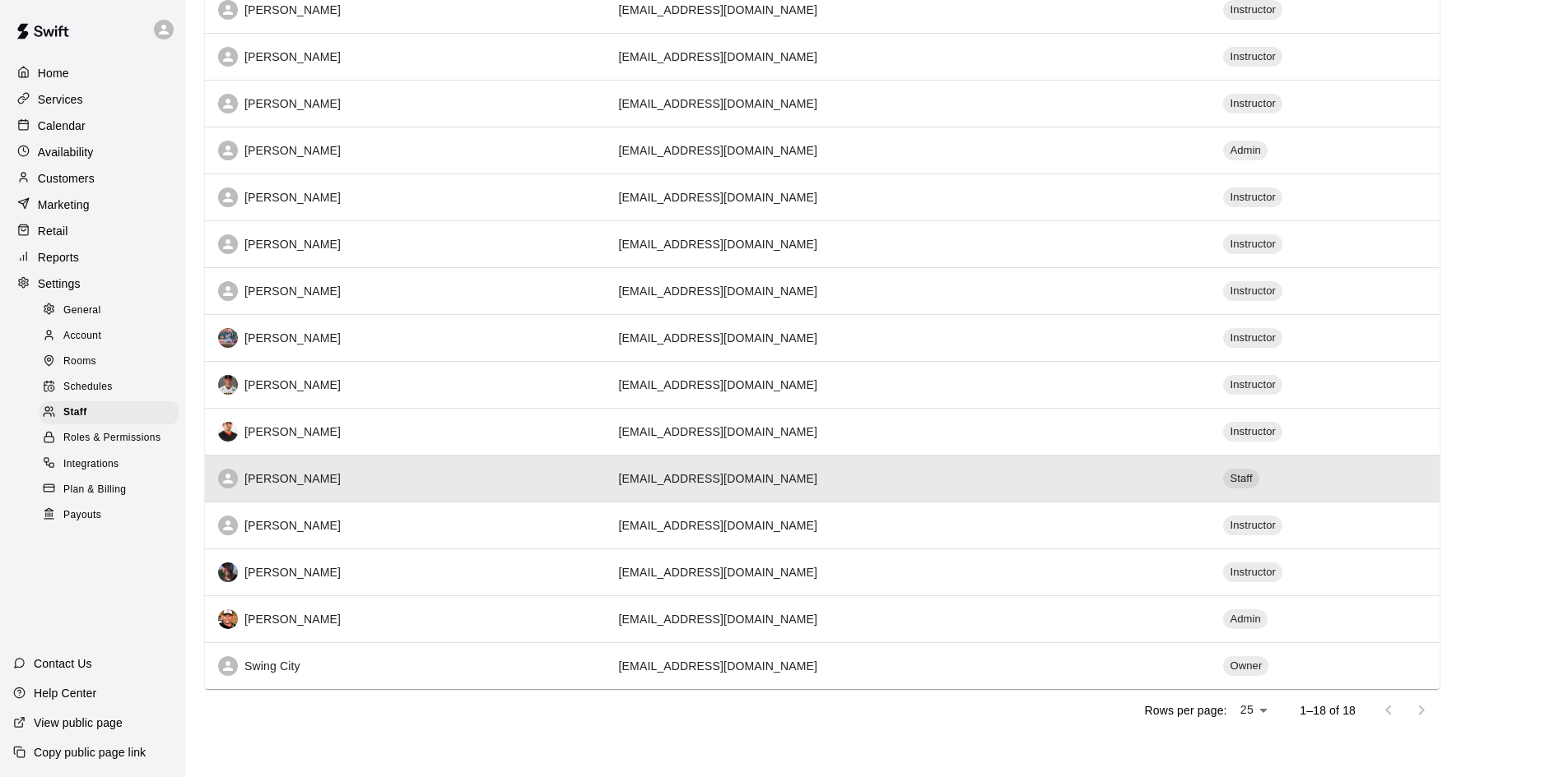
scroll to position [373, 0]
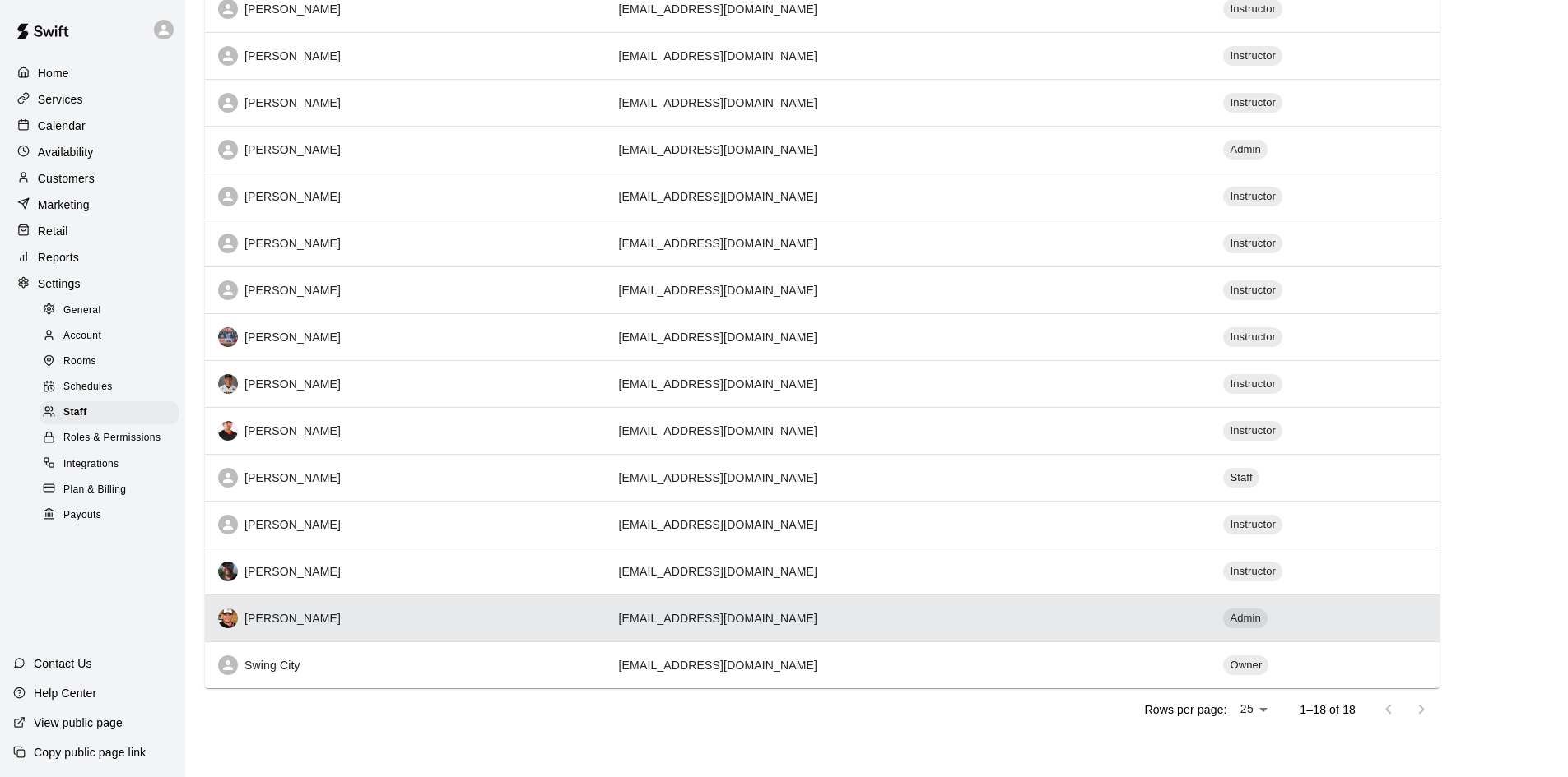
click at [310, 613] on div "[PERSON_NAME]" at bounding box center [405, 618] width 374 height 20
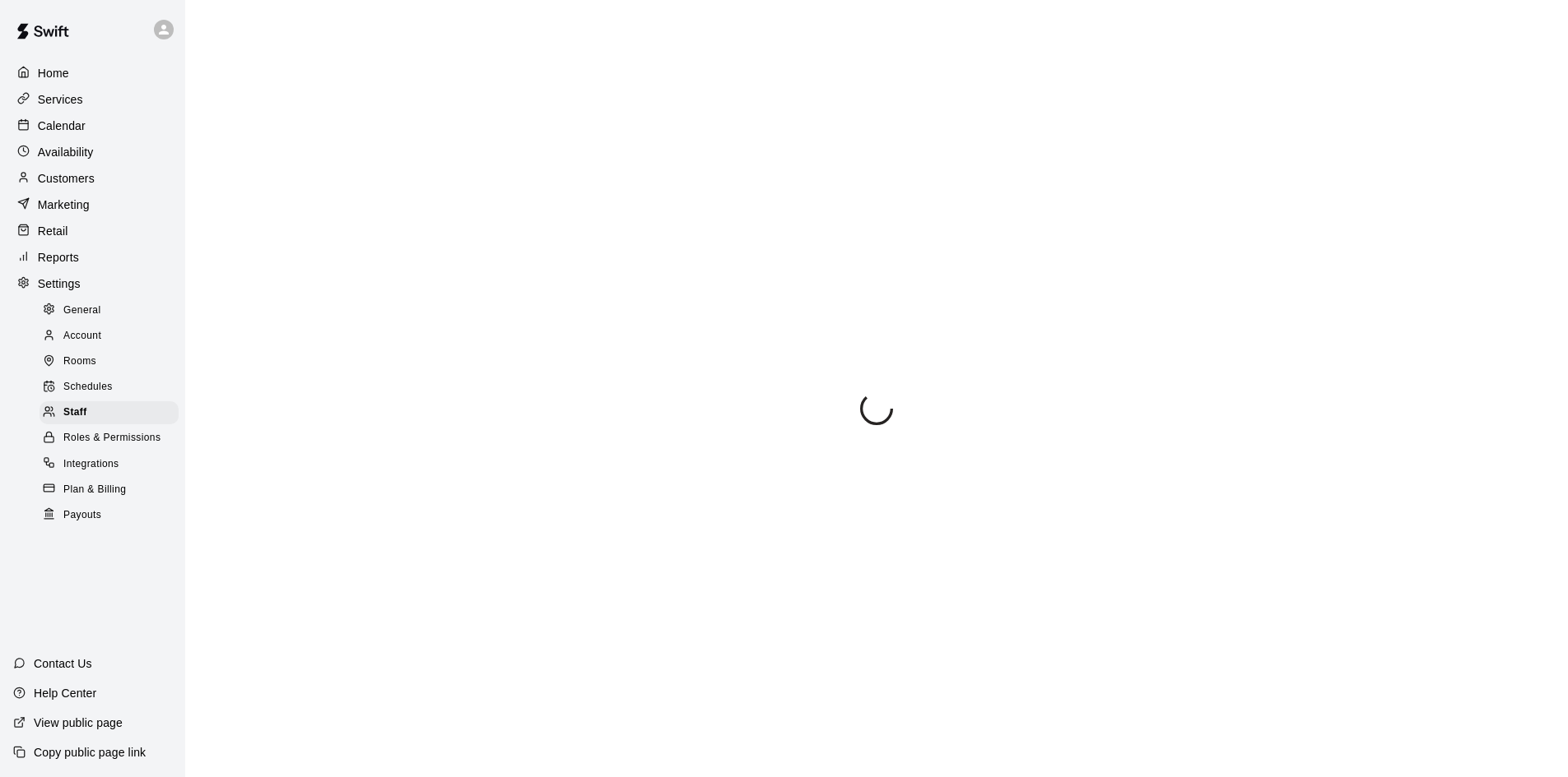
select select "**"
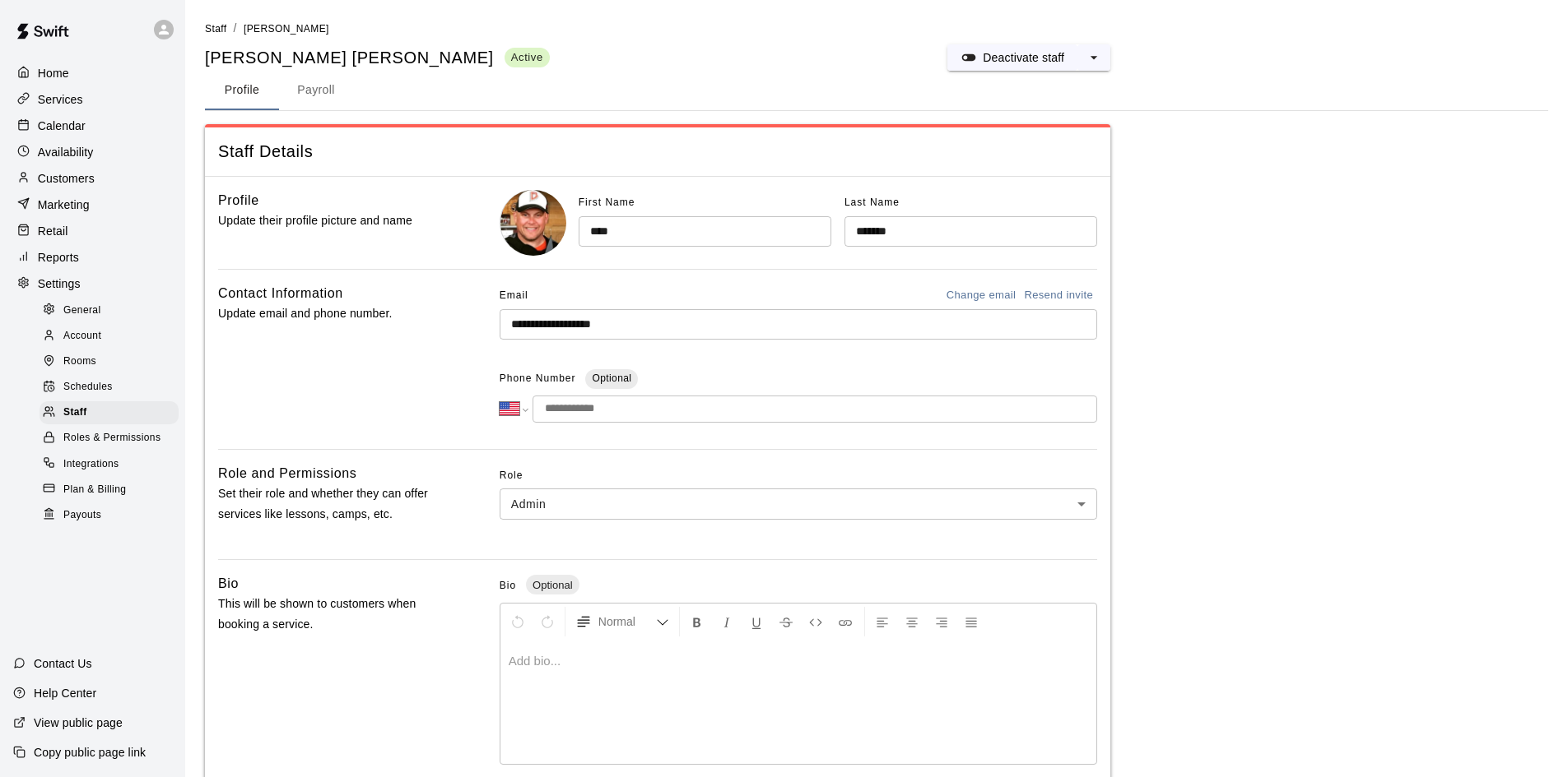
scroll to position [83, 0]
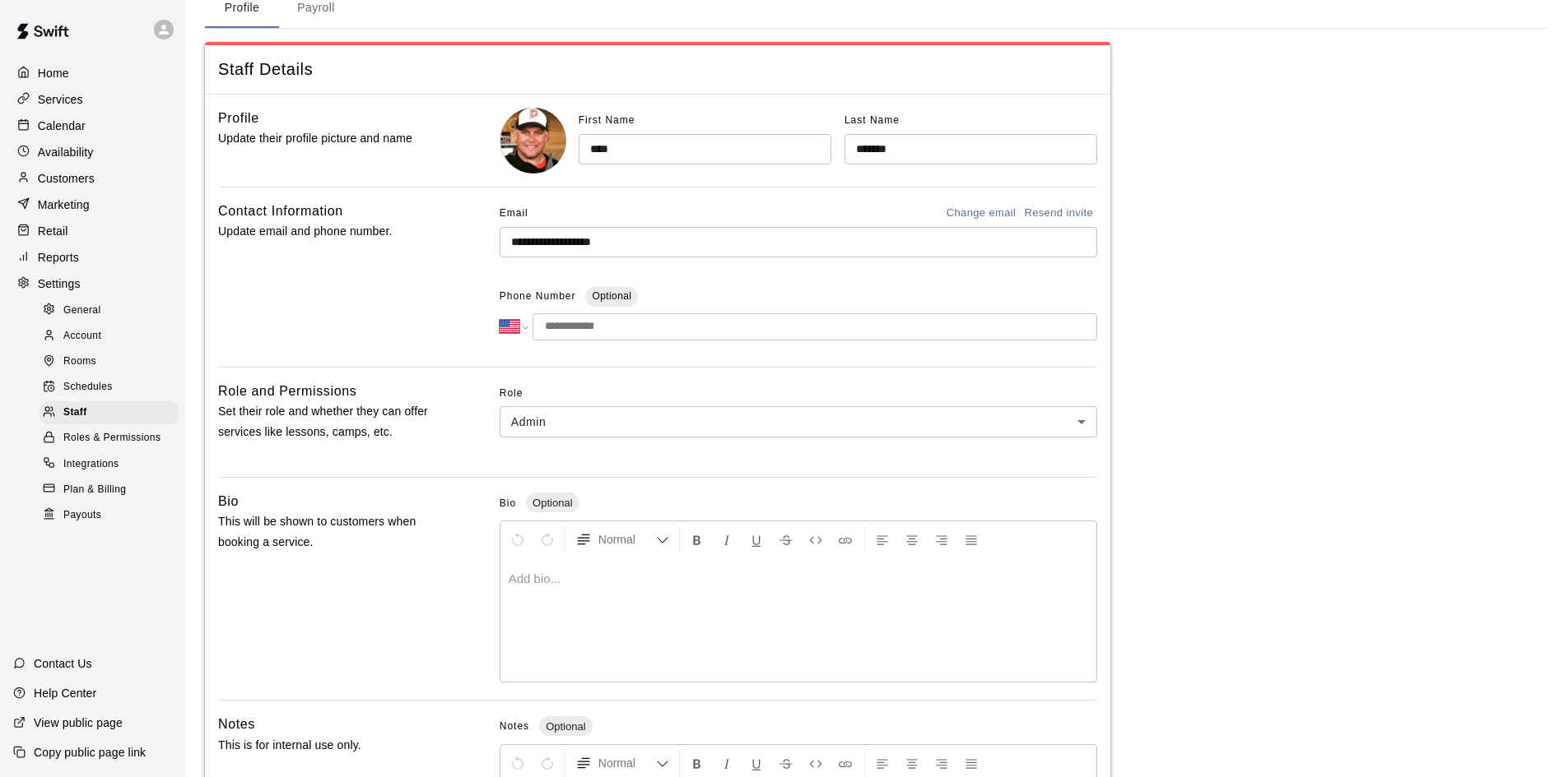
click at [701, 433] on body "**********" at bounding box center [784, 459] width 1568 height 1083
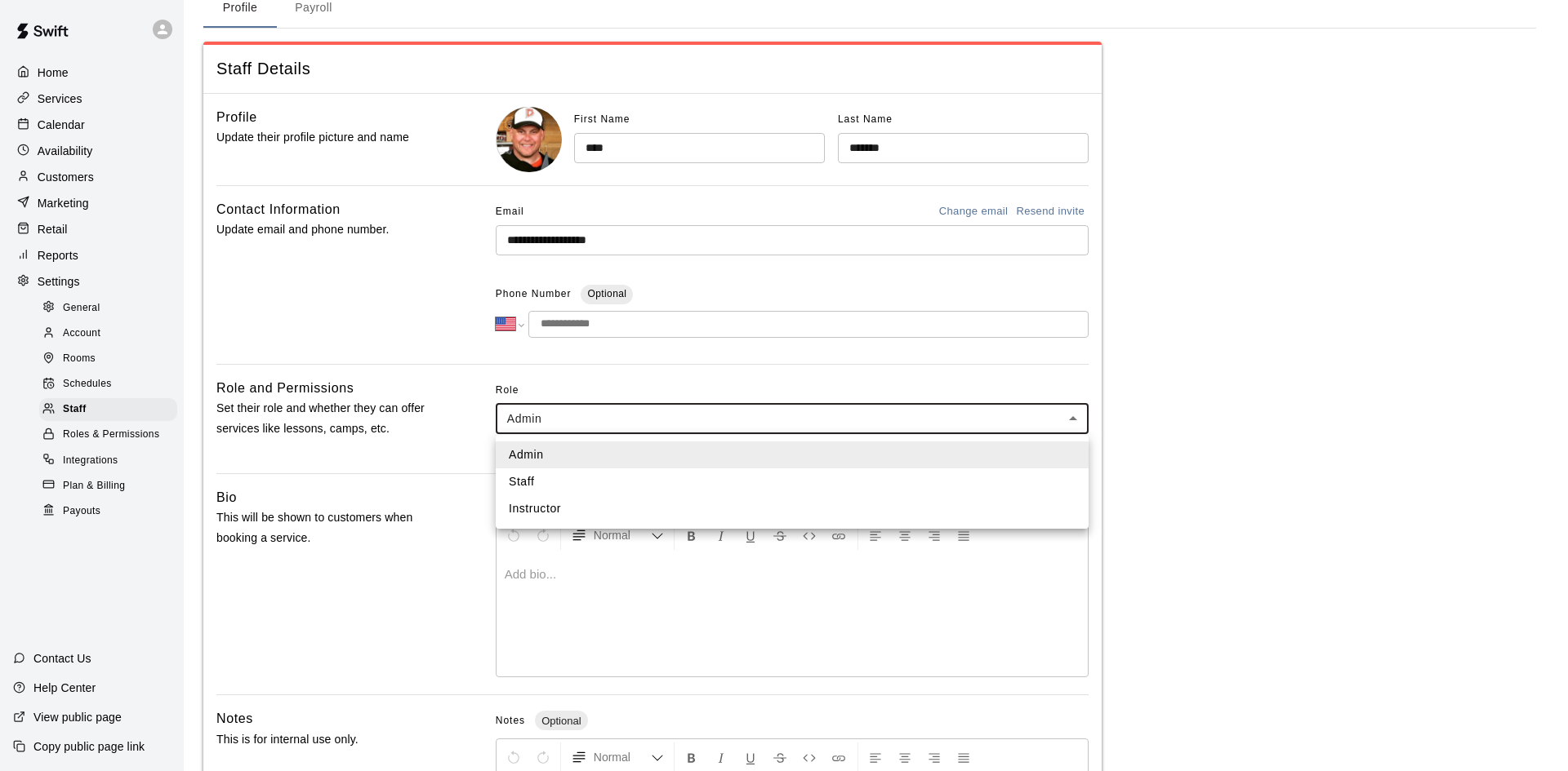
click at [680, 458] on li "Admin" at bounding box center [791, 455] width 593 height 27
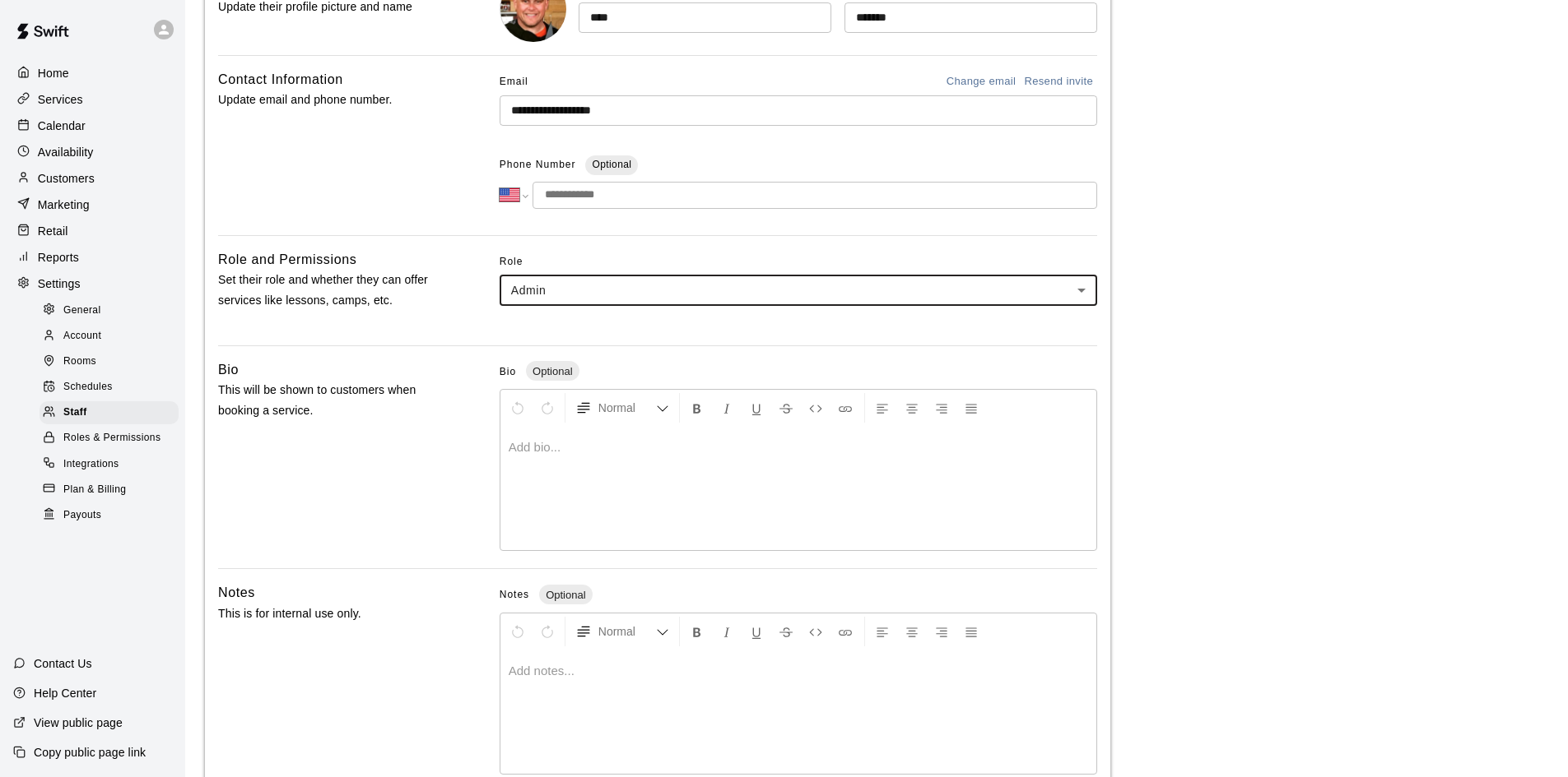
scroll to position [306, 0]
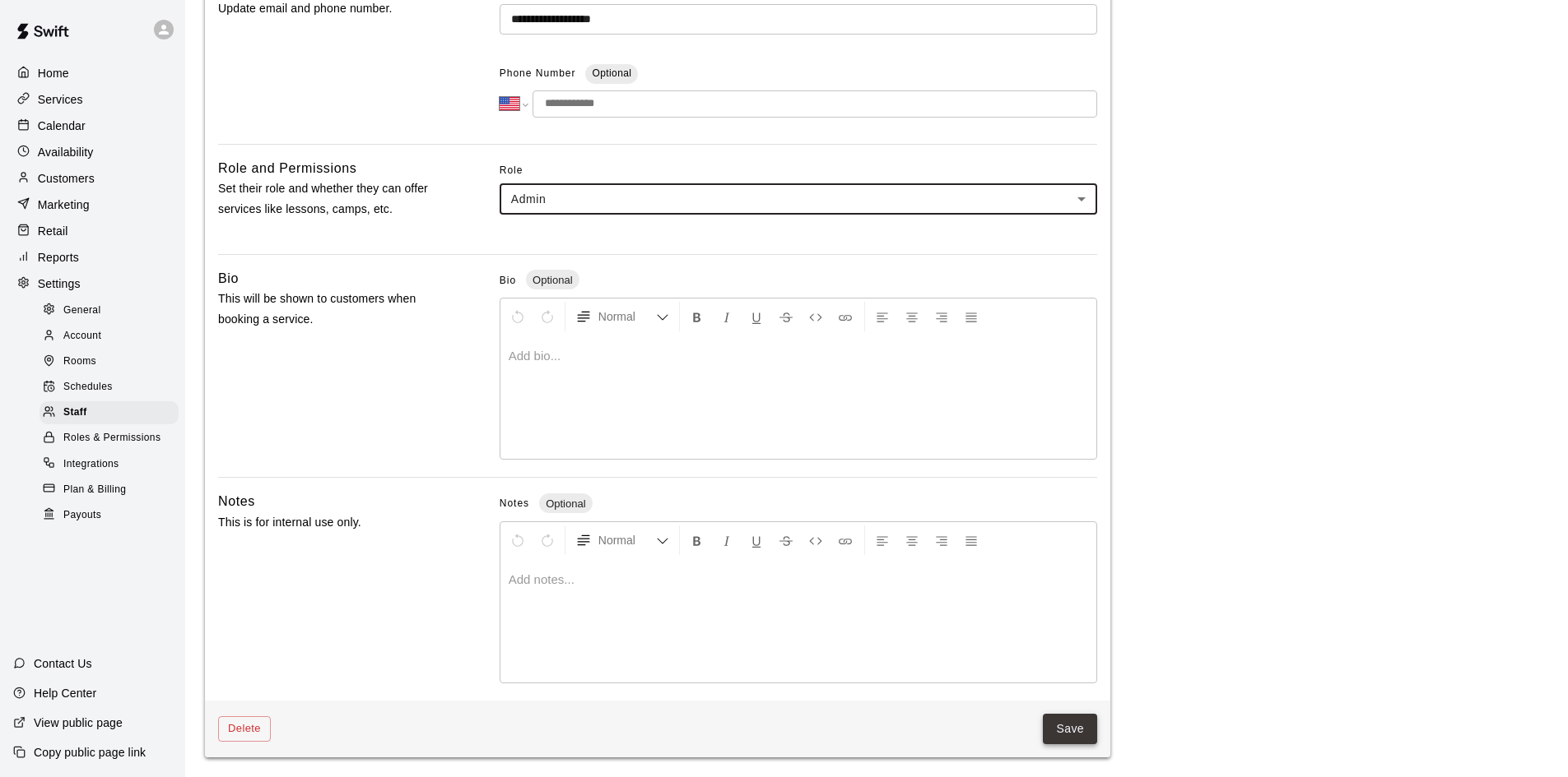
click at [1085, 736] on button "Save" at bounding box center [1070, 730] width 54 height 31
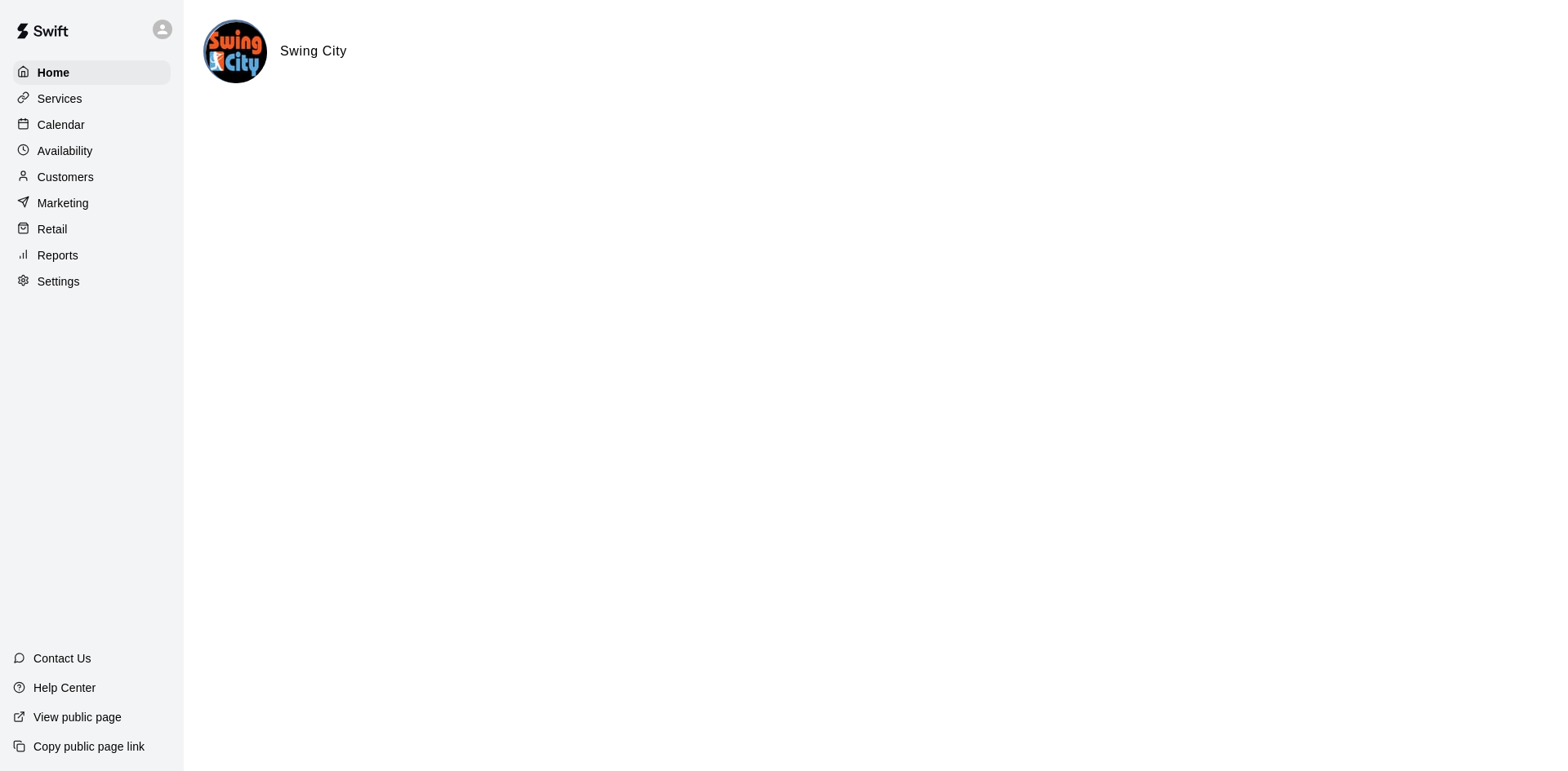
click at [322, 58] on h6 "Swing City" at bounding box center [313, 52] width 67 height 21
click at [65, 131] on p "Calendar" at bounding box center [61, 124] width 48 height 16
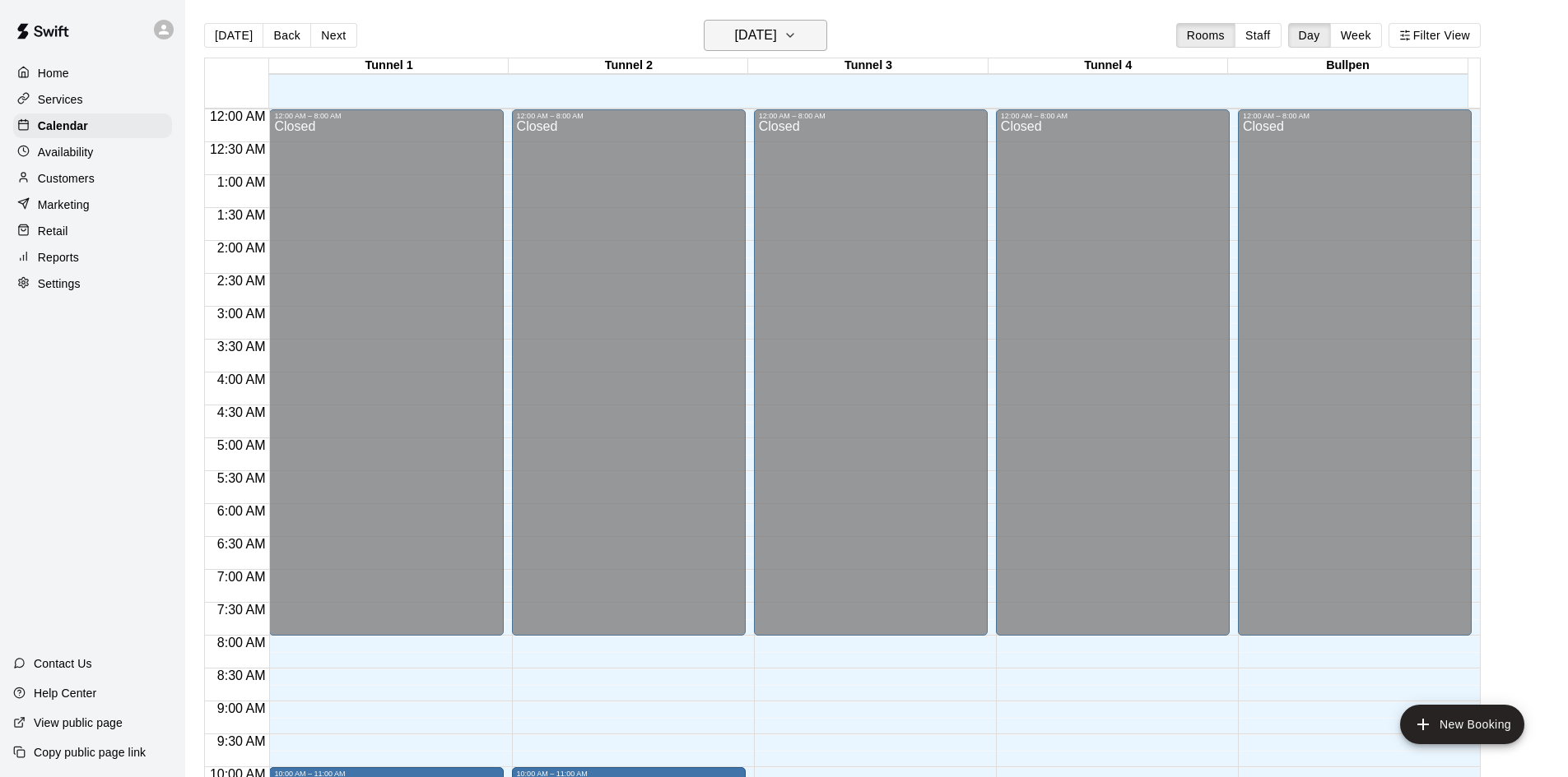
click at [758, 30] on h6 "[DATE]" at bounding box center [756, 36] width 42 height 23
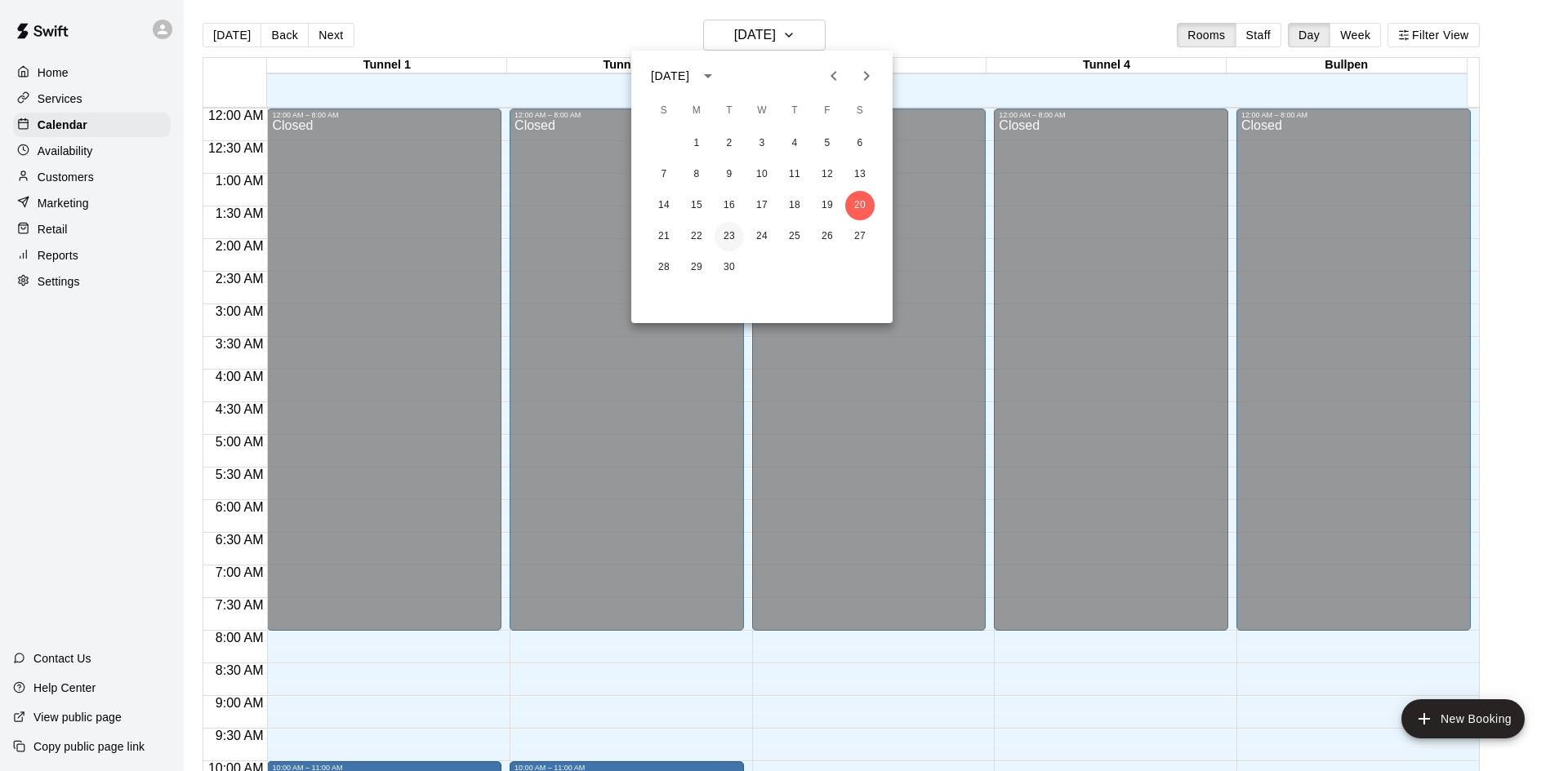
click at [732, 230] on button "23" at bounding box center [729, 237] width 30 height 30
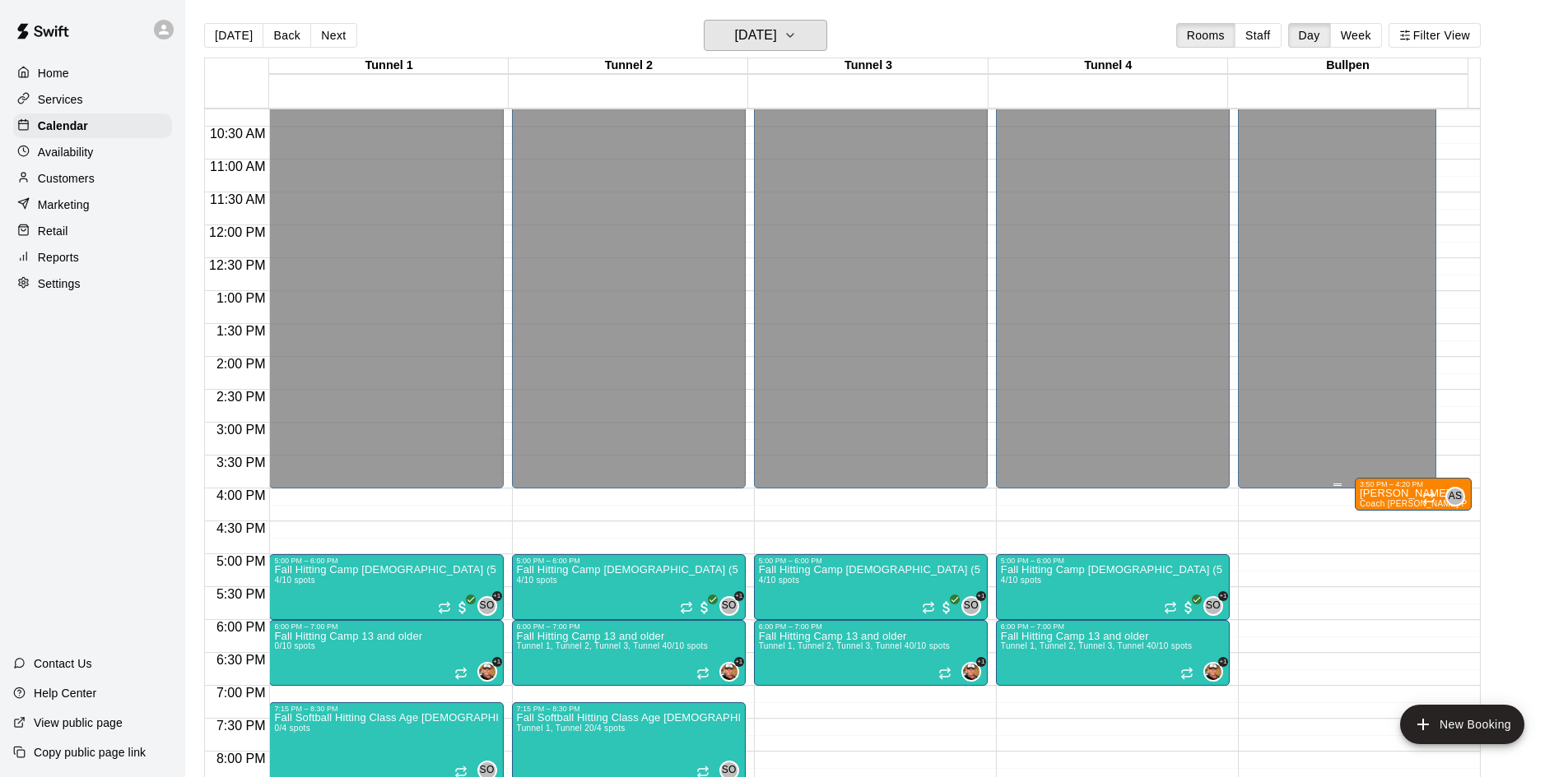
scroll to position [894, 0]
